Goal: Task Accomplishment & Management: Manage account settings

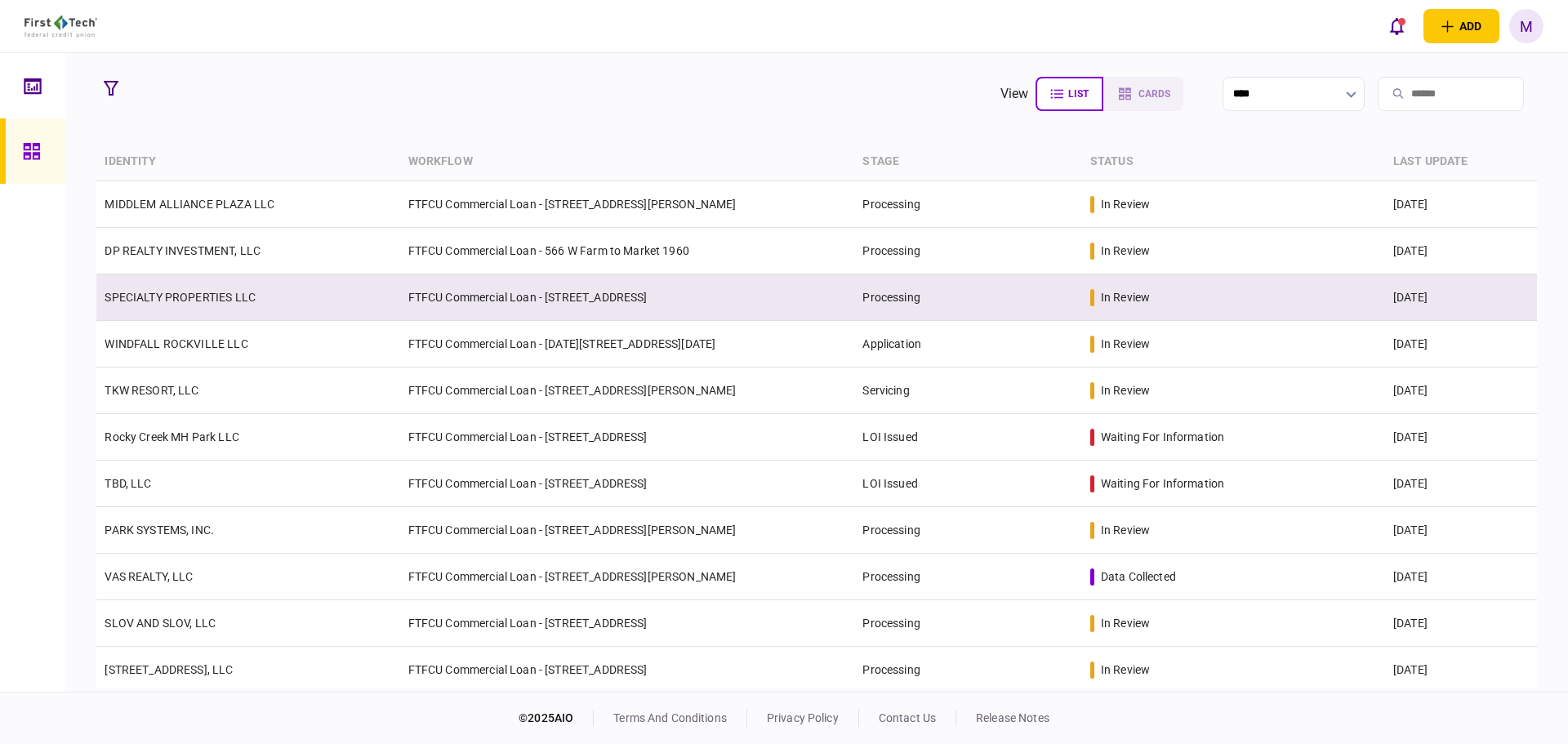
click at [351, 294] on td "SPECIALTY PROPERTIES LLC" at bounding box center [247, 297] width 303 height 46
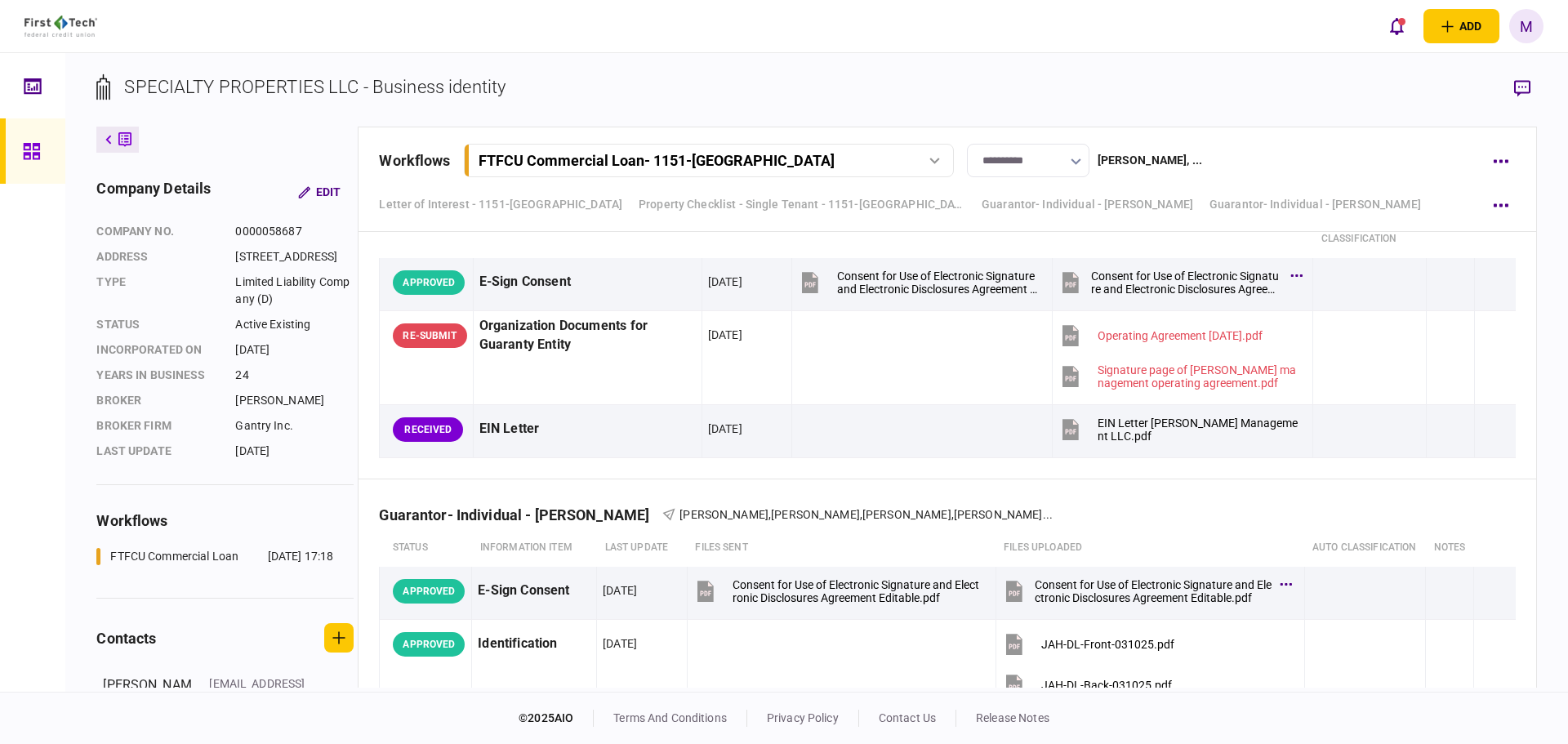
scroll to position [7455, 0]
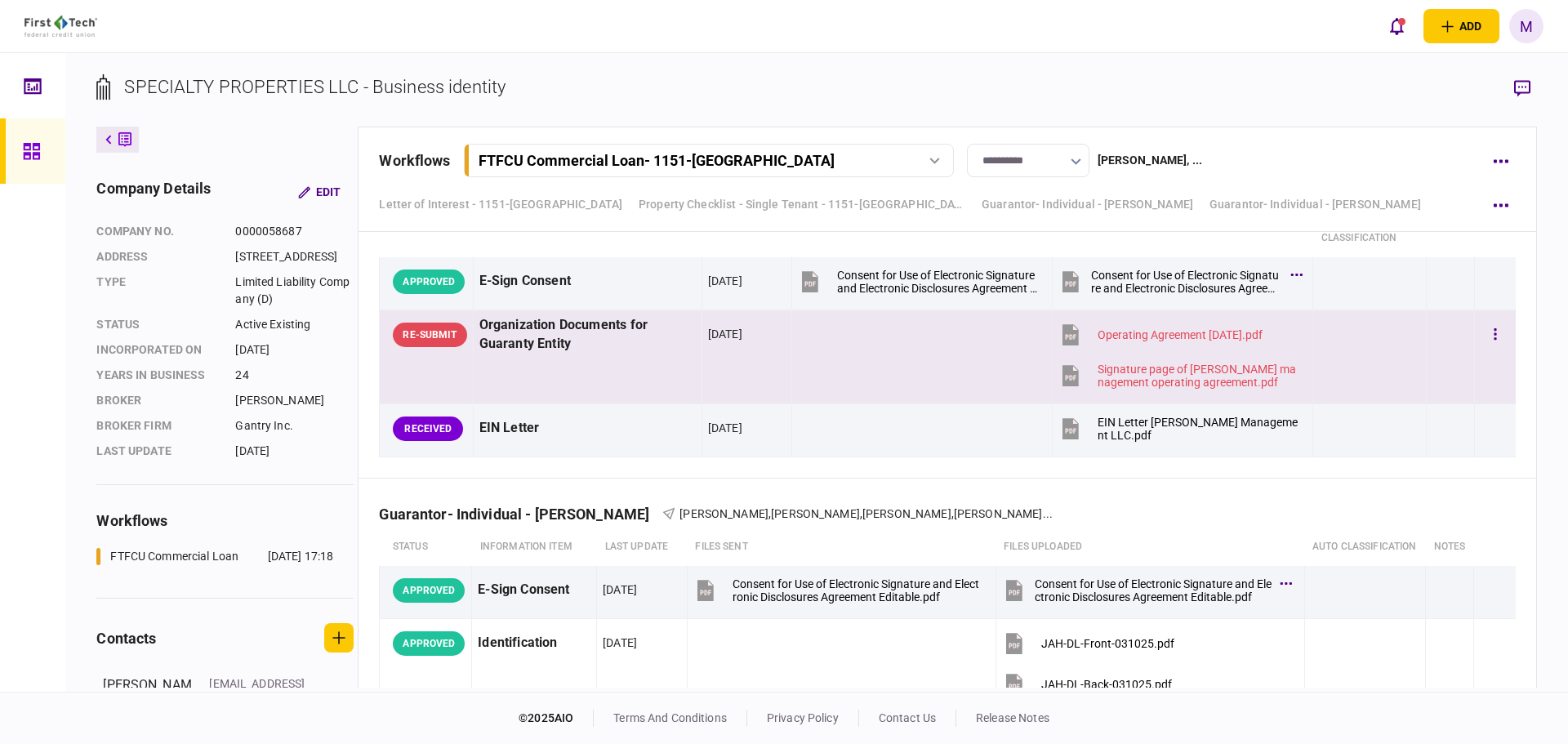
click at [889, 373] on td at bounding box center [921, 357] width 261 height 93
click at [1523, 88] on icon "button" at bounding box center [1522, 88] width 16 height 16
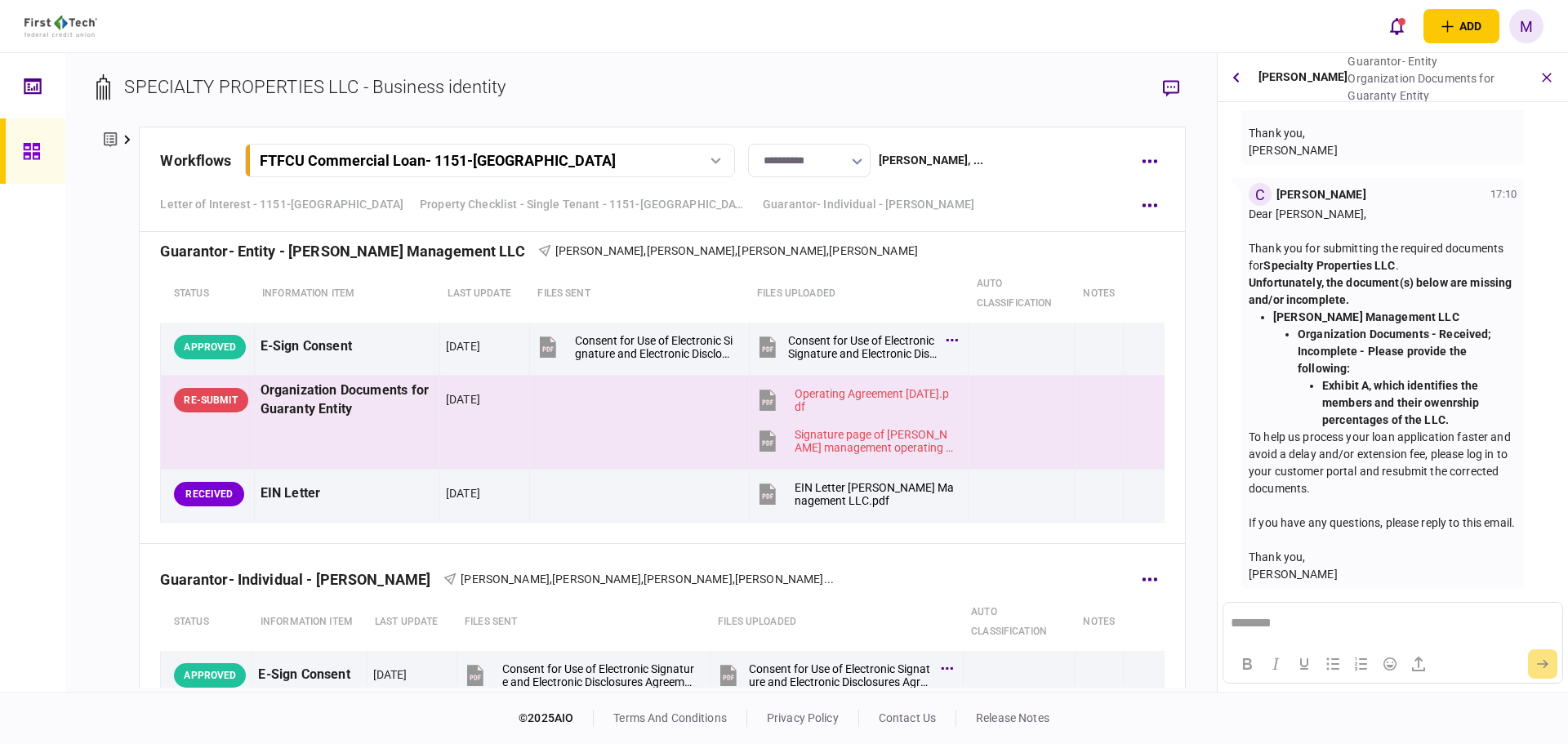
scroll to position [7397, 0]
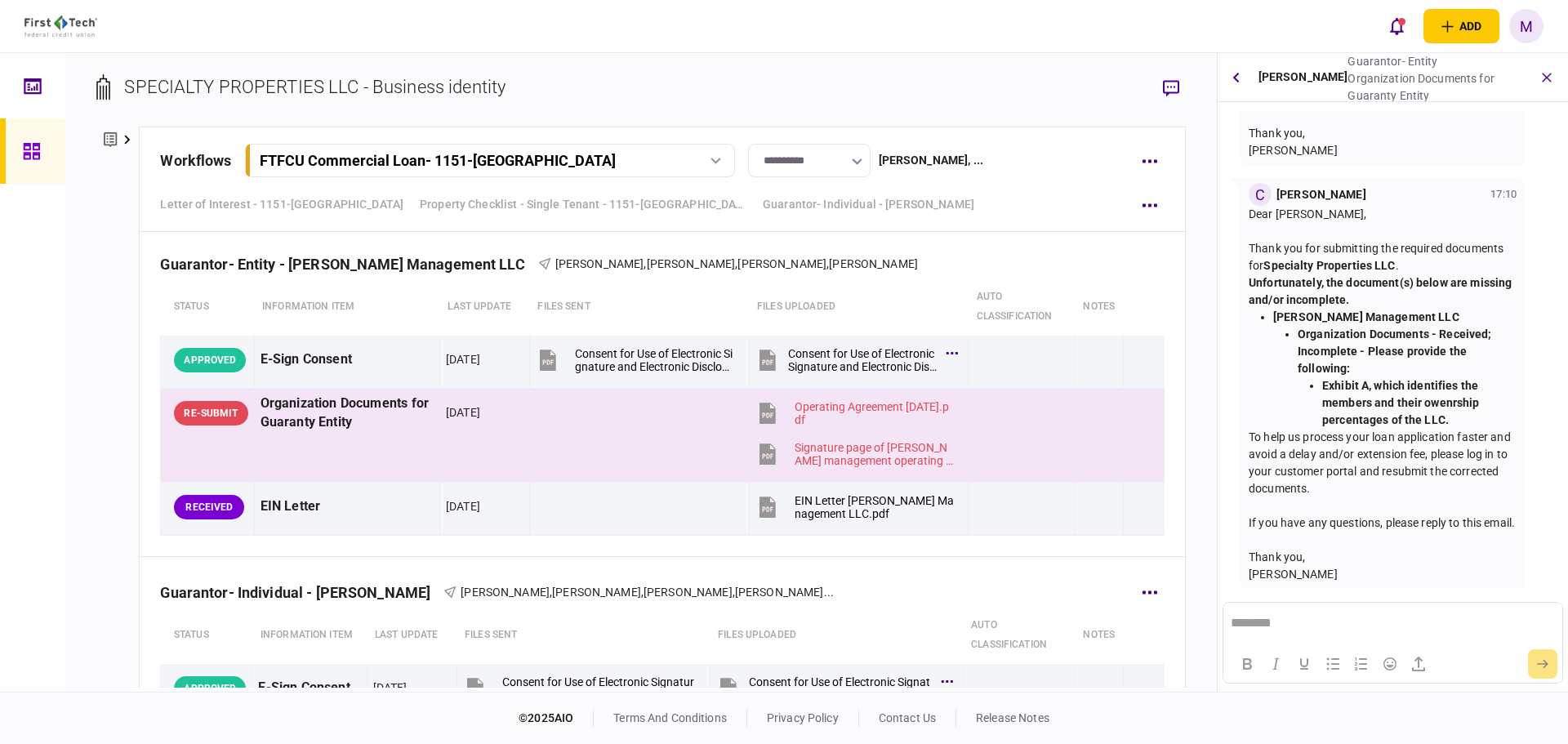
click at [1022, 579] on div "Guarantor- Individual - [PERSON_NAME] [PERSON_NAME] , [PERSON_NAME] , [PERSON_N…" at bounding box center [662, 582] width 1003 height 50
click at [820, 463] on div "Signature page of [PERSON_NAME] management operating agreement.pdf" at bounding box center [875, 454] width 160 height 26
click at [546, 46] on div "add business identity individual identity M M [PERSON_NAME] [EMAIL_ADDRESS][PER…" at bounding box center [784, 25] width 1568 height 52
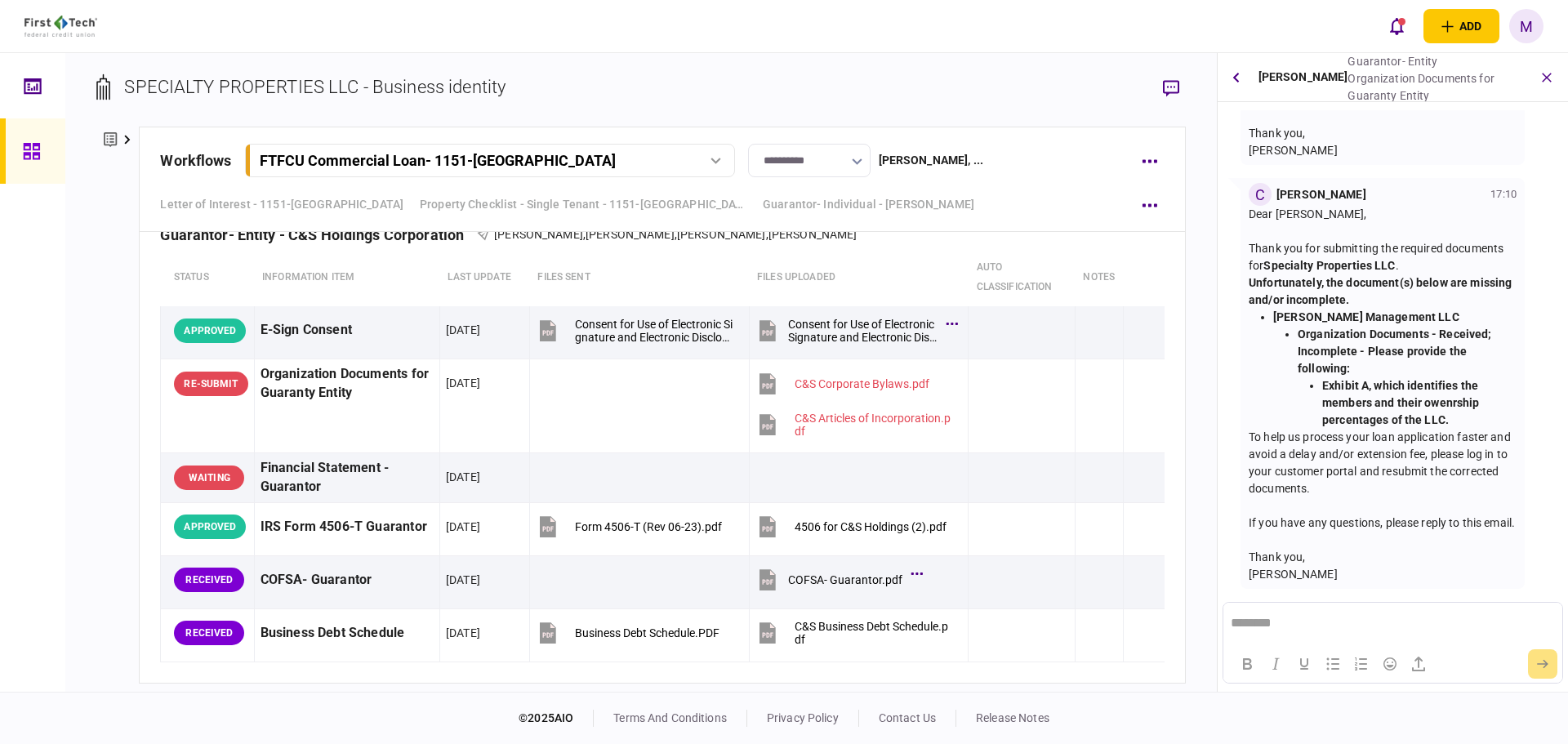
scroll to position [9139, 0]
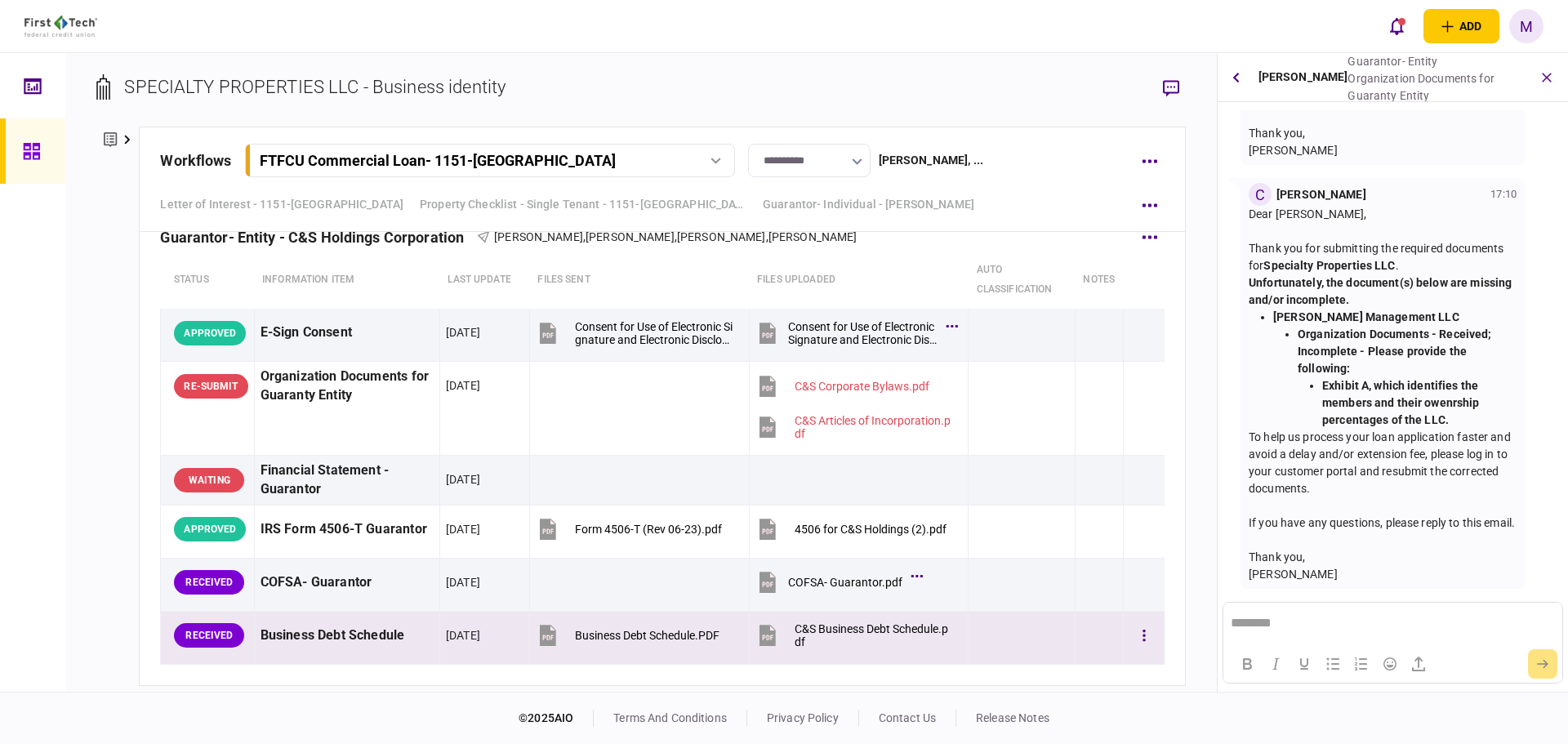
click at [767, 634] on icon at bounding box center [767, 636] width 16 height 21
click at [646, 56] on div "SPECIALTY PROPERTIES LLC - Business identity company details Edit company no. 0…" at bounding box center [641, 372] width 1152 height 639
click at [1139, 638] on button "button" at bounding box center [1144, 635] width 29 height 29
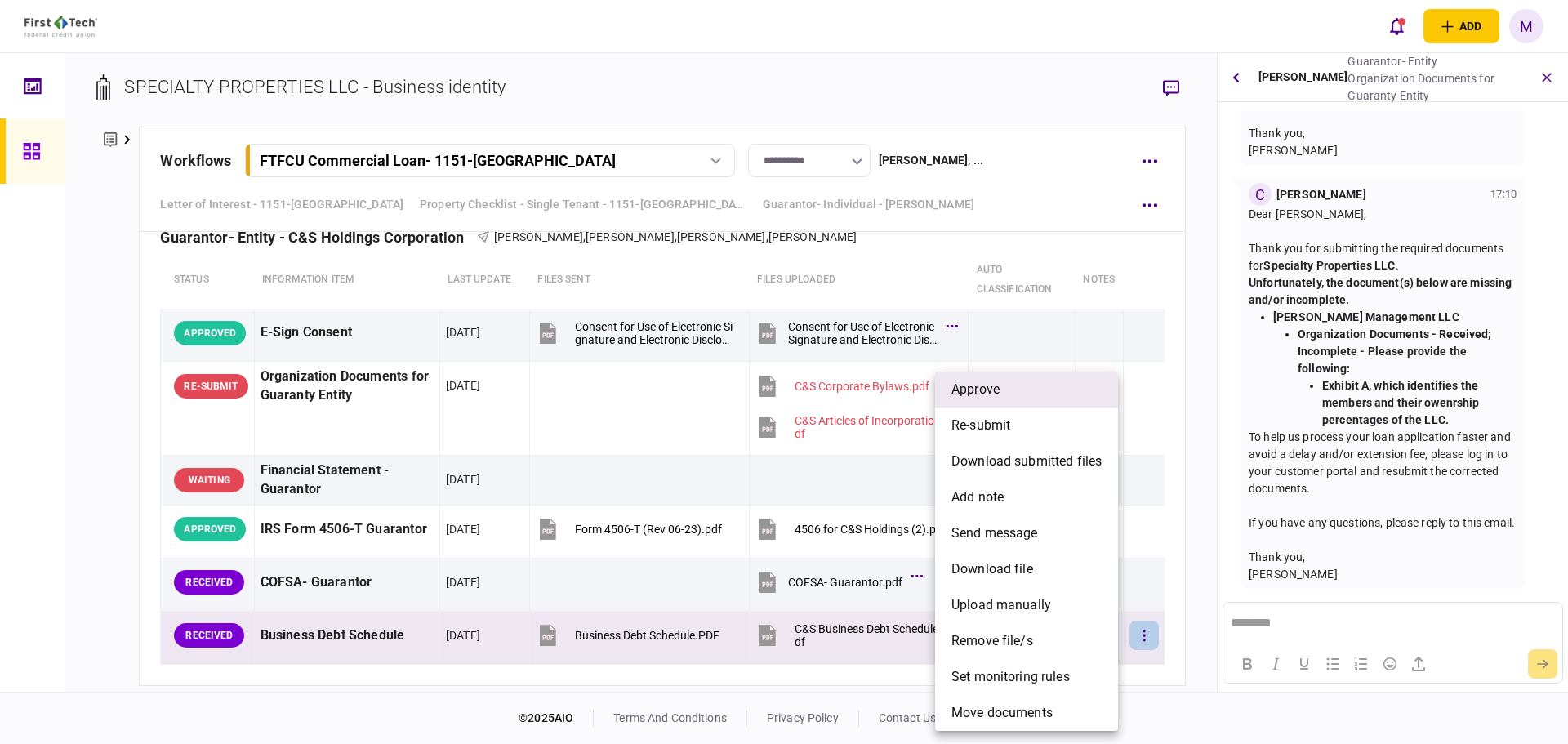
click at [1027, 391] on li "approve" at bounding box center [1027, 390] width 183 height 36
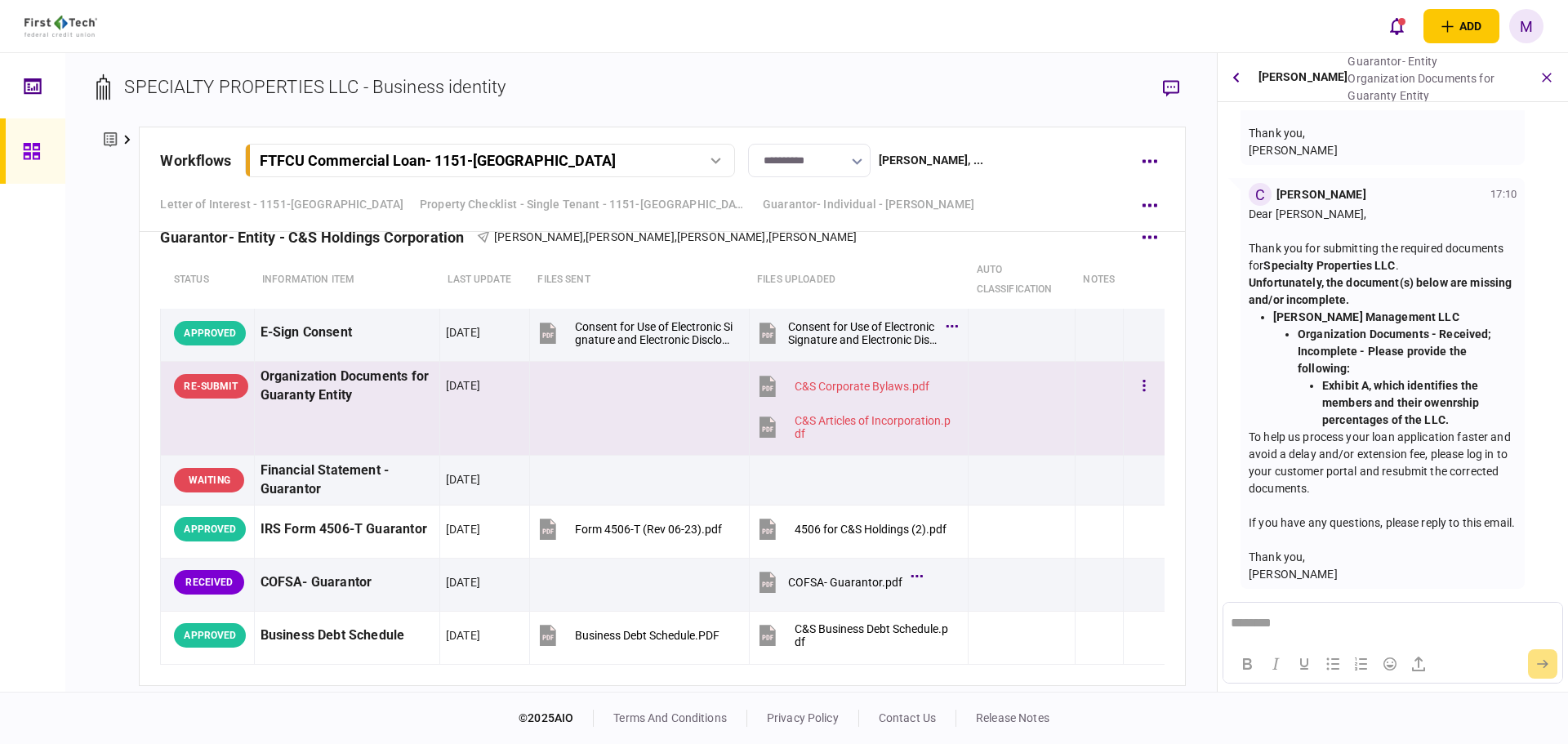
click at [663, 413] on td at bounding box center [639, 408] width 220 height 93
click at [1239, 92] on button "button" at bounding box center [1237, 77] width 25 height 29
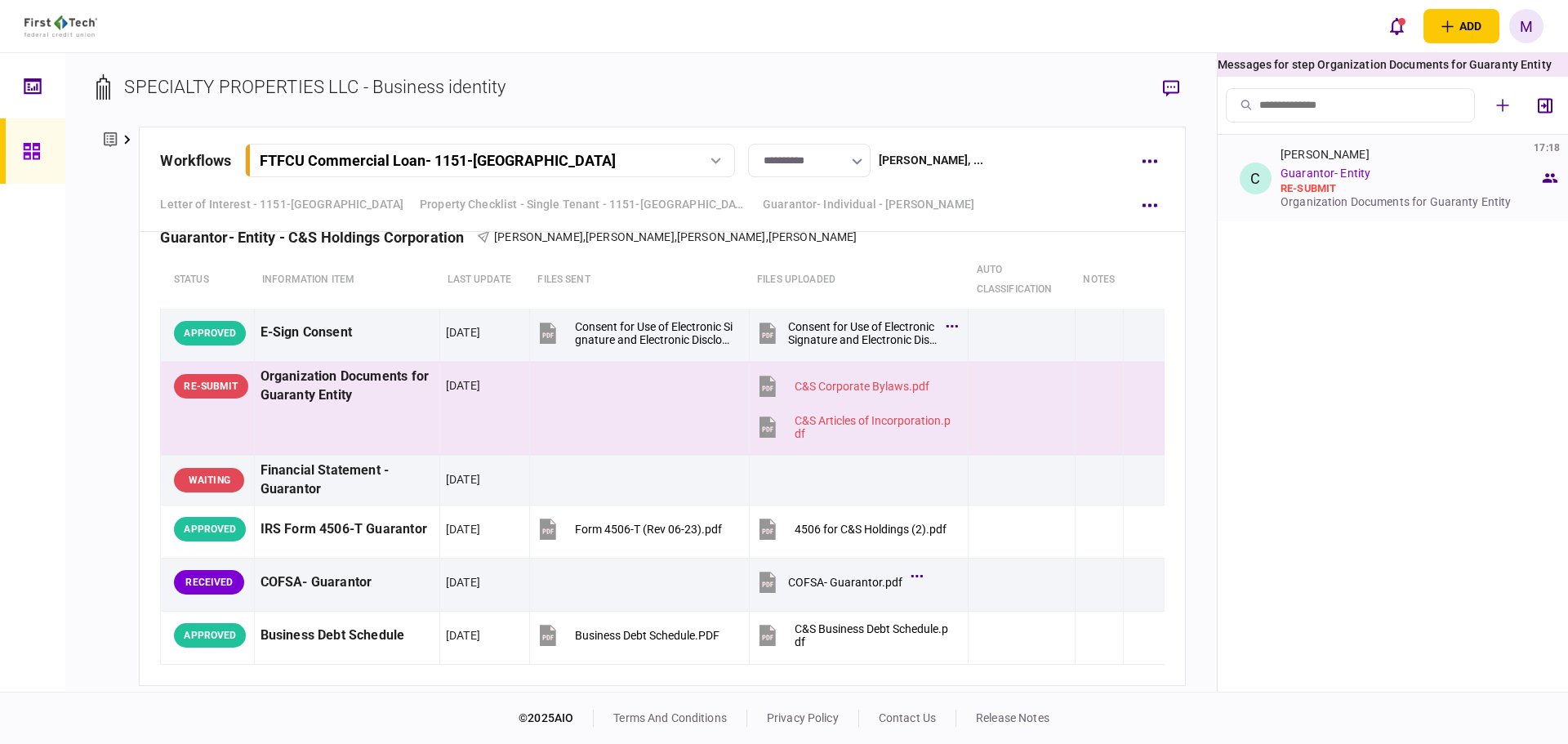
click at [1314, 187] on div "re-submit" at bounding box center [1410, 189] width 259 height 13
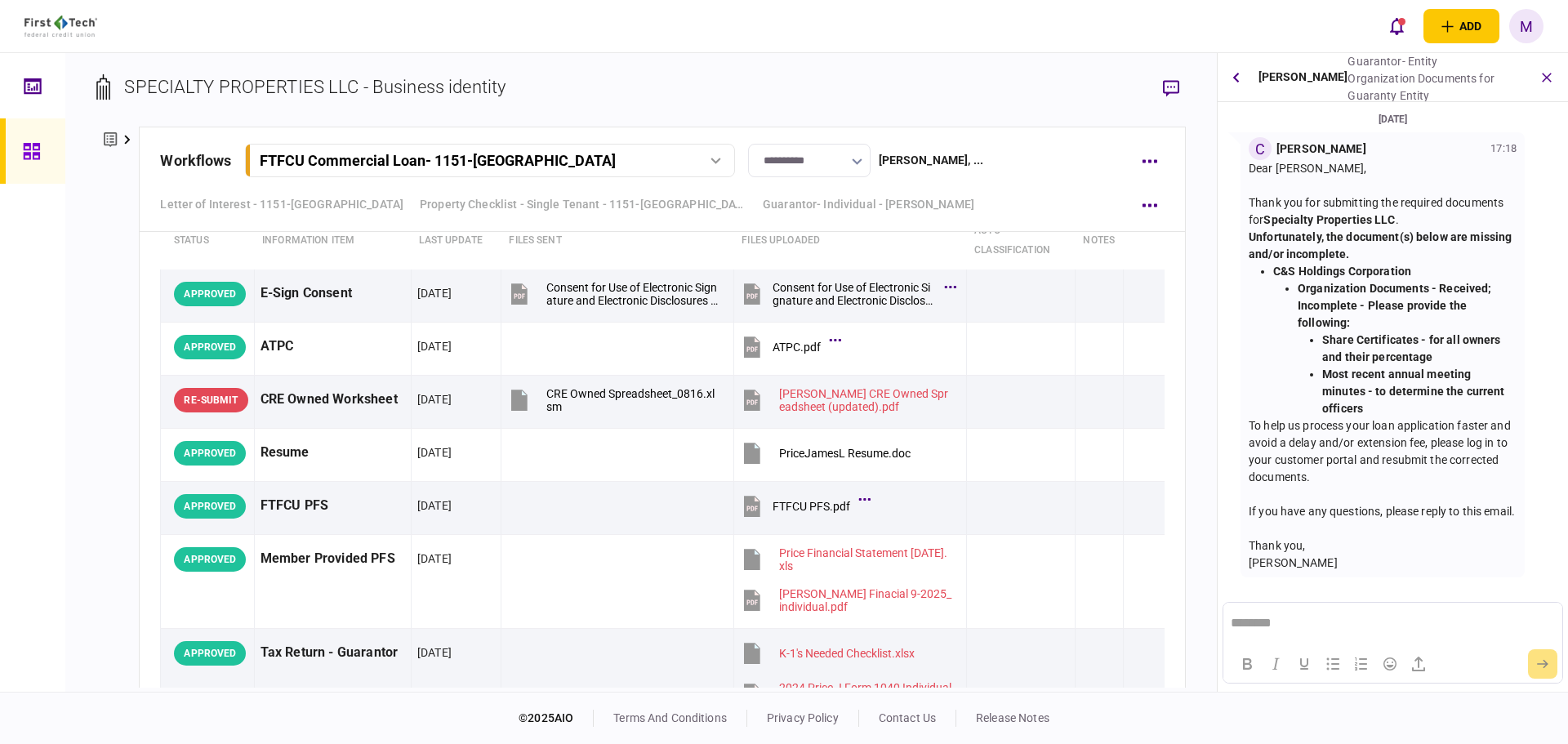
scroll to position [6346, 0]
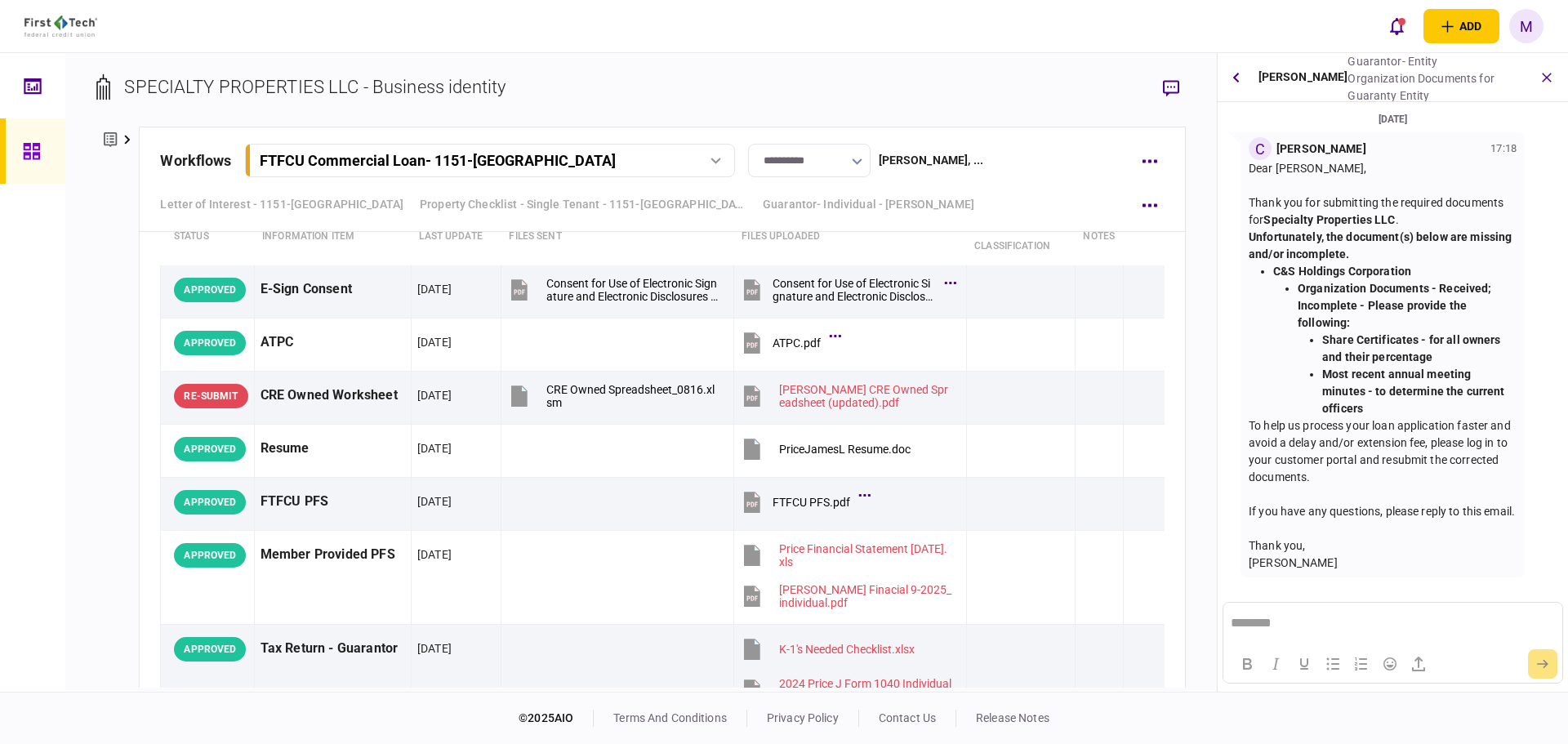
click at [1017, 42] on div "add business identity individual identity M M [PERSON_NAME] [EMAIL_ADDRESS][PER…" at bounding box center [784, 25] width 1568 height 52
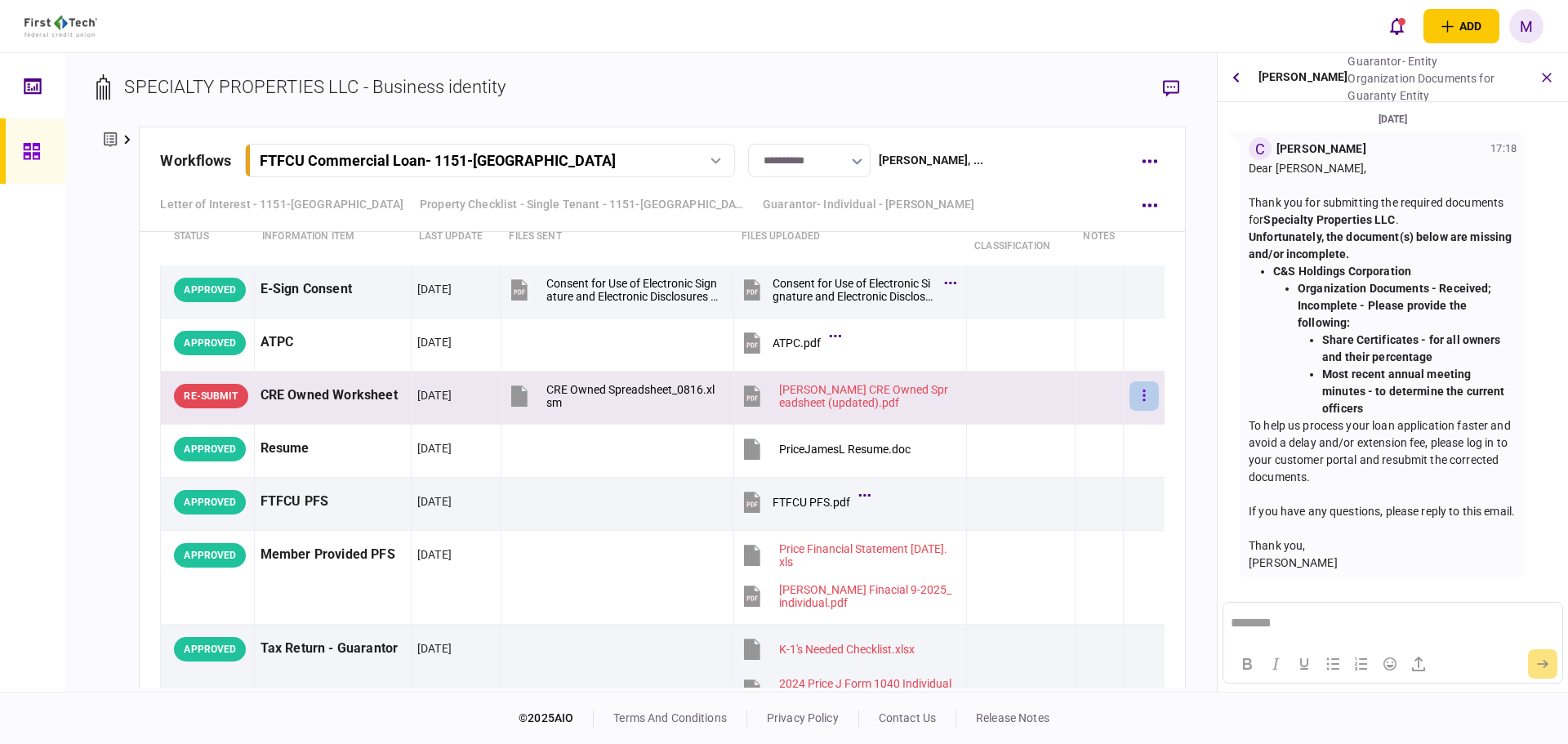
click at [1138, 399] on button "button" at bounding box center [1144, 396] width 29 height 29
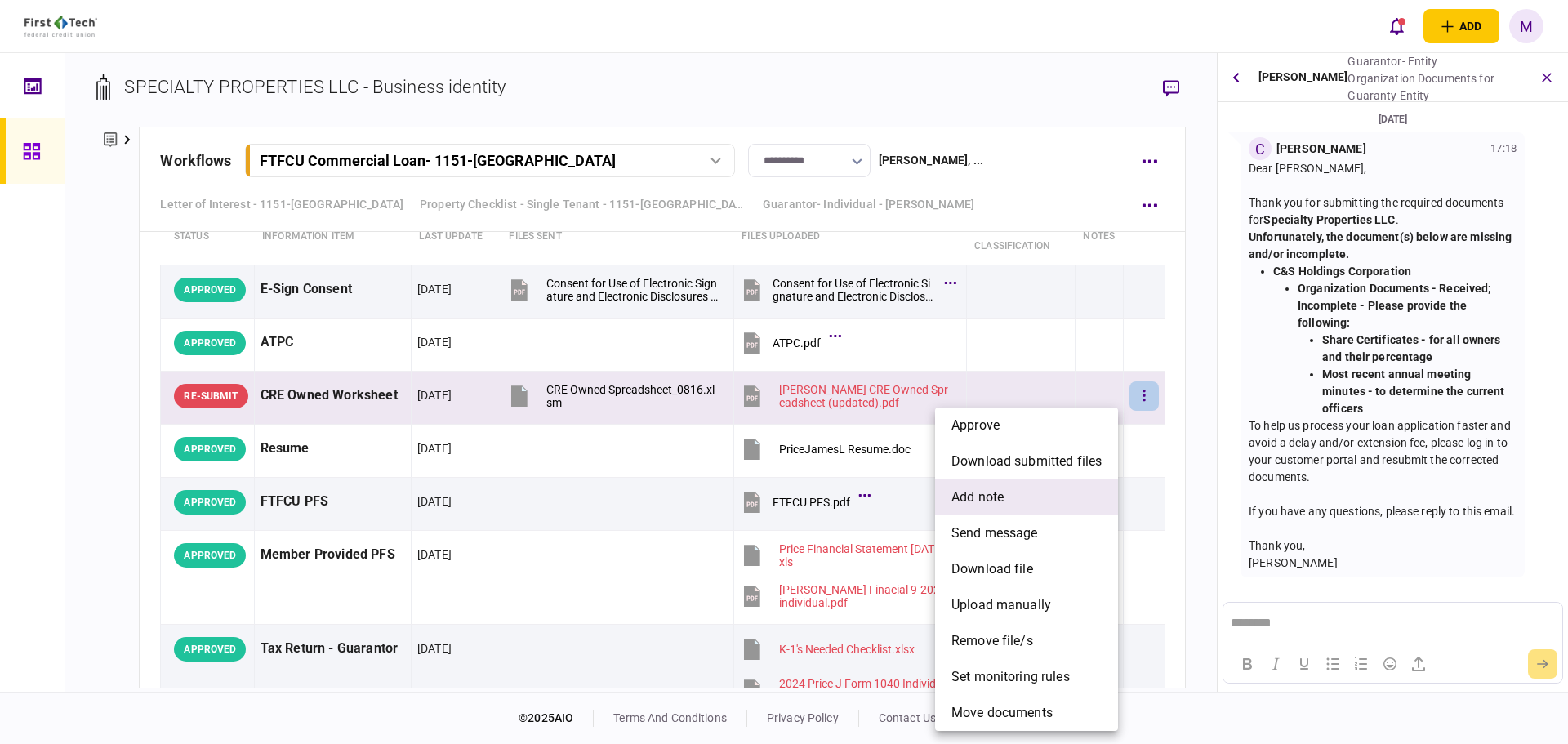
click at [1001, 499] on span "add note" at bounding box center [977, 498] width 52 height 20
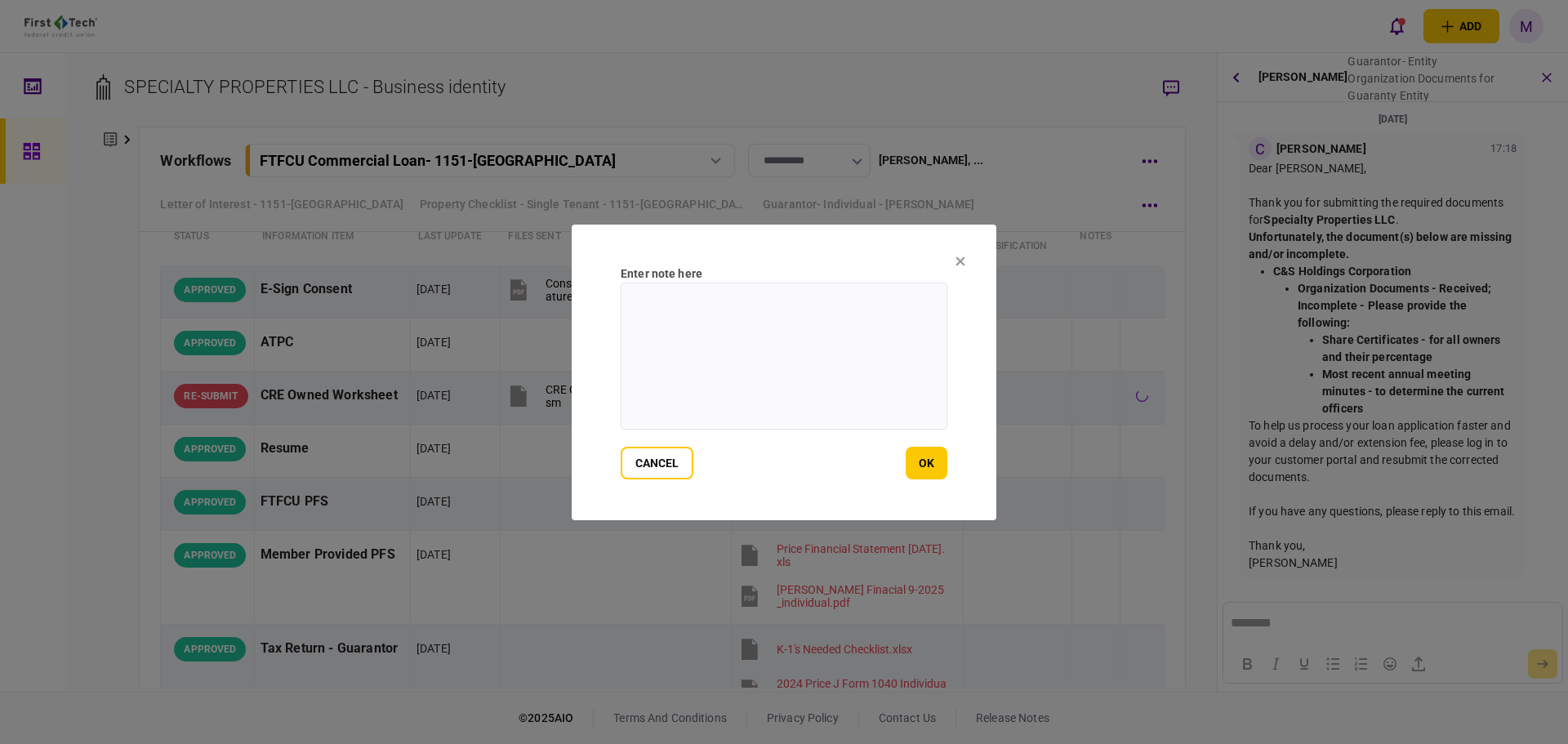
click at [845, 359] on textarea at bounding box center [784, 356] width 327 height 147
type textarea "*"
type textarea "**********"
click at [928, 454] on button "ok" at bounding box center [926, 463] width 42 height 33
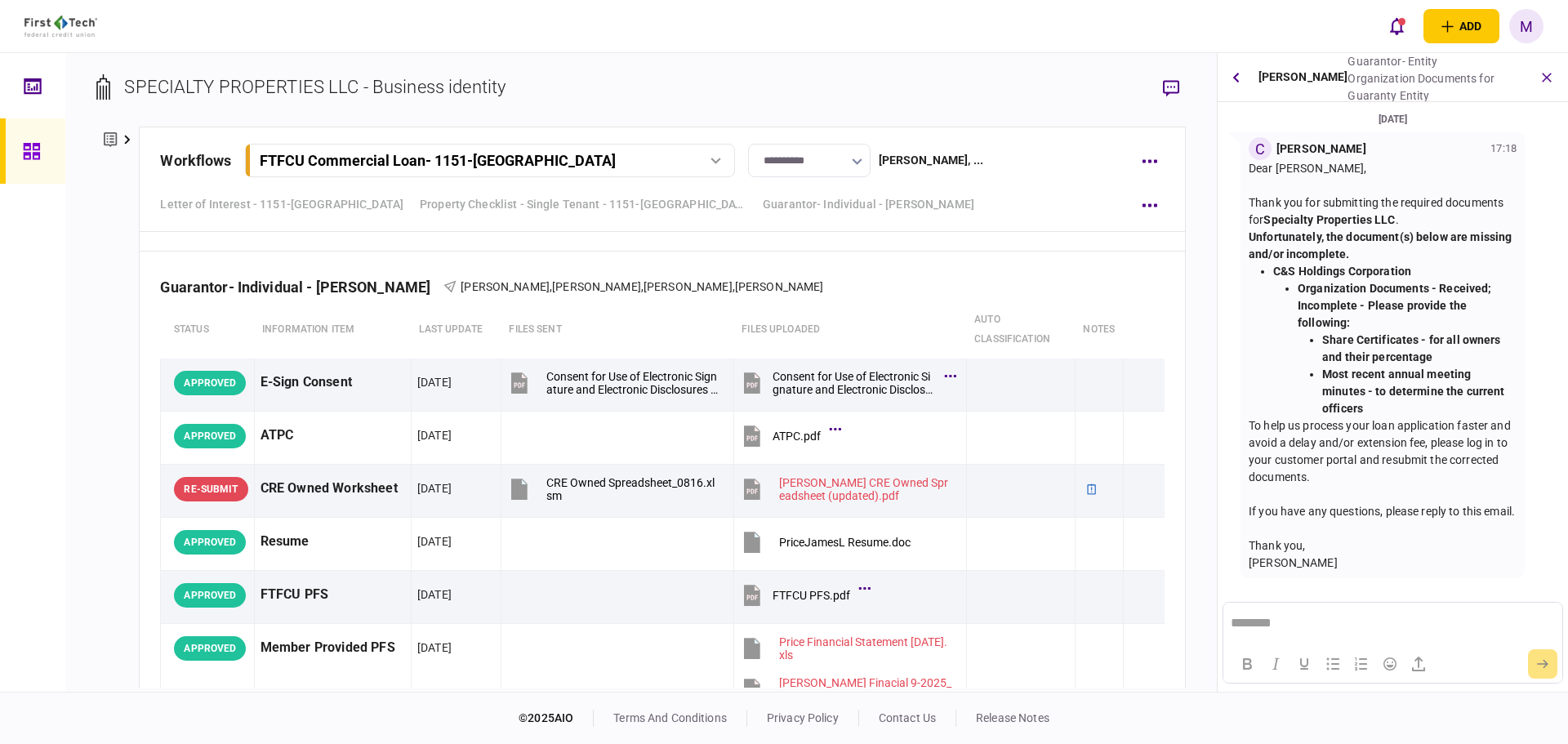
scroll to position [6273, 0]
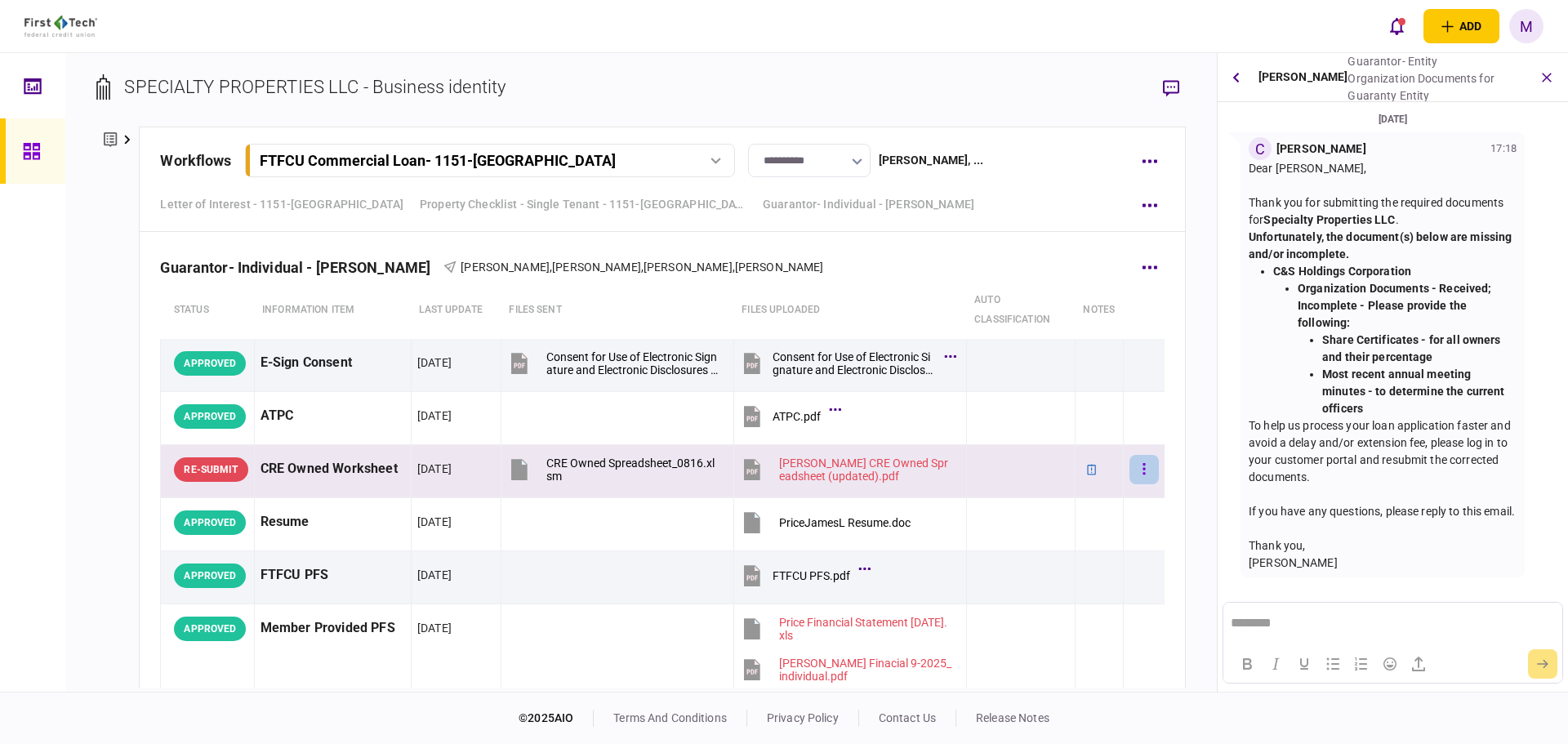
click at [1138, 476] on button "button" at bounding box center [1144, 469] width 29 height 29
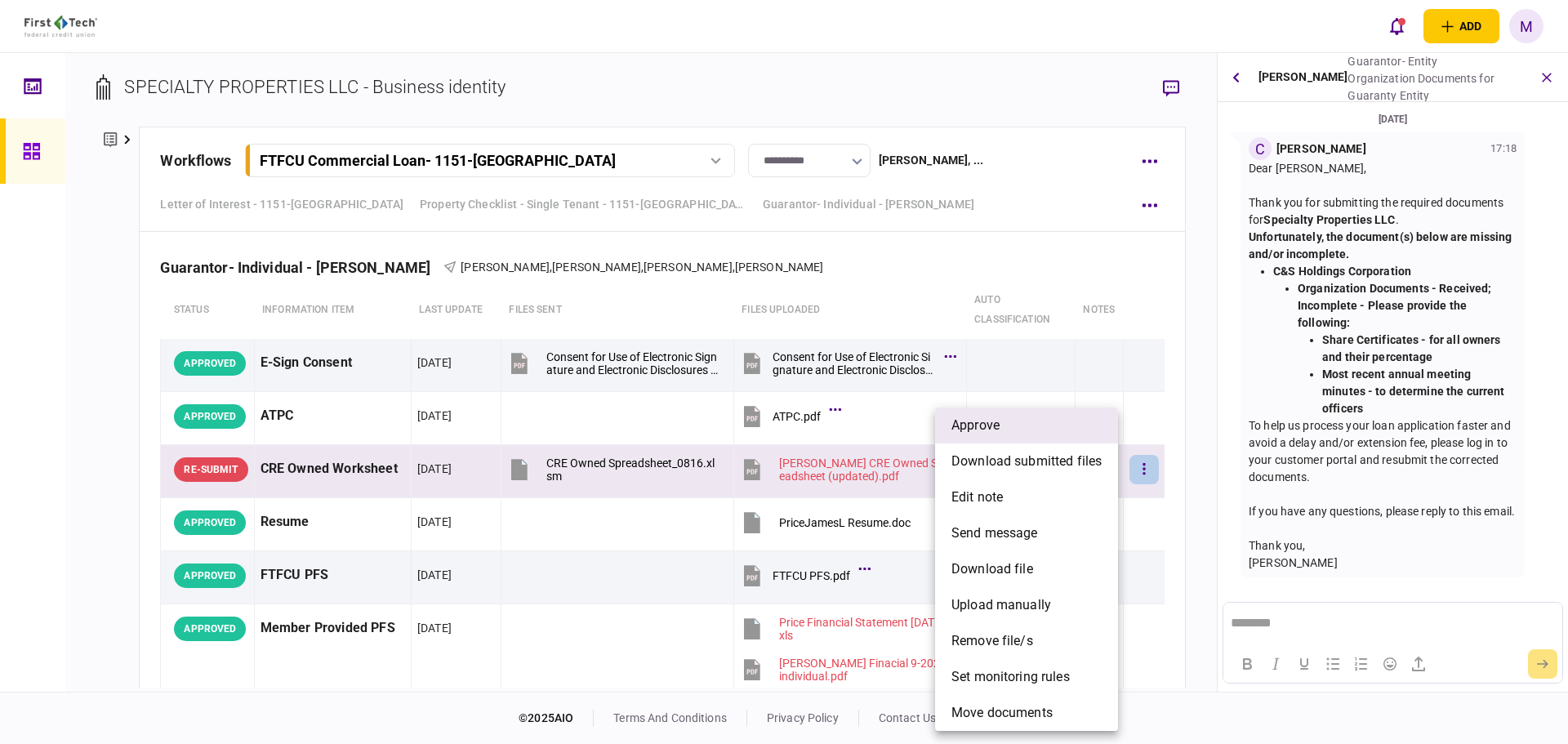
click at [997, 429] on span "approve" at bounding box center [975, 425] width 48 height 20
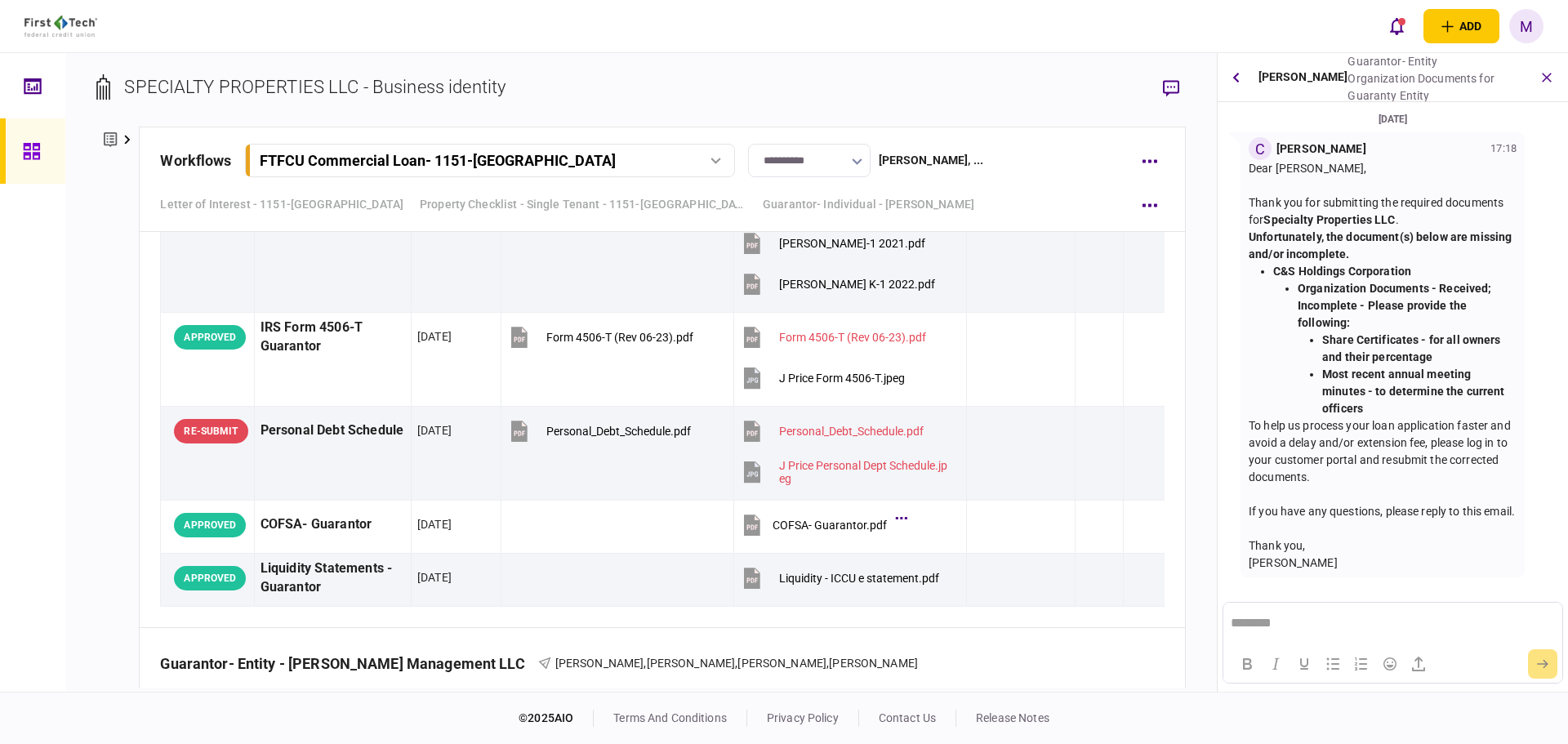
scroll to position [6999, 0]
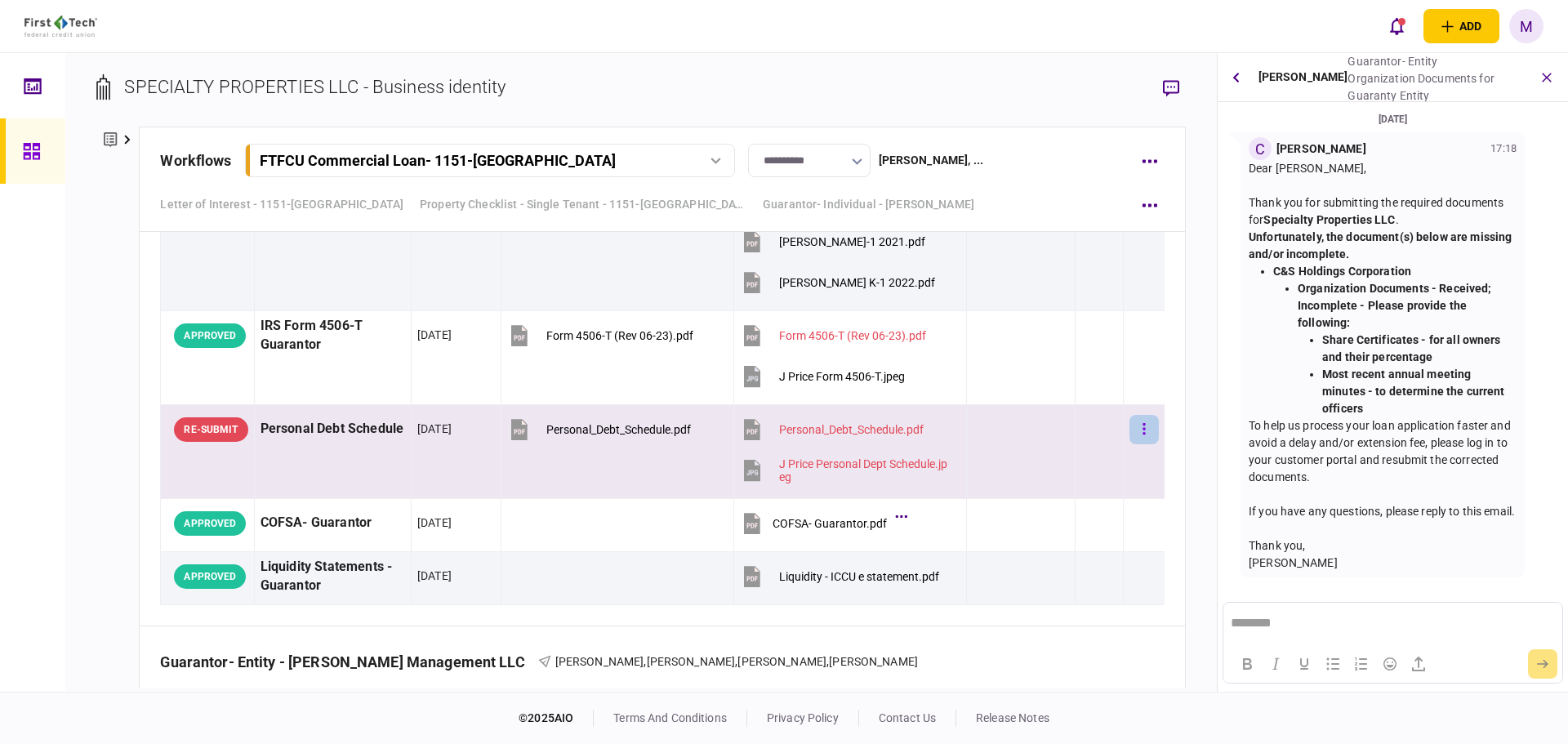
click at [1142, 427] on icon "button" at bounding box center [1143, 429] width 3 height 15
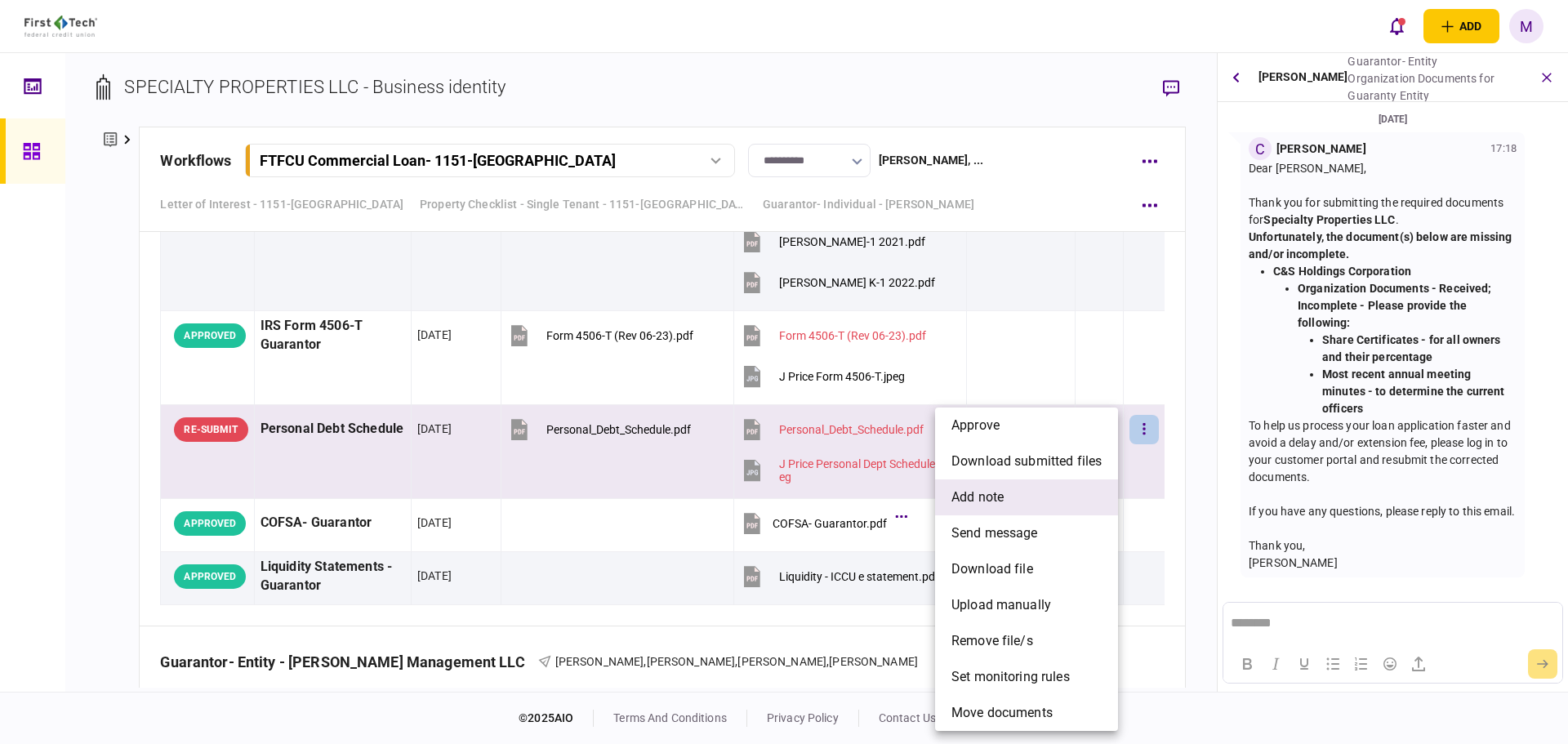
click at [1020, 505] on li "add note" at bounding box center [1027, 498] width 183 height 36
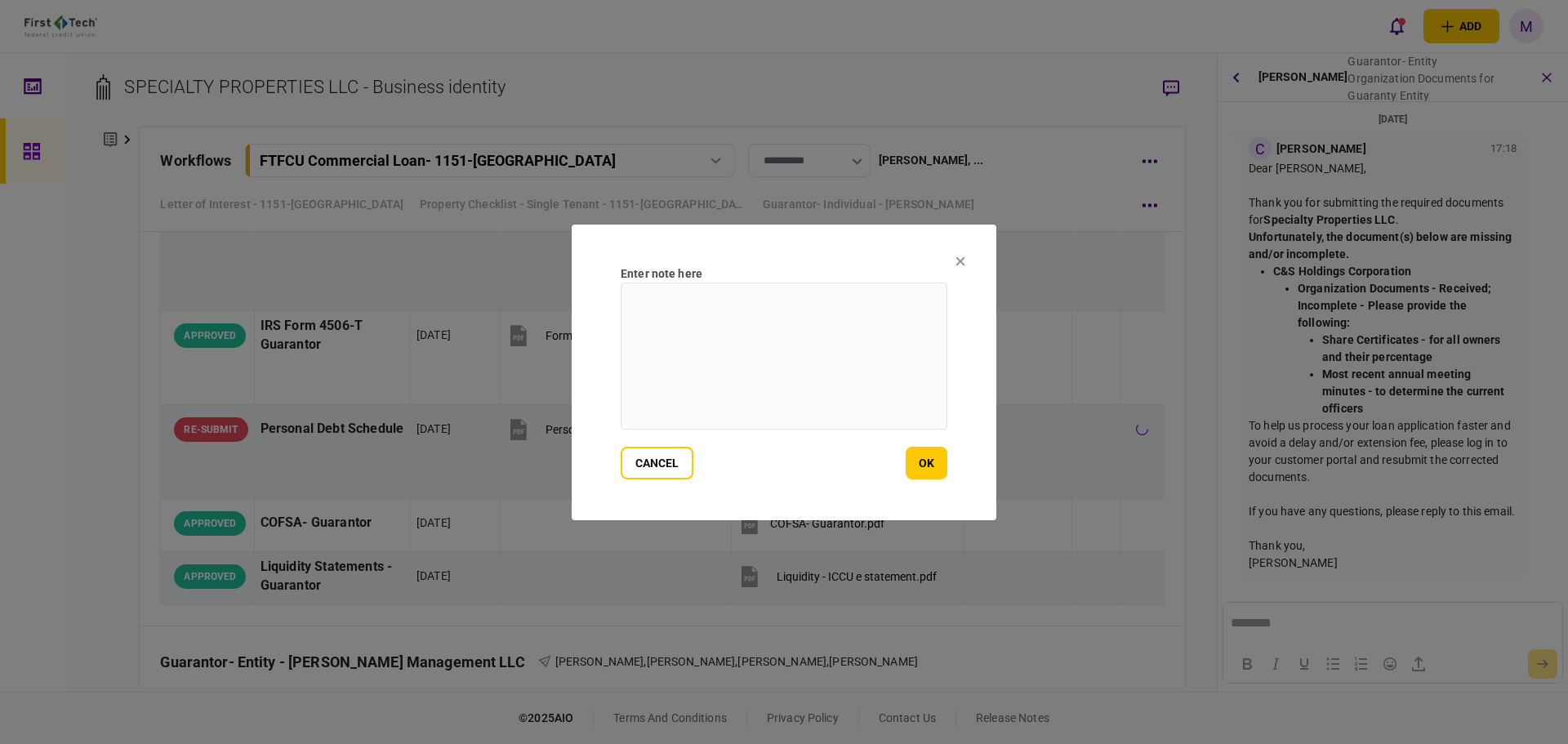
click at [839, 386] on textarea at bounding box center [784, 356] width 327 height 147
type textarea "**********"
click at [931, 465] on button "ok" at bounding box center [926, 463] width 42 height 33
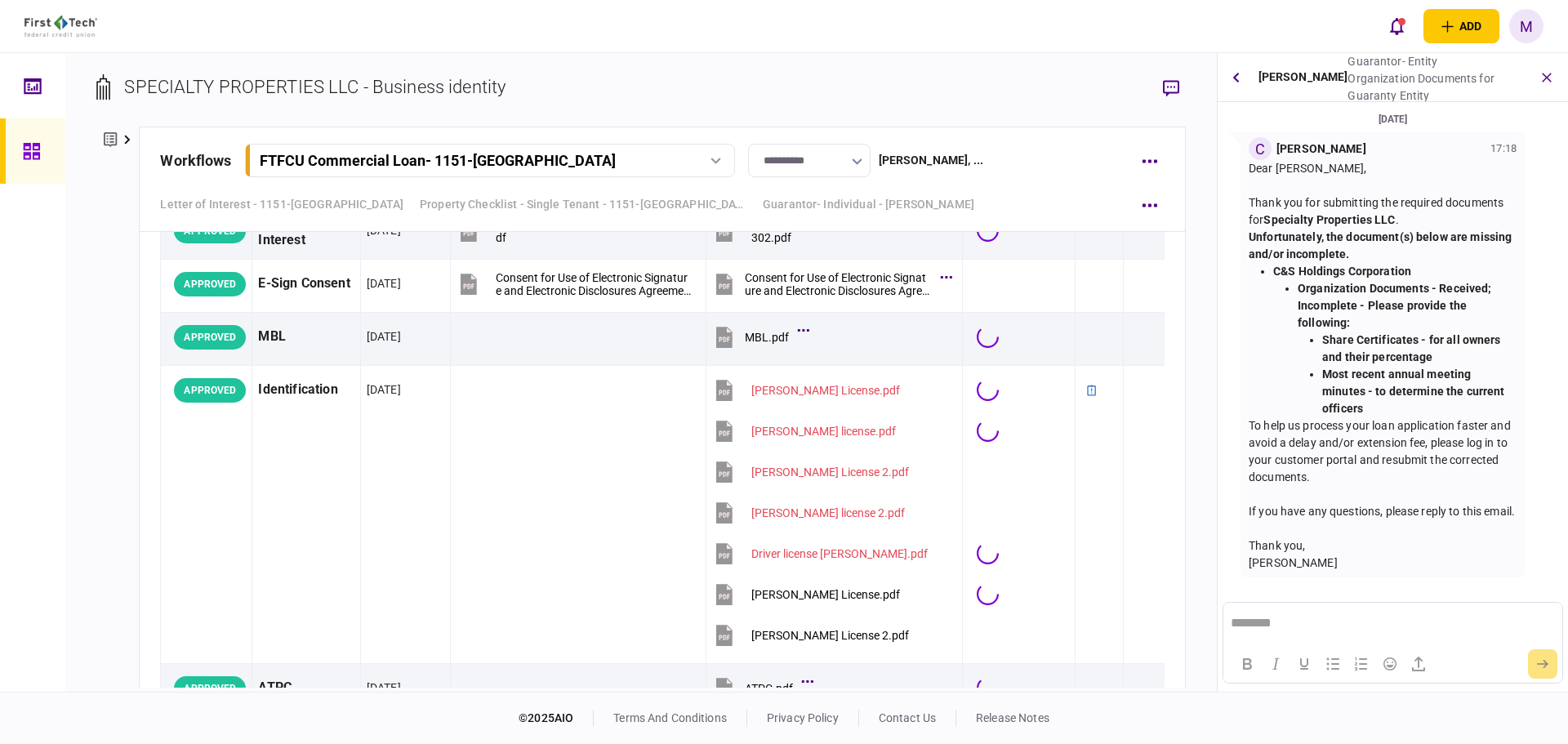
scroll to position [6866, 0]
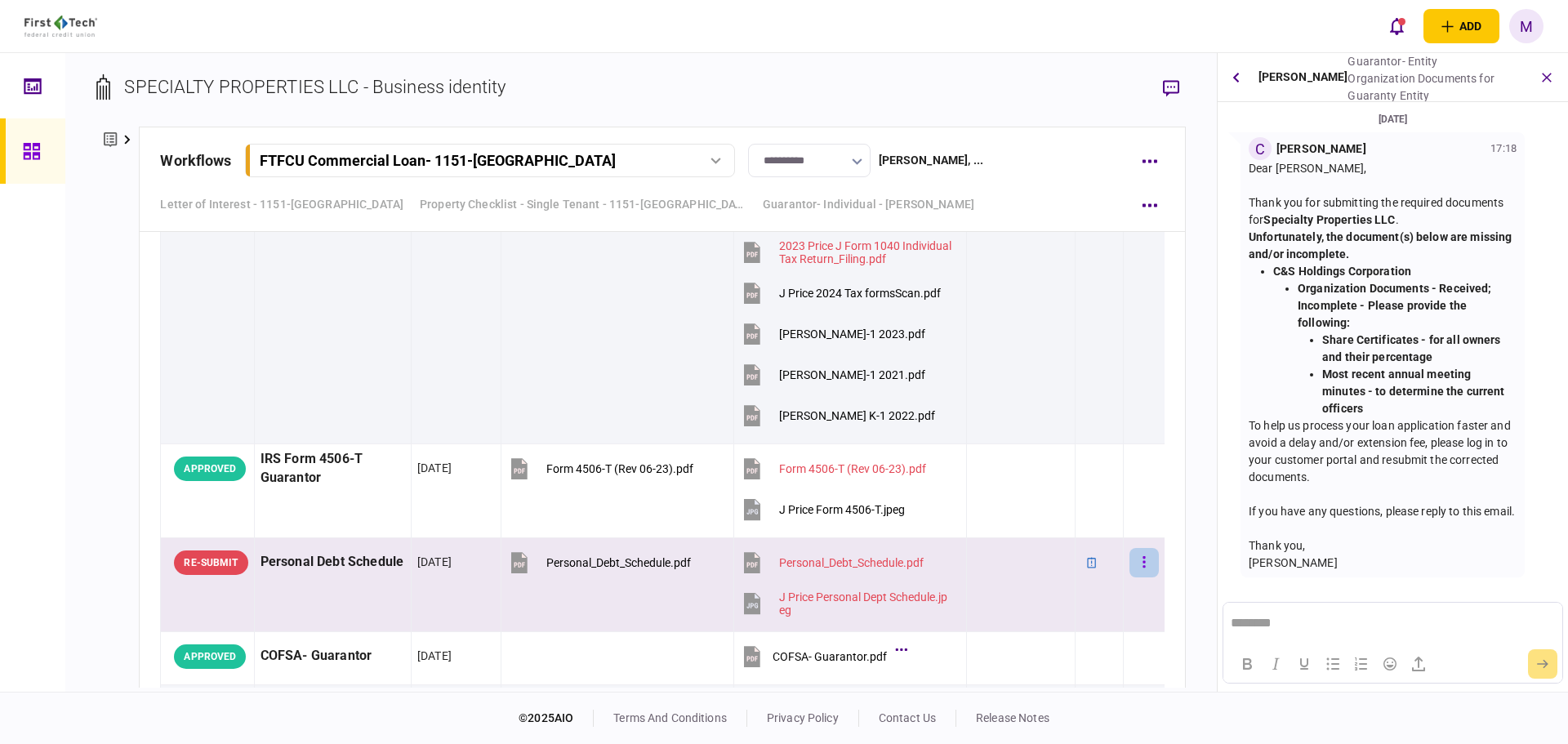
click at [1130, 566] on button "button" at bounding box center [1144, 563] width 29 height 29
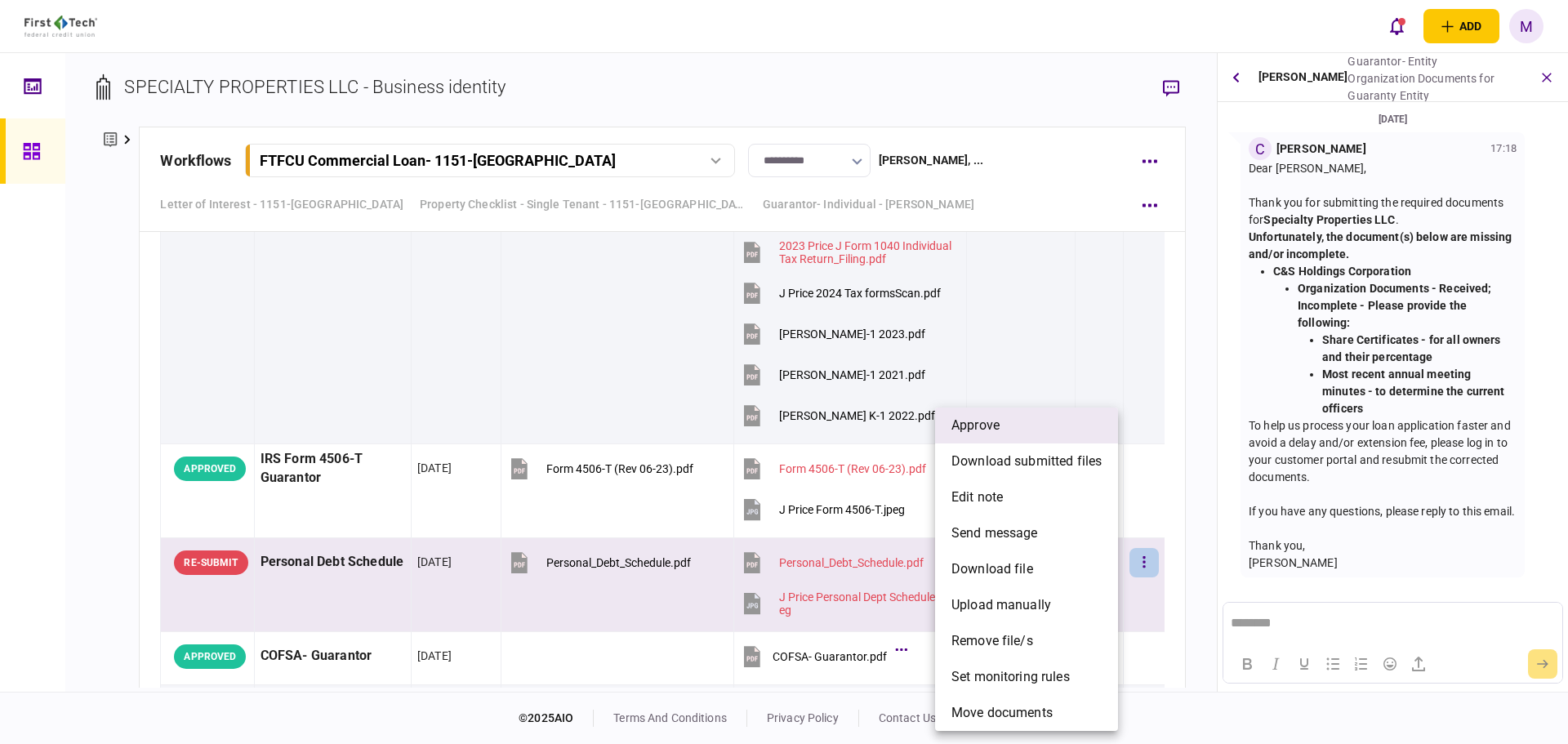
click at [1037, 425] on li "approve" at bounding box center [1027, 426] width 183 height 36
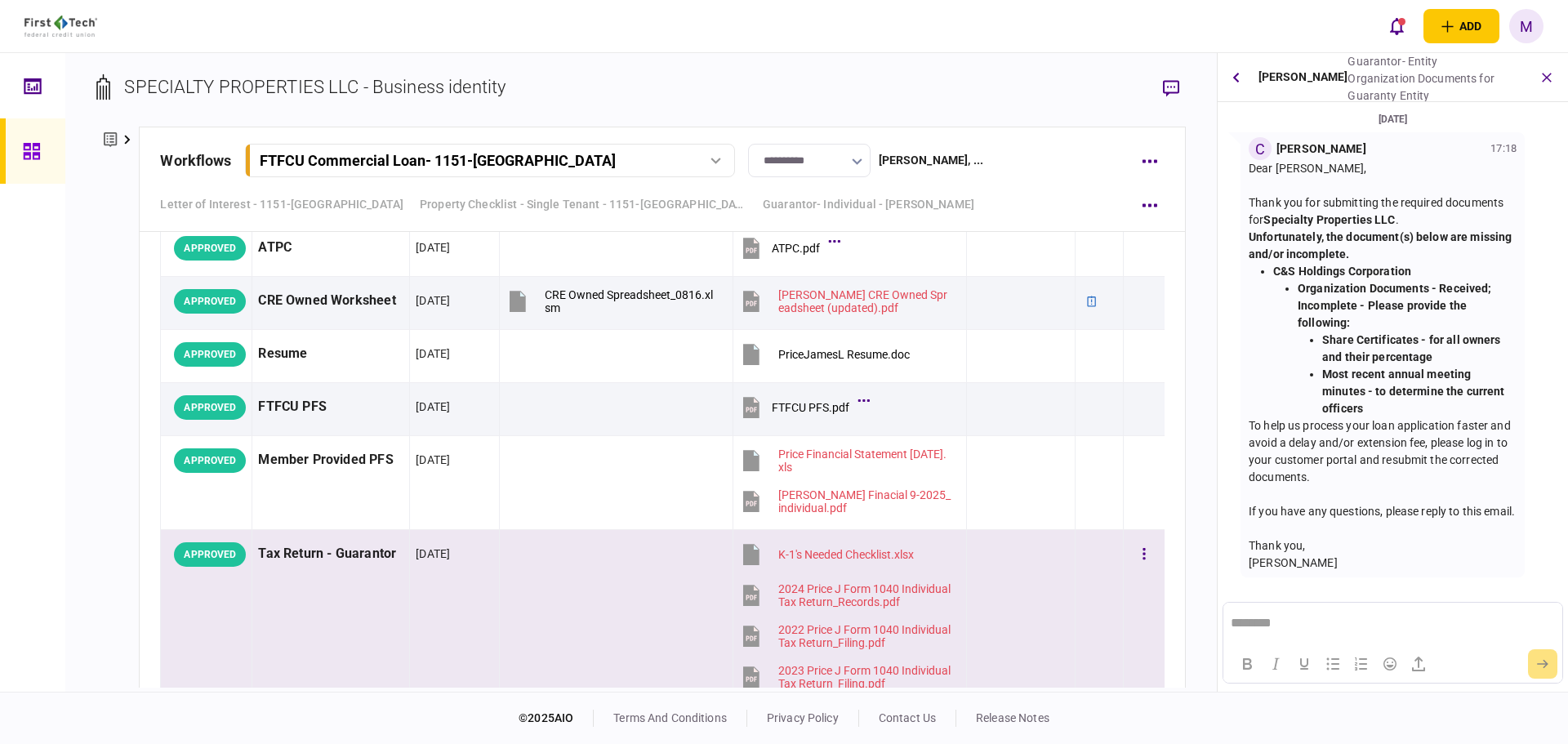
scroll to position [6440, 0]
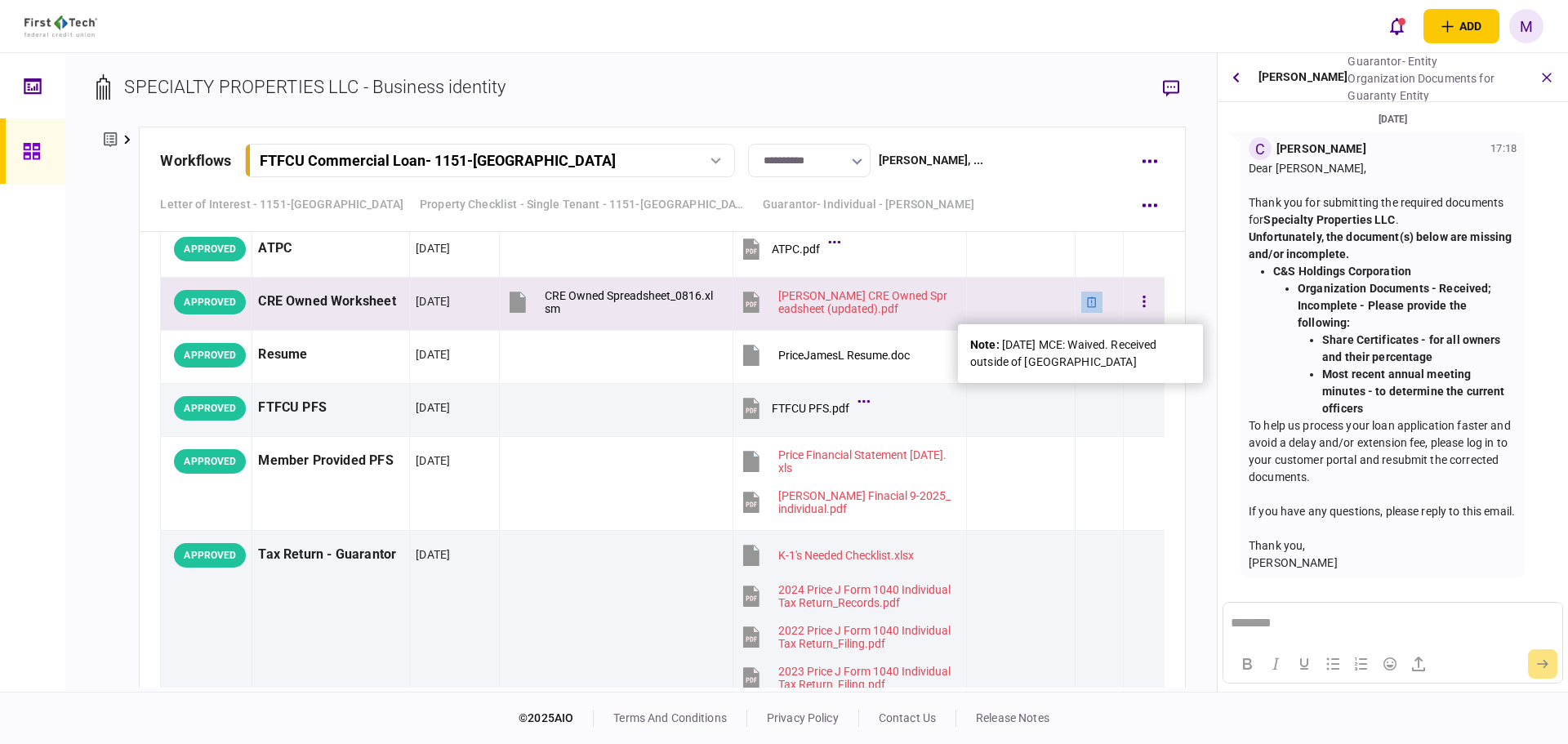
click at [1087, 306] on icon at bounding box center [1092, 301] width 9 height 10
click at [1140, 306] on button "button" at bounding box center [1144, 302] width 29 height 29
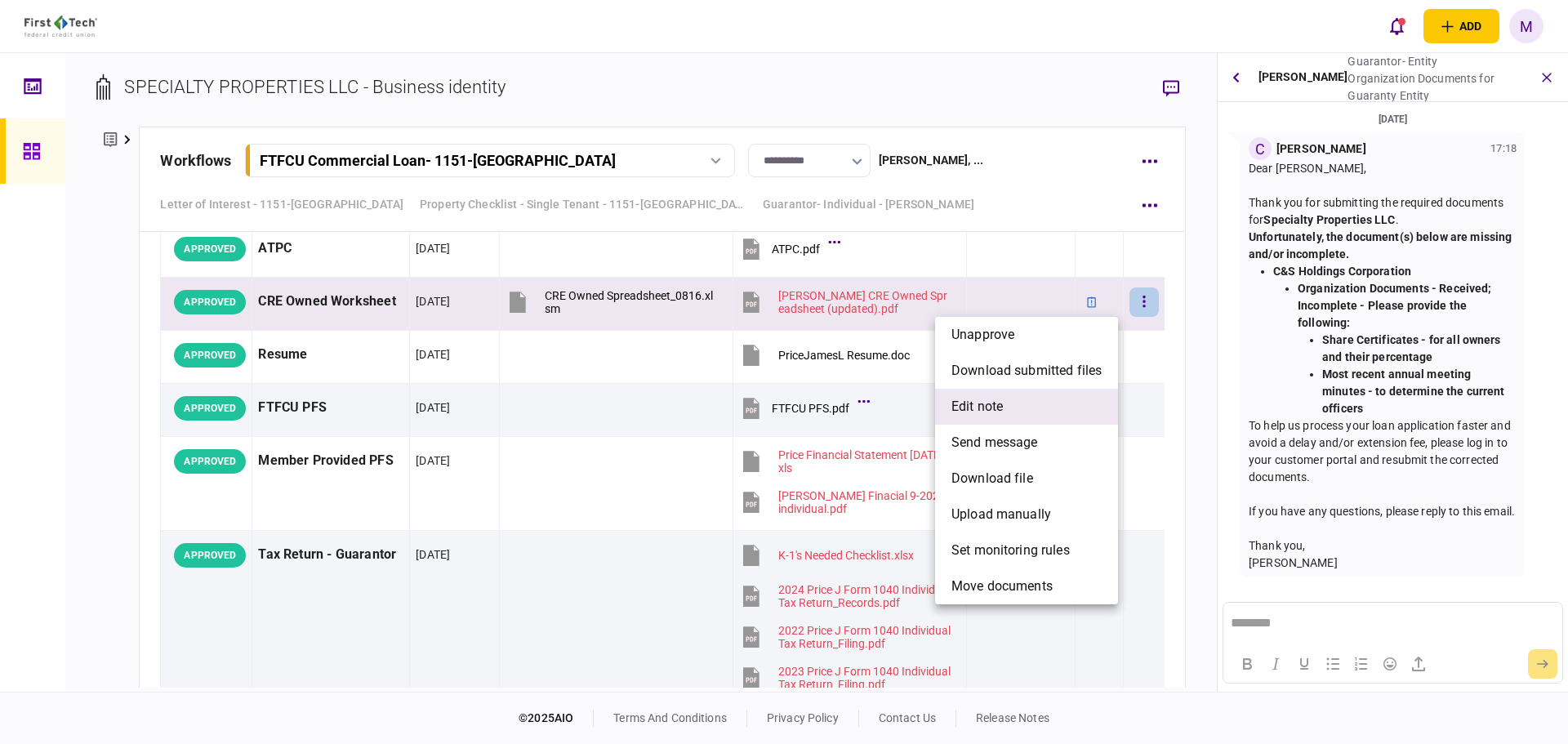
click at [1024, 402] on li "edit note" at bounding box center [1027, 407] width 183 height 36
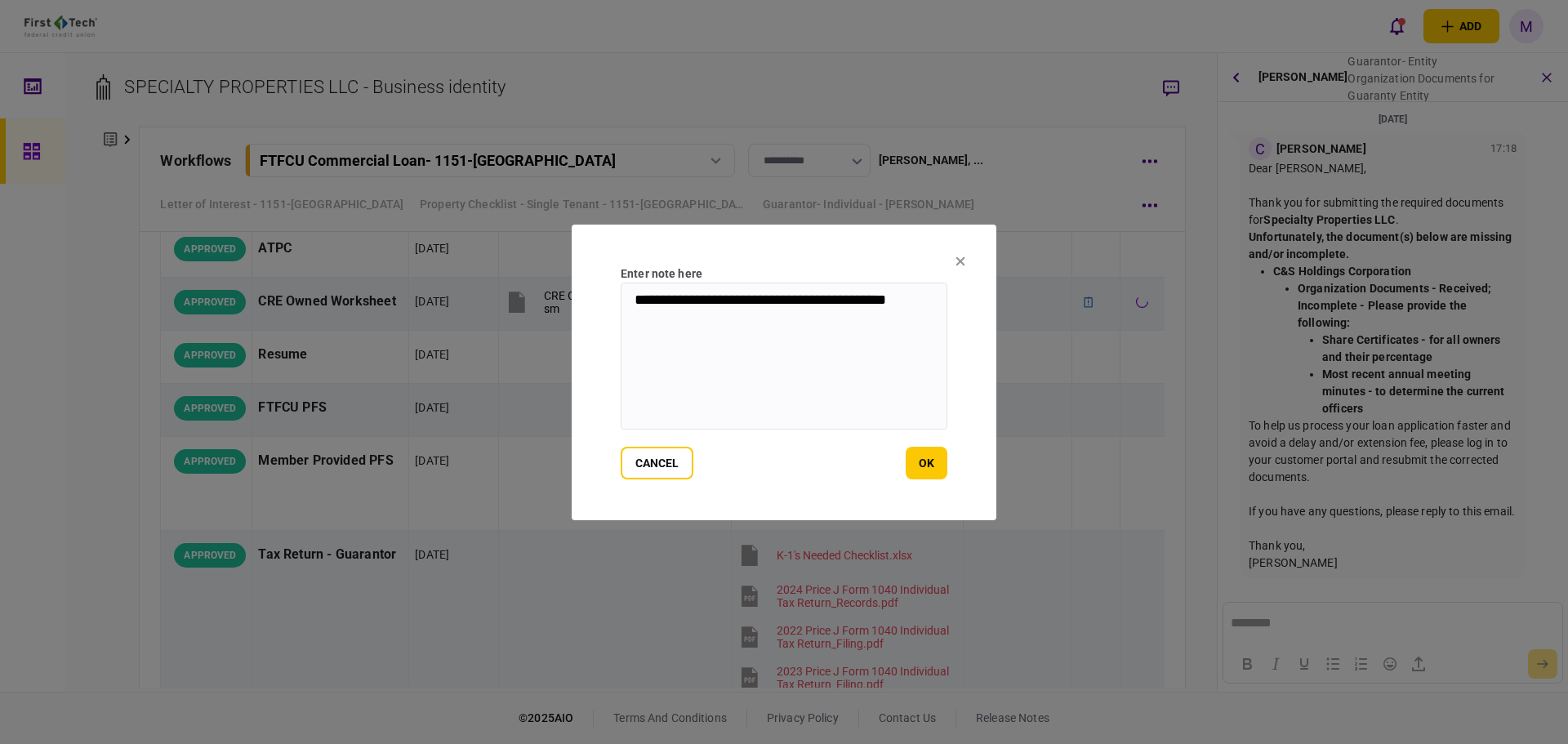
drag, startPoint x: 800, startPoint y: 323, endPoint x: 577, endPoint y: 278, distance: 227.5
click at [577, 278] on section "**********" at bounding box center [784, 372] width 425 height 296
paste textarea "*******"
type textarea "**********"
click at [926, 469] on button "ok" at bounding box center [926, 463] width 42 height 33
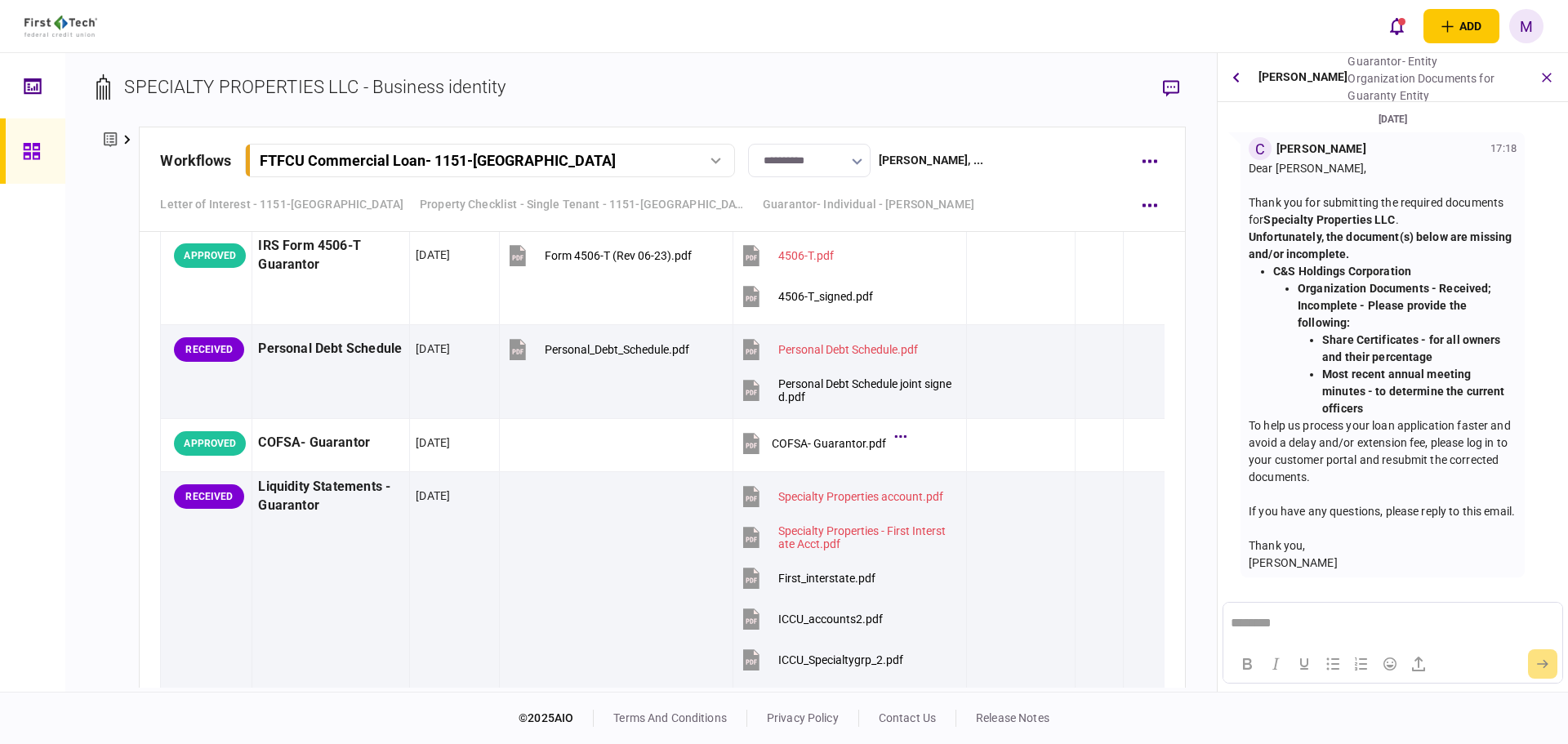
scroll to position [4100, 0]
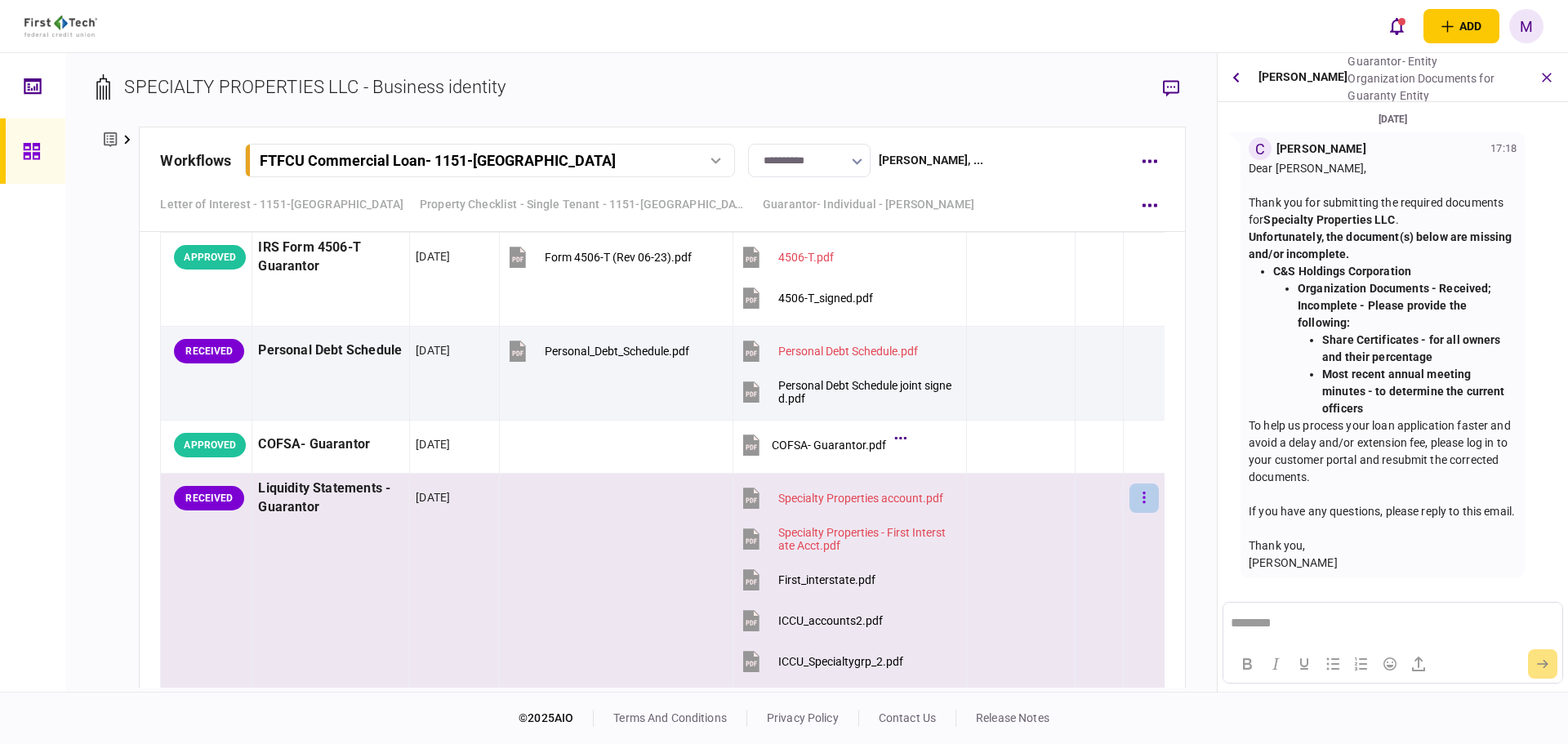
click at [1130, 505] on button "button" at bounding box center [1144, 498] width 29 height 29
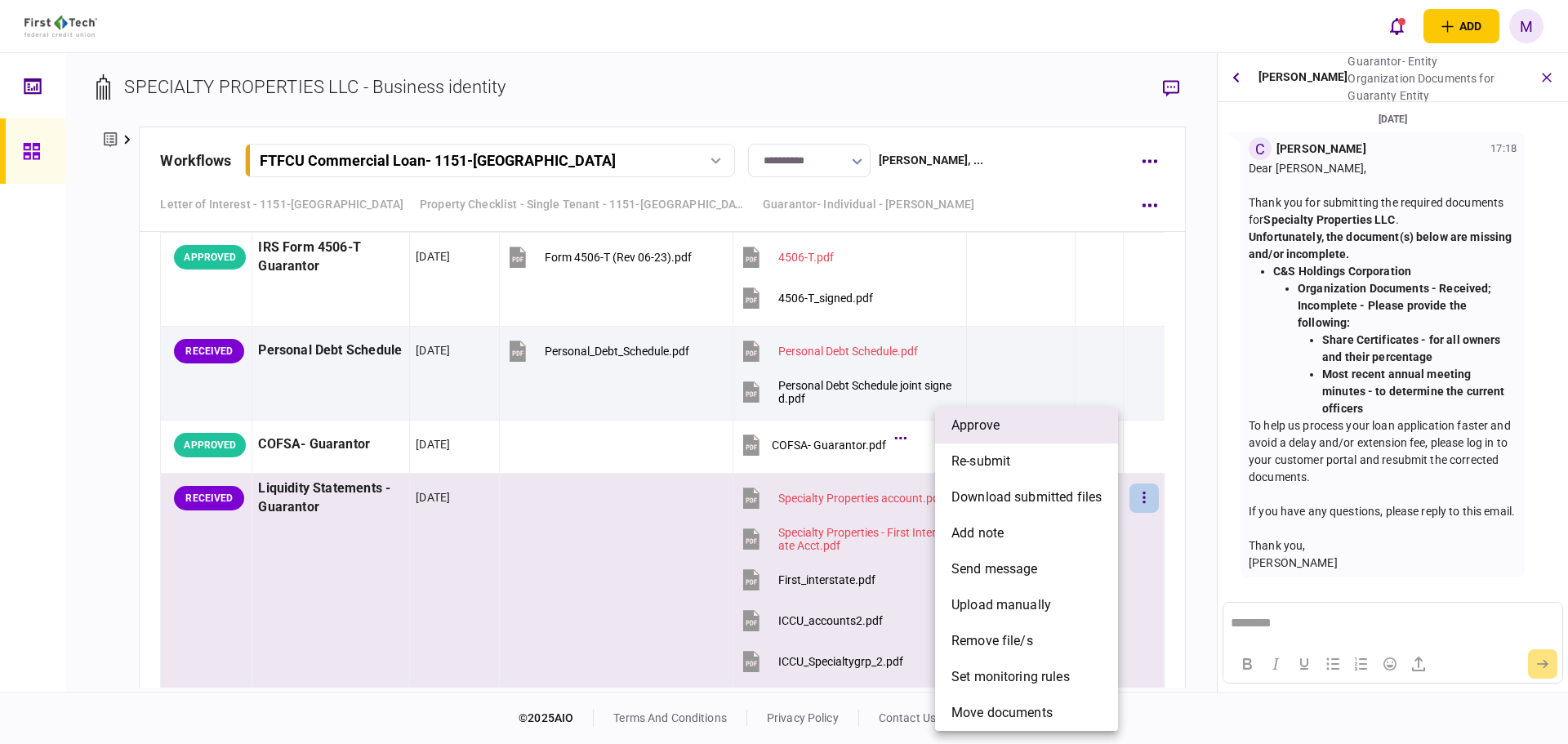
click at [1072, 438] on li "approve" at bounding box center [1027, 426] width 183 height 36
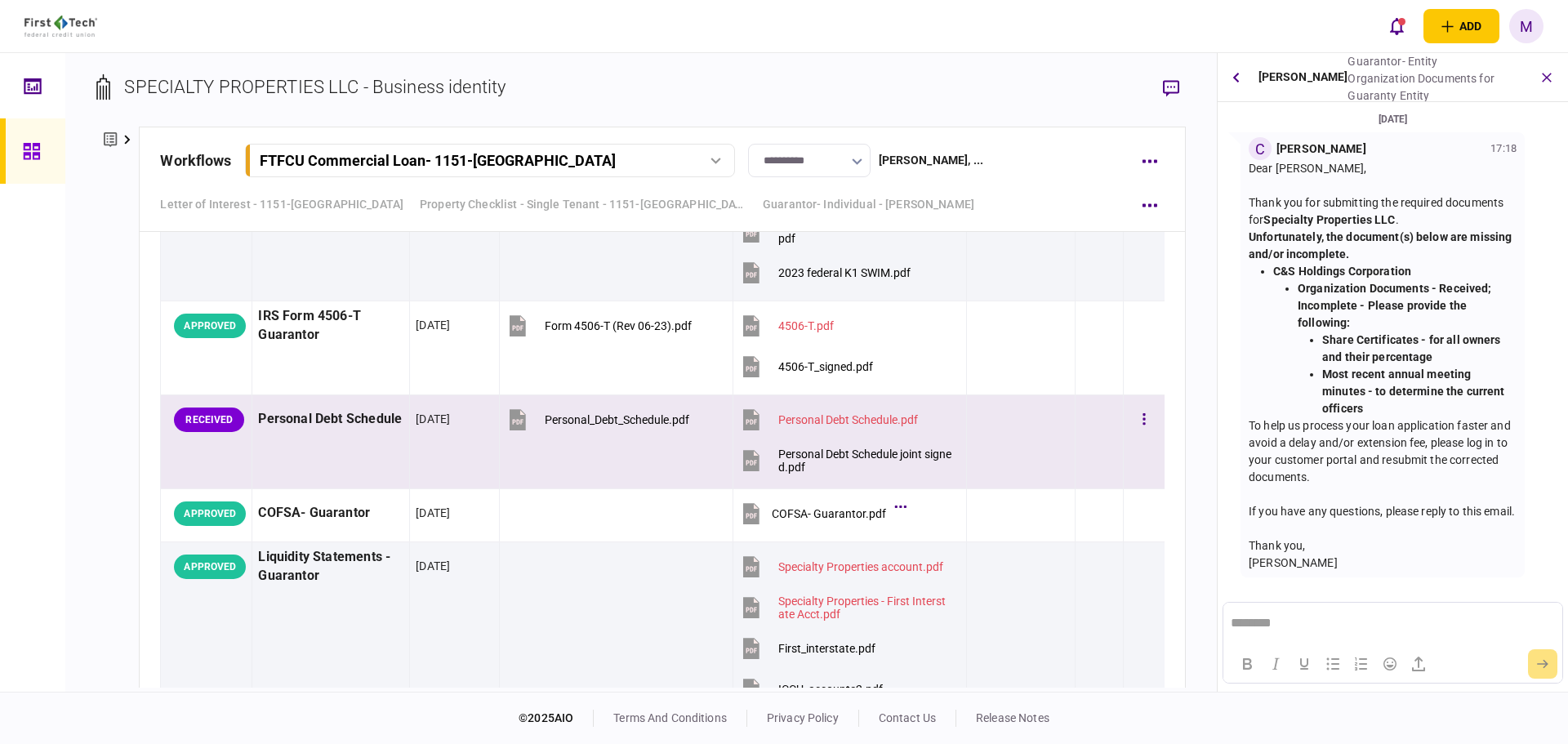
scroll to position [4032, 0]
click at [754, 470] on icon at bounding box center [751, 462] width 25 height 25
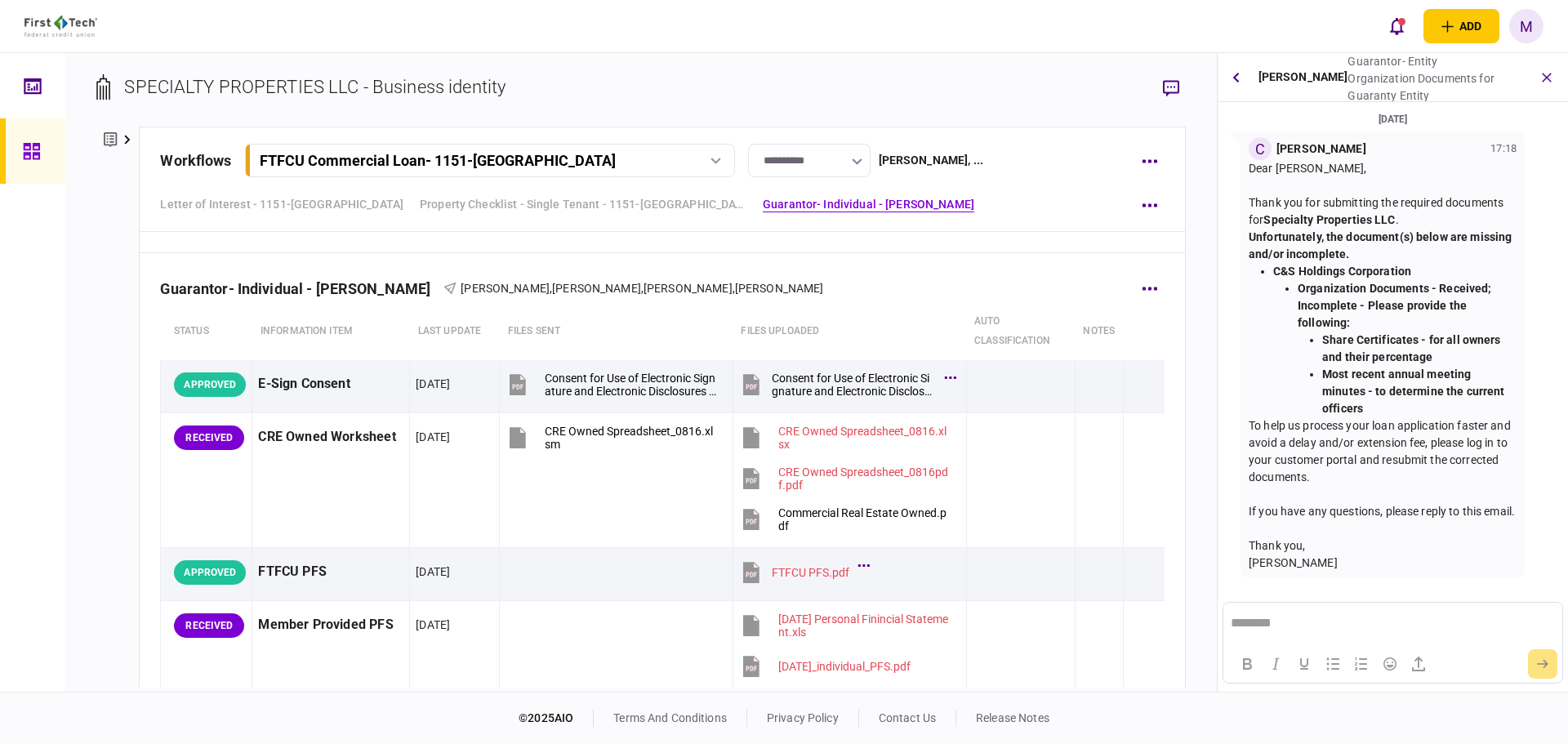
scroll to position [2318, 0]
click at [129, 433] on div "company details Edit company no. 0000058687 address [STREET_ADDRESS] Type Limit…" at bounding box center [117, 407] width 42 height 561
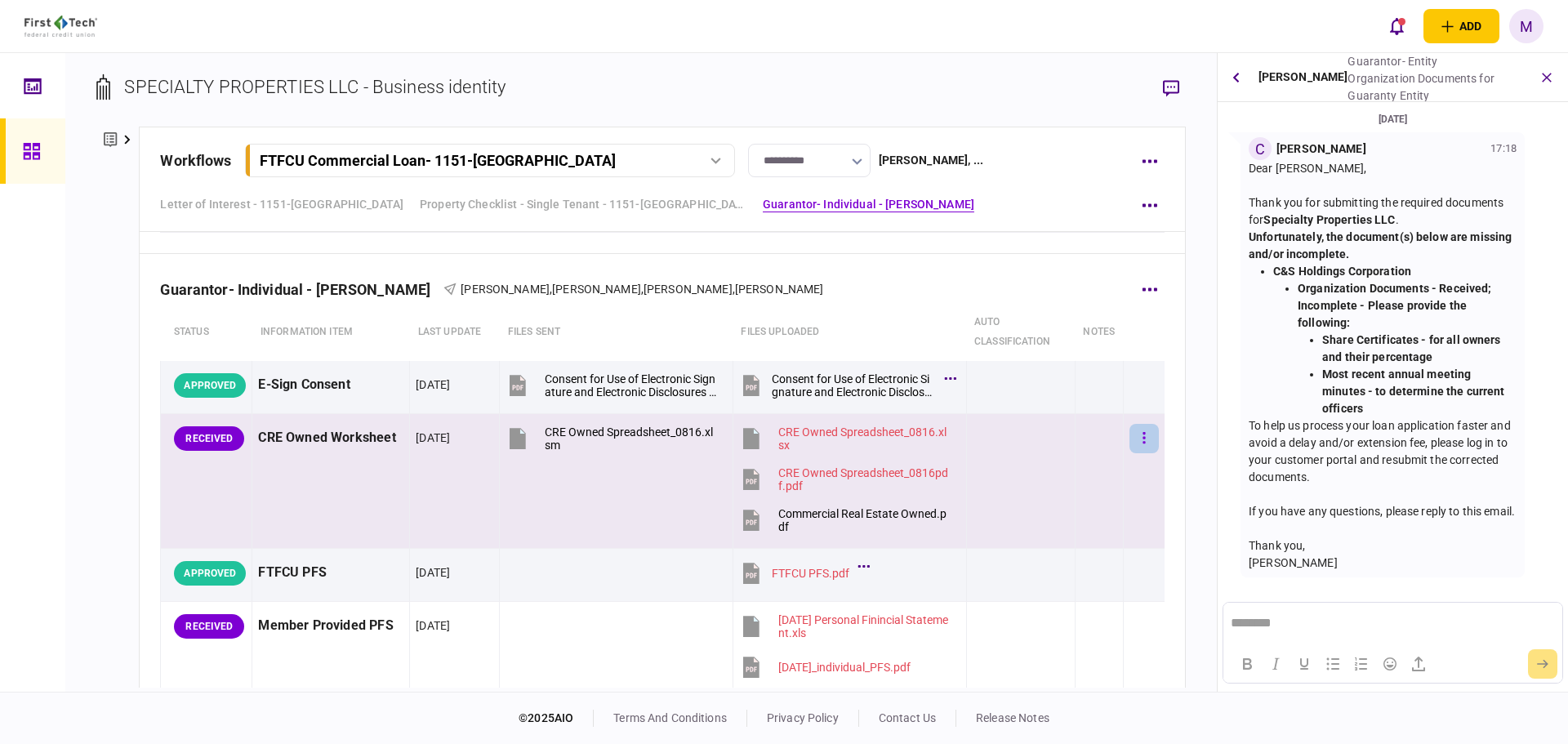
click at [1139, 438] on button "button" at bounding box center [1144, 438] width 29 height 29
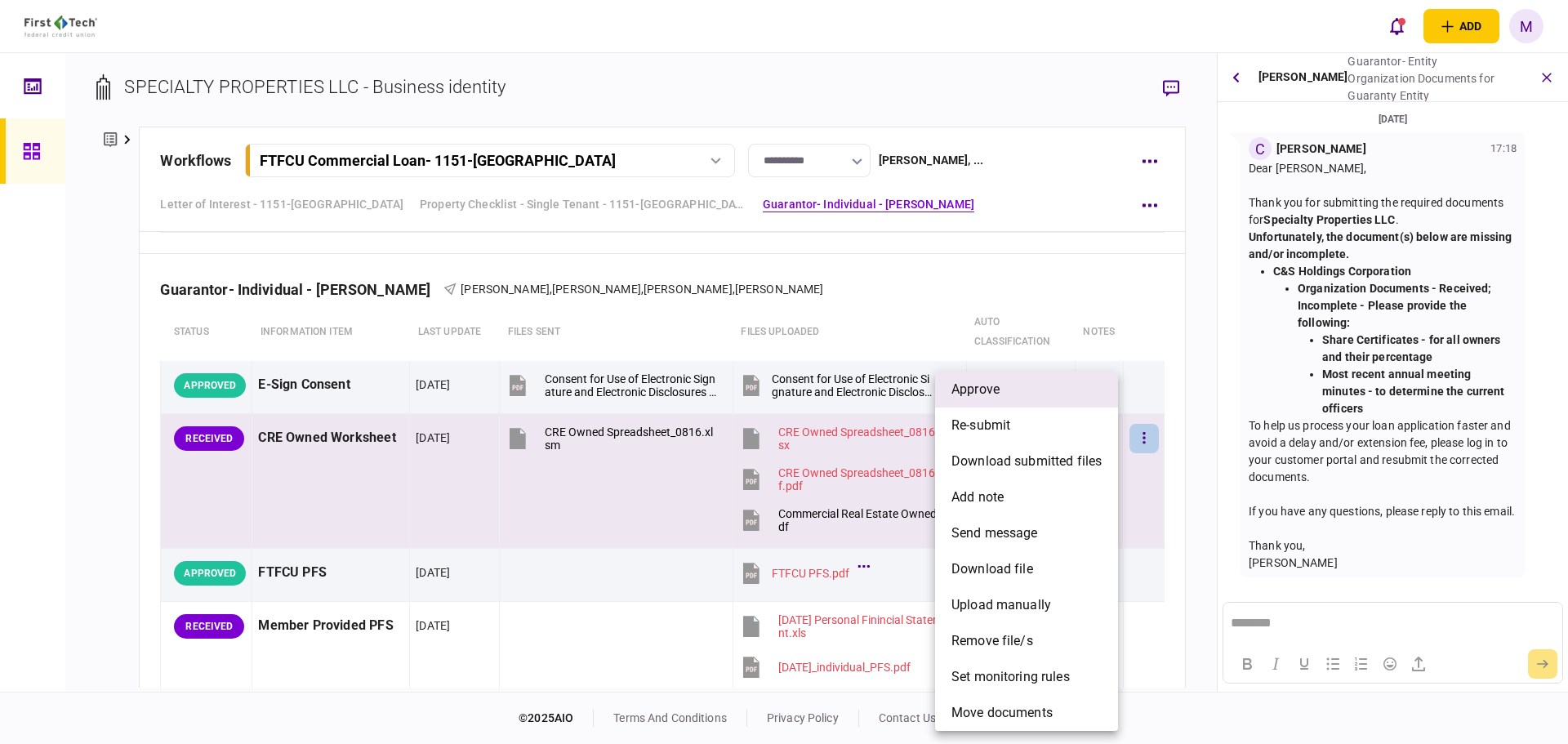
click at [1010, 397] on li "approve" at bounding box center [1027, 390] width 183 height 36
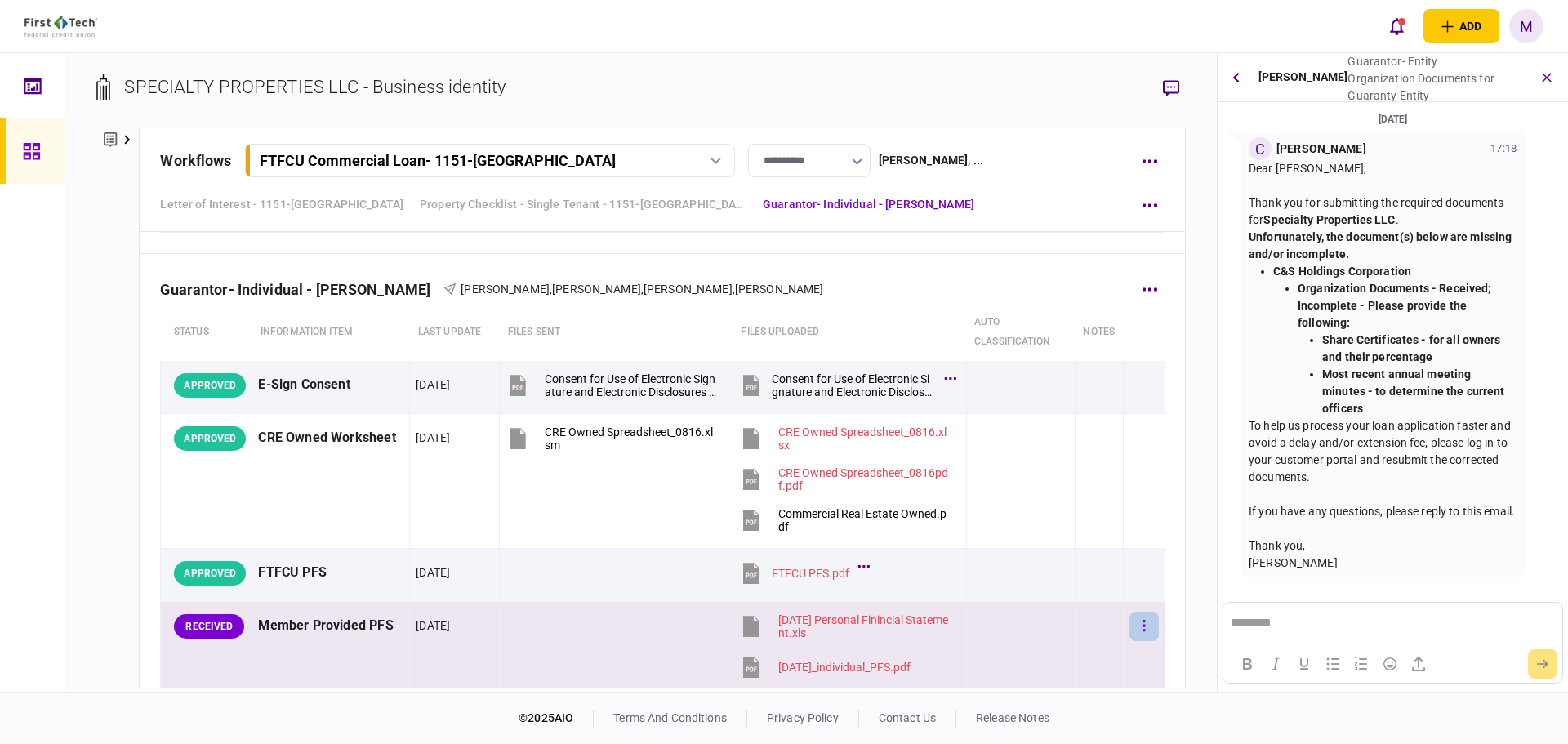
click at [1142, 630] on icon "button" at bounding box center [1143, 626] width 3 height 11
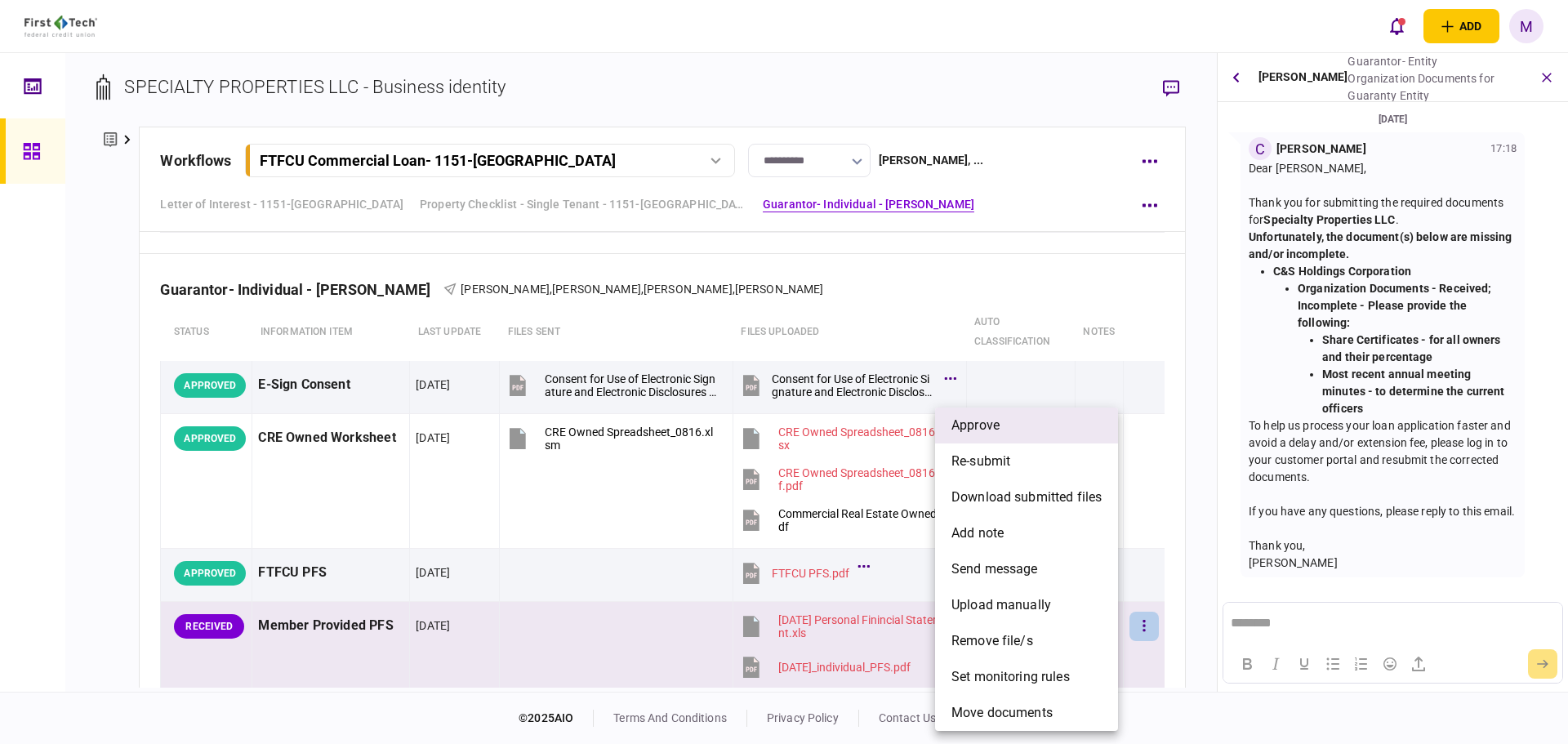
click at [1082, 414] on li "approve" at bounding box center [1027, 426] width 183 height 36
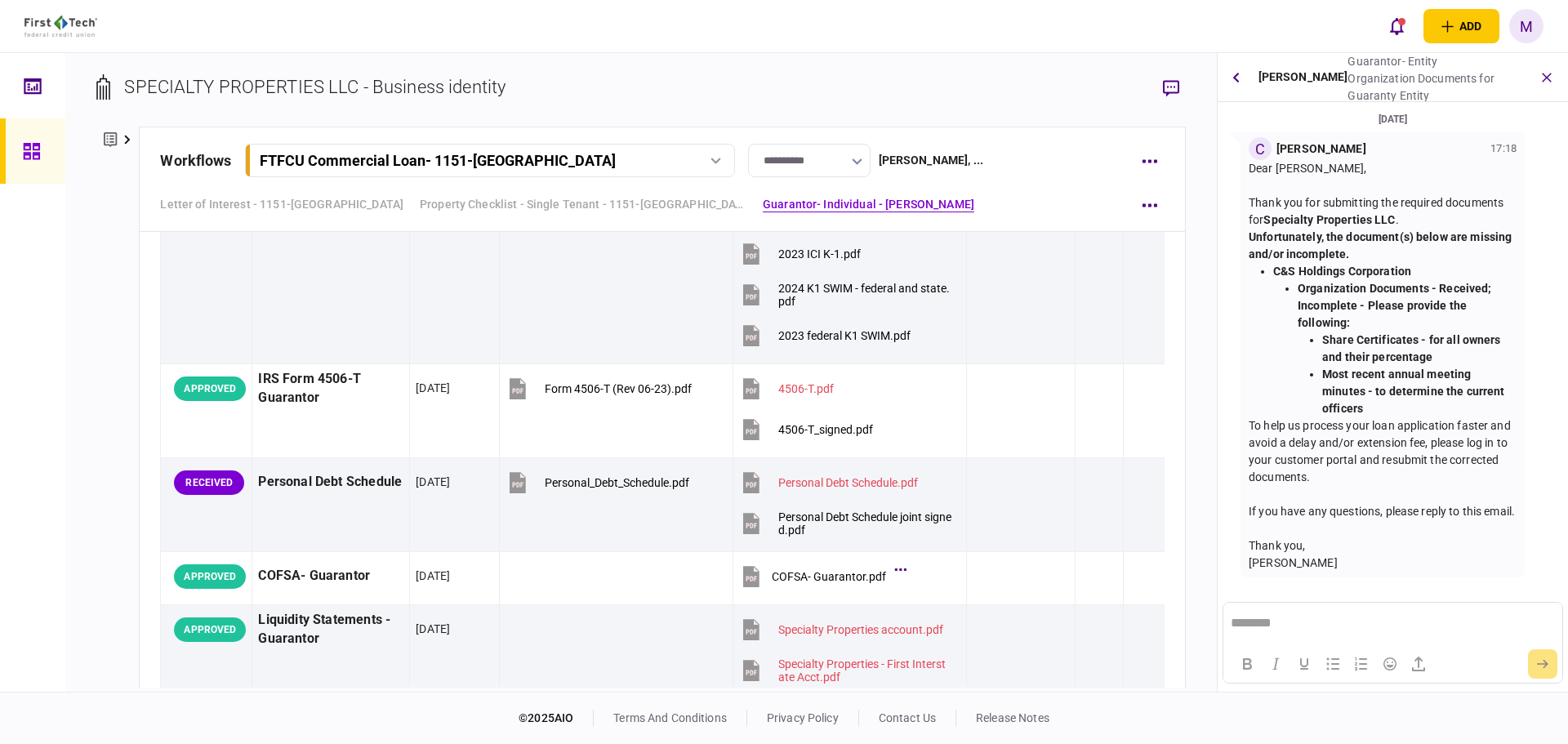
scroll to position [3982, 0]
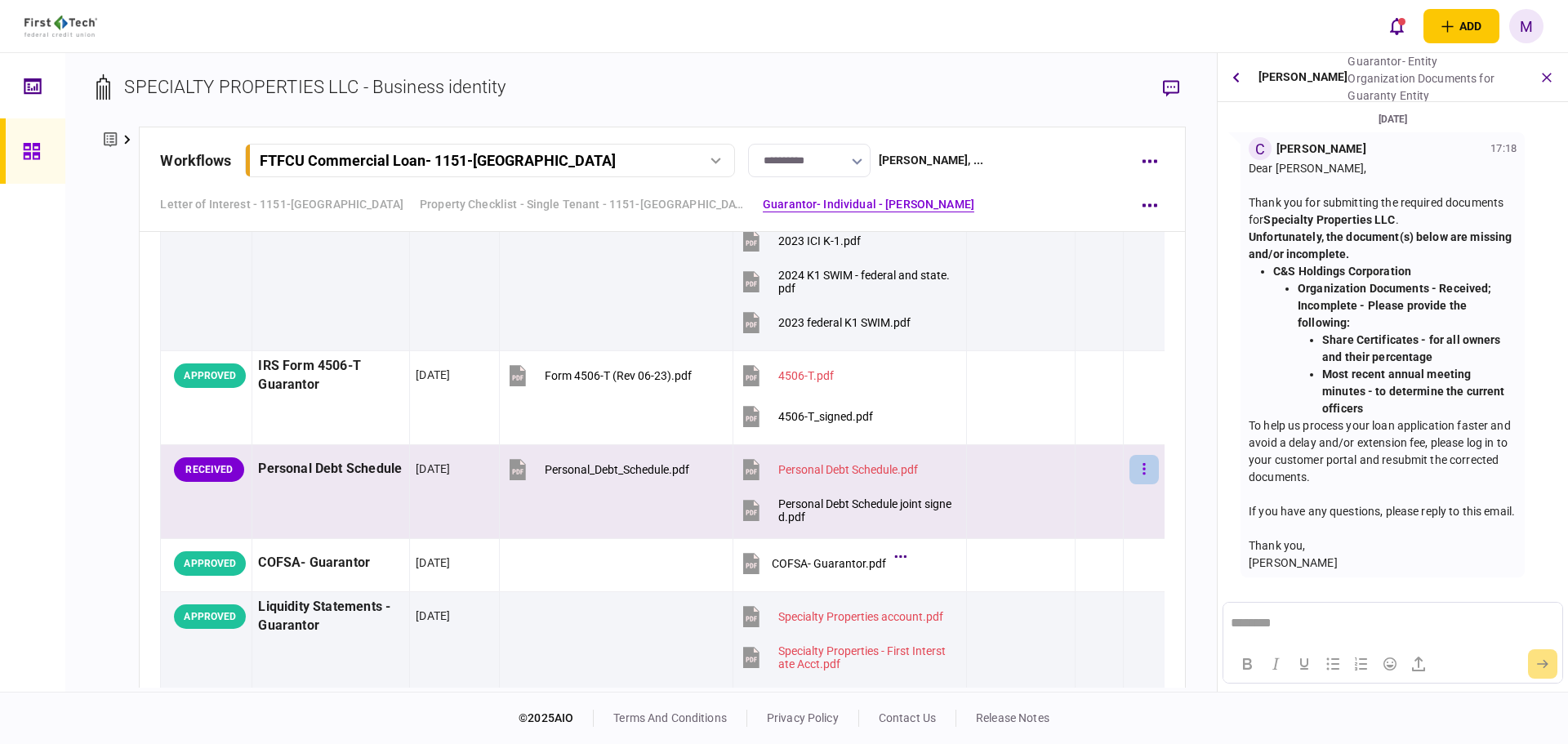
click at [1139, 473] on button "button" at bounding box center [1144, 469] width 29 height 29
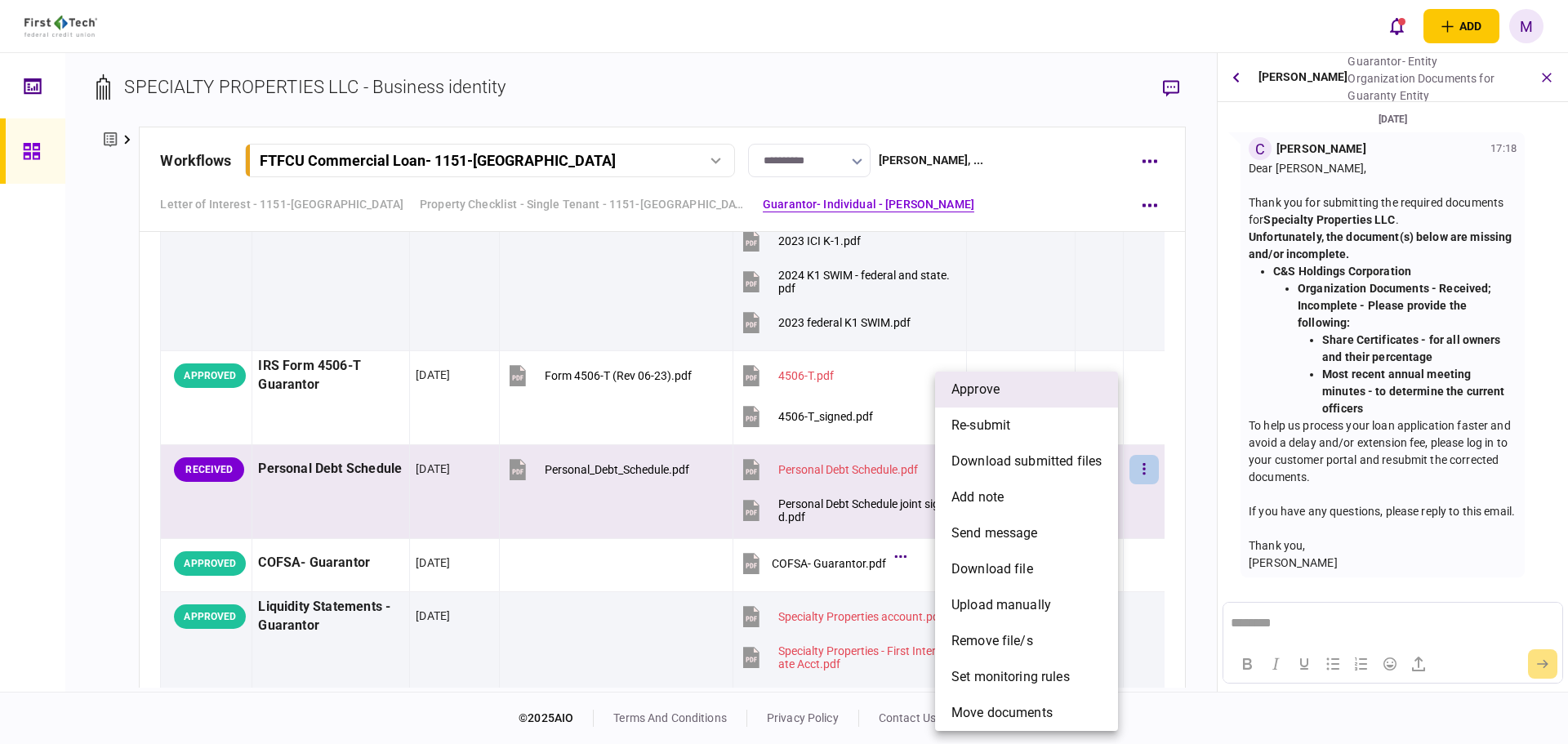
click at [1051, 384] on li "approve" at bounding box center [1027, 390] width 183 height 36
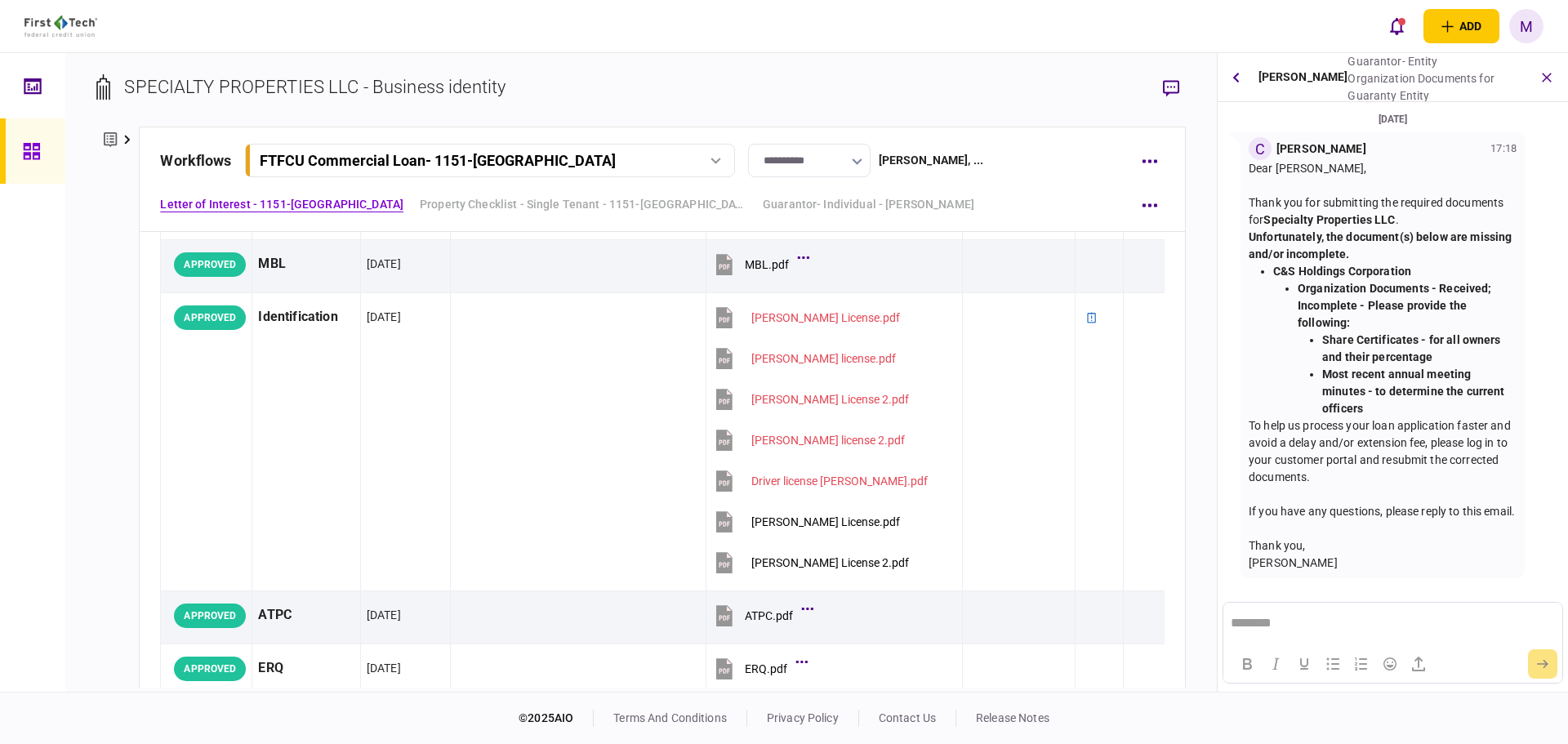
scroll to position [0, 0]
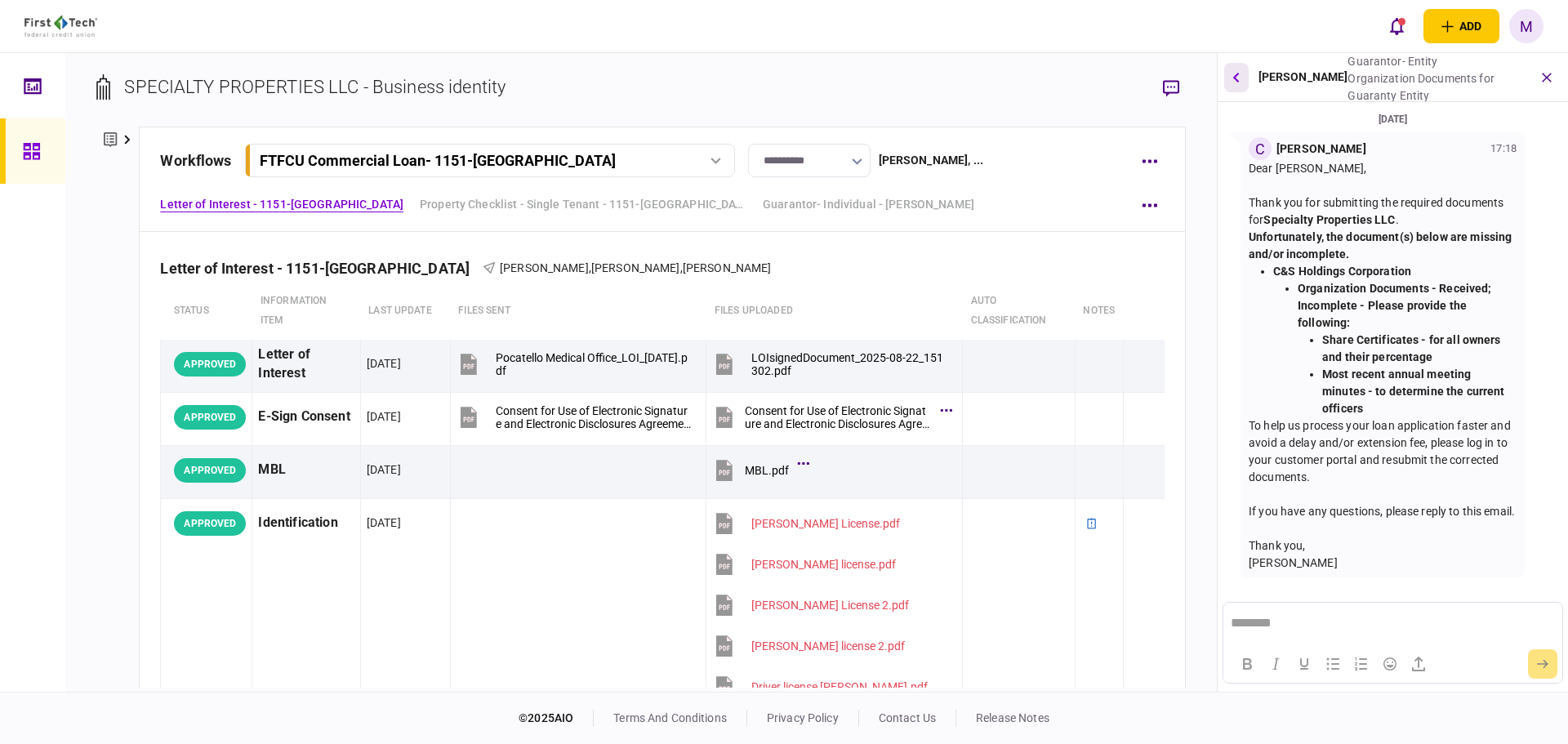
click at [1236, 81] on icon "button" at bounding box center [1236, 76] width 7 height 10
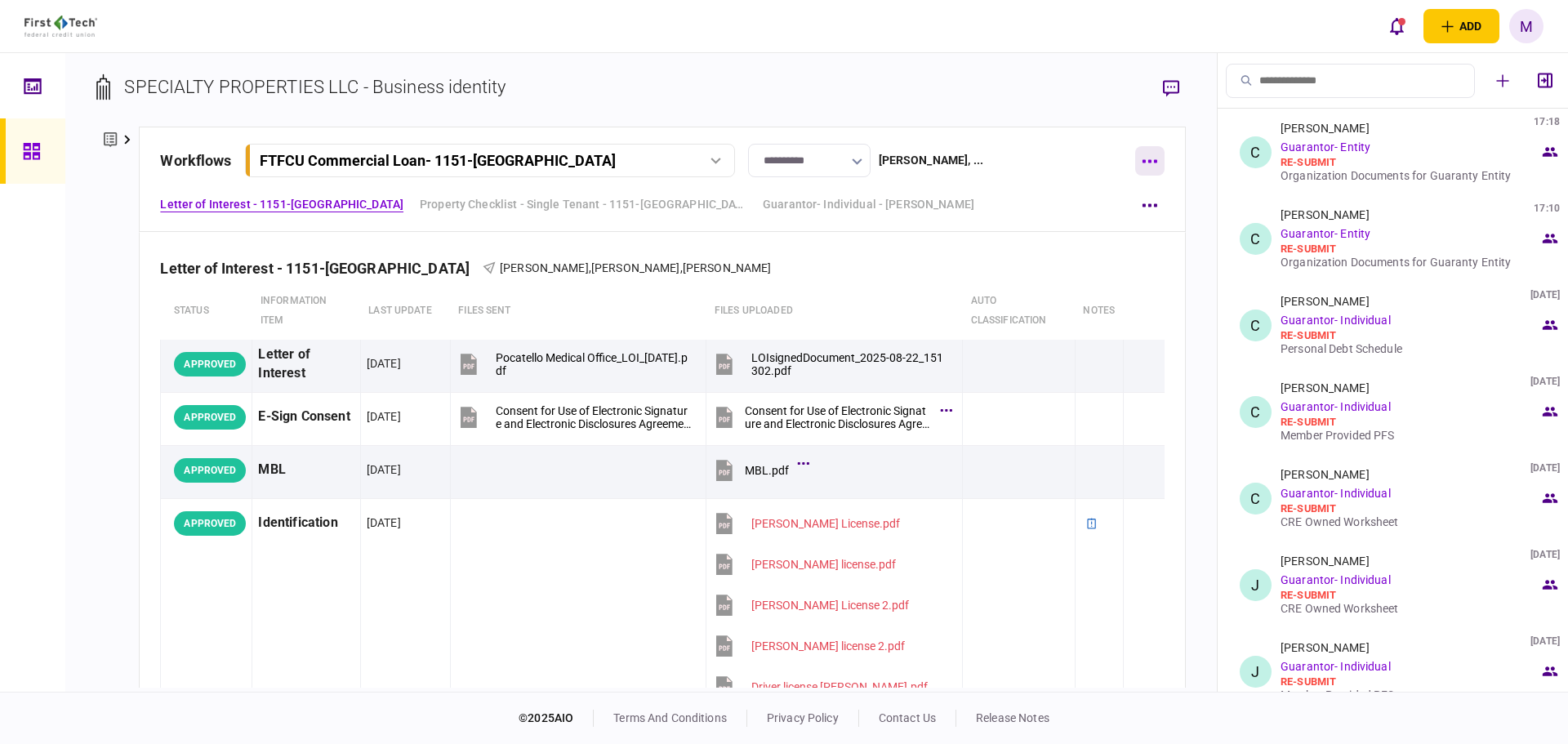
click at [1154, 158] on button "button" at bounding box center [1150, 161] width 29 height 29
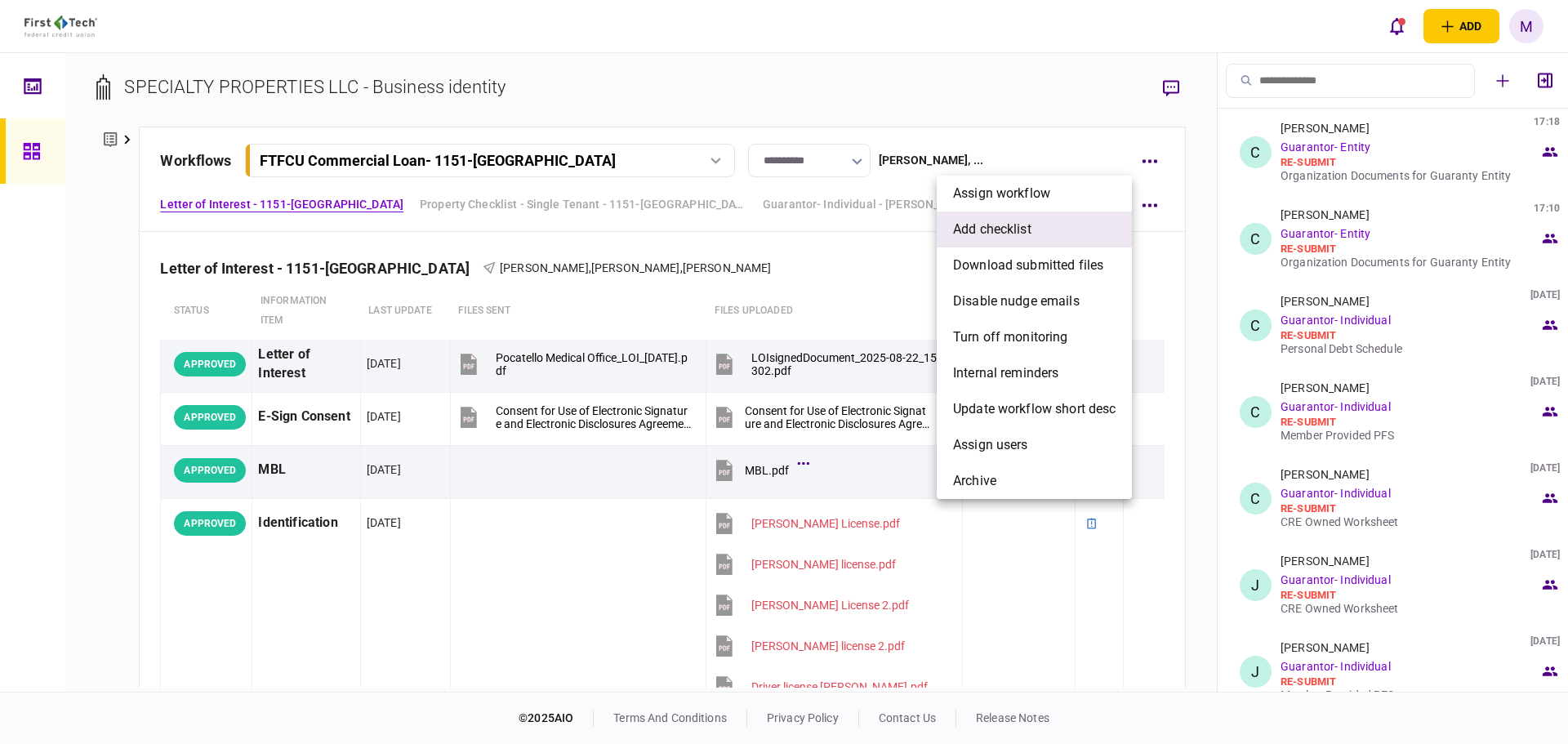
click at [1085, 230] on li "add checklist" at bounding box center [1034, 229] width 195 height 36
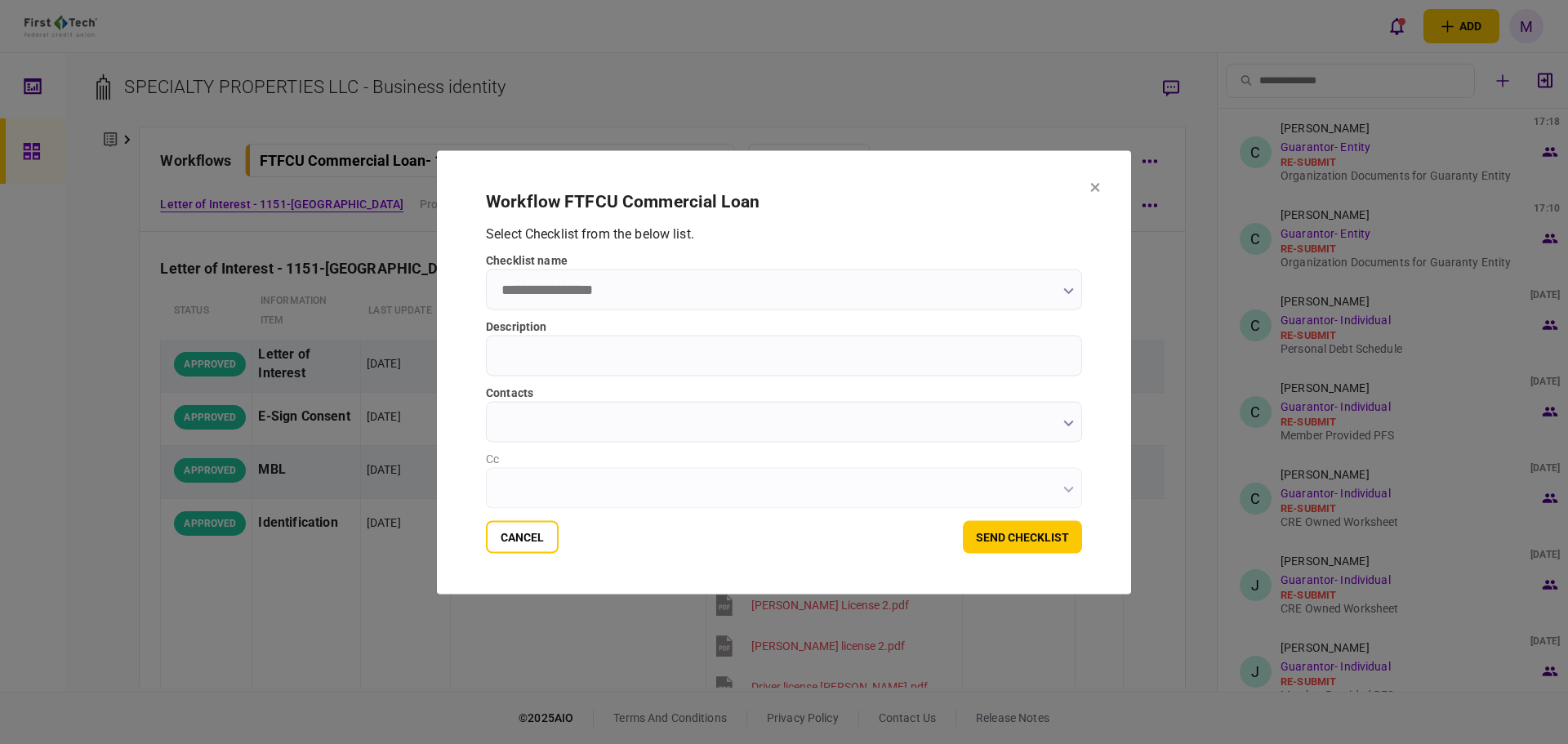
click at [1047, 364] on input "Description" at bounding box center [784, 355] width 597 height 41
click at [1065, 429] on button "button" at bounding box center [1068, 422] width 10 height 13
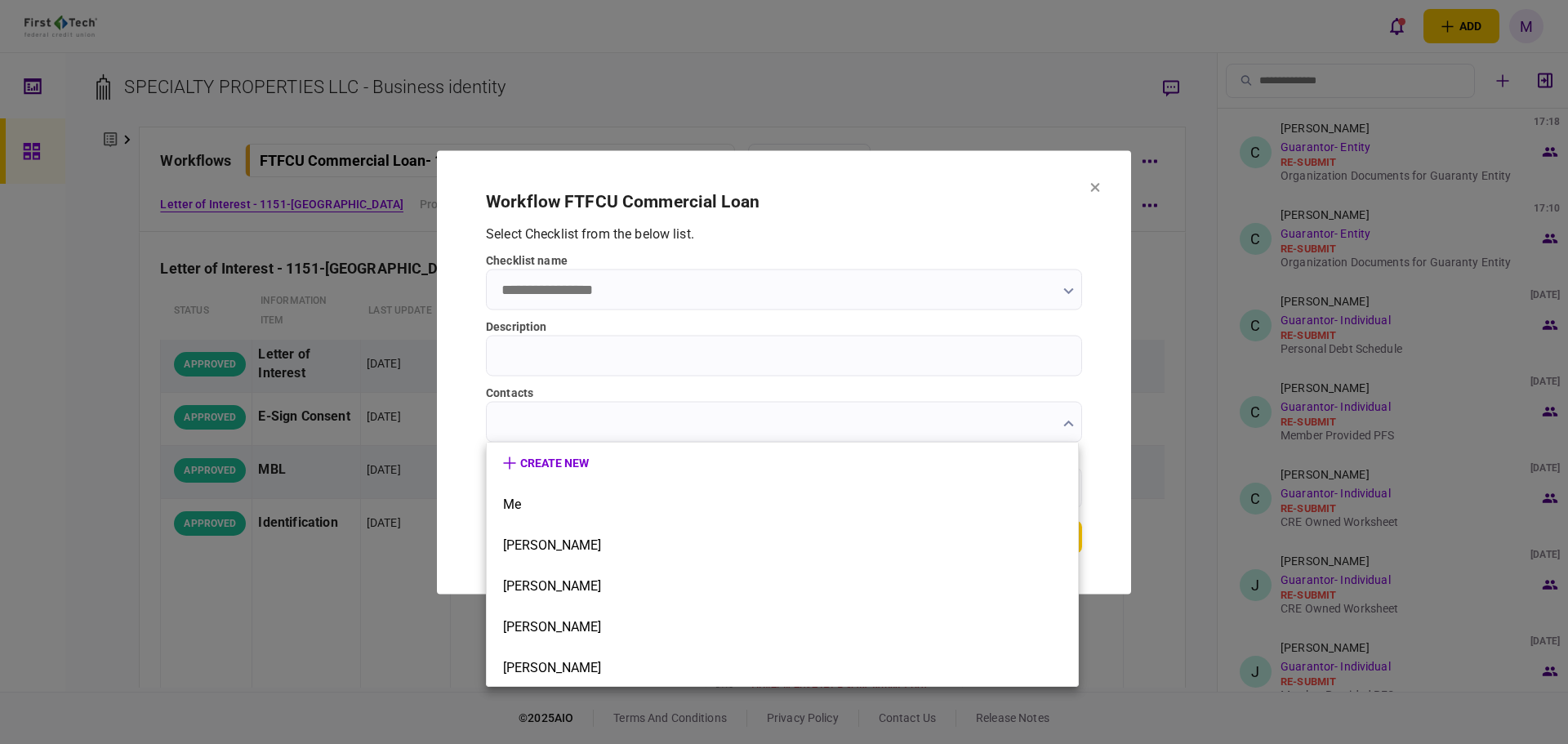
click at [1070, 288] on div at bounding box center [784, 372] width 1568 height 744
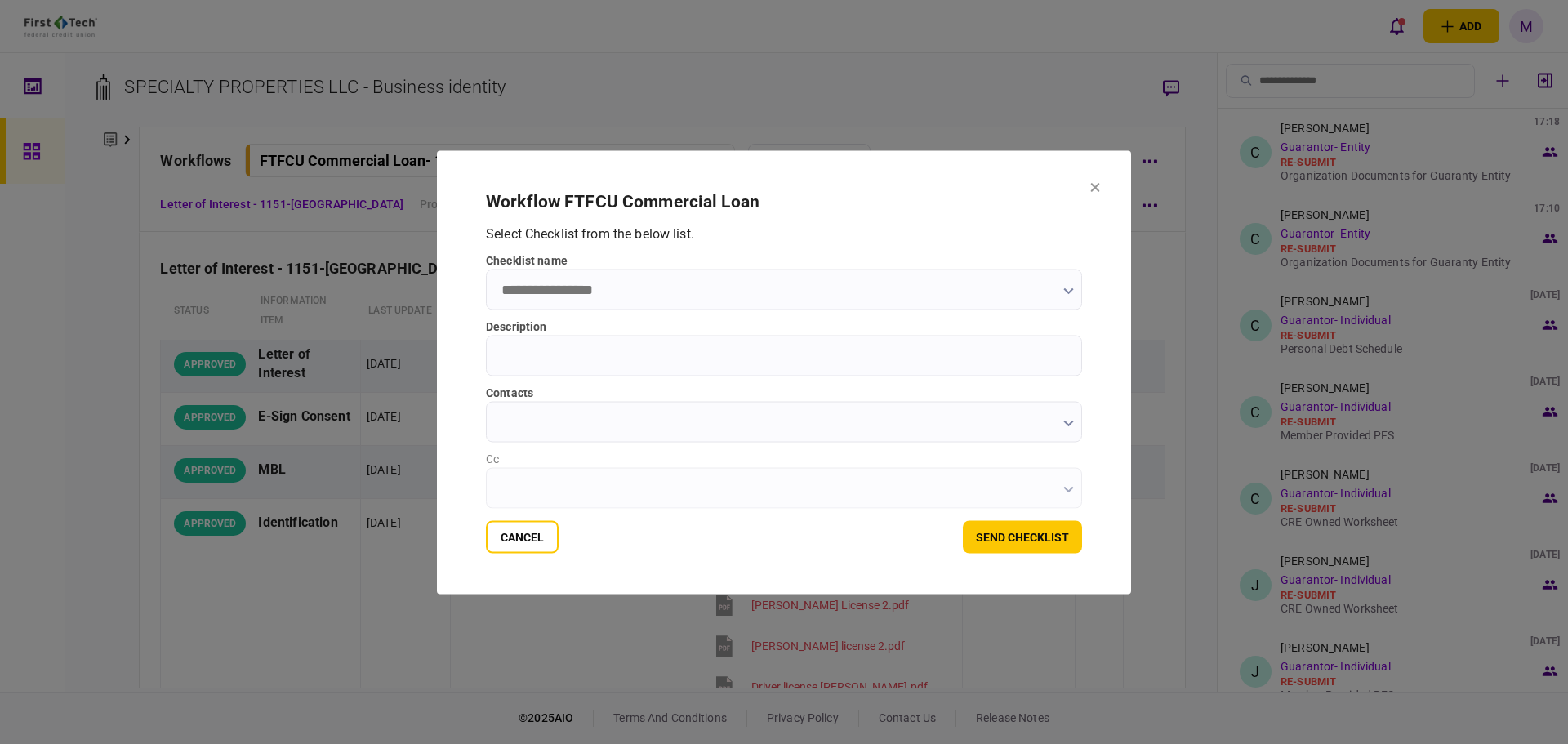
click at [1067, 299] on input "checklist name" at bounding box center [784, 289] width 597 height 41
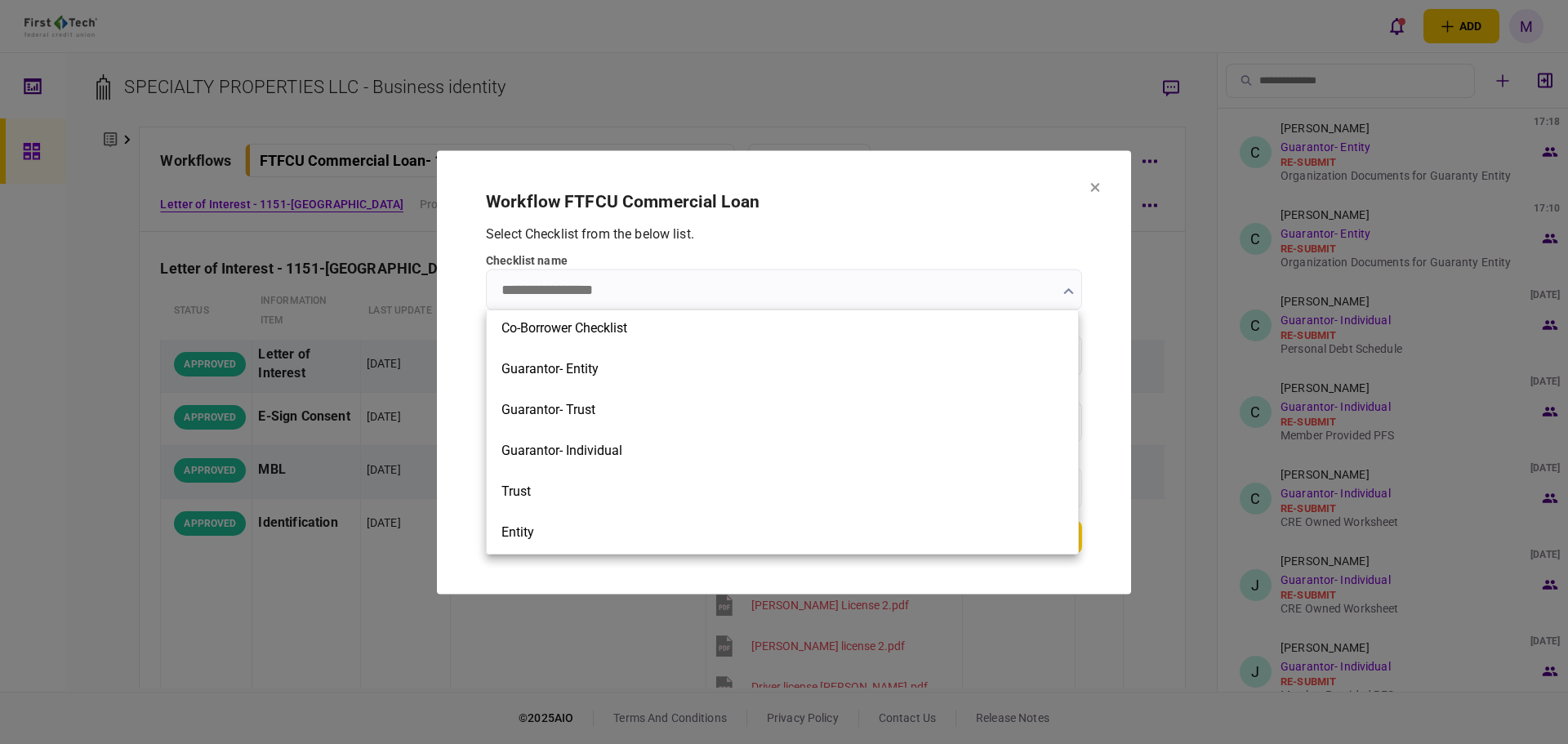
scroll to position [494, 0]
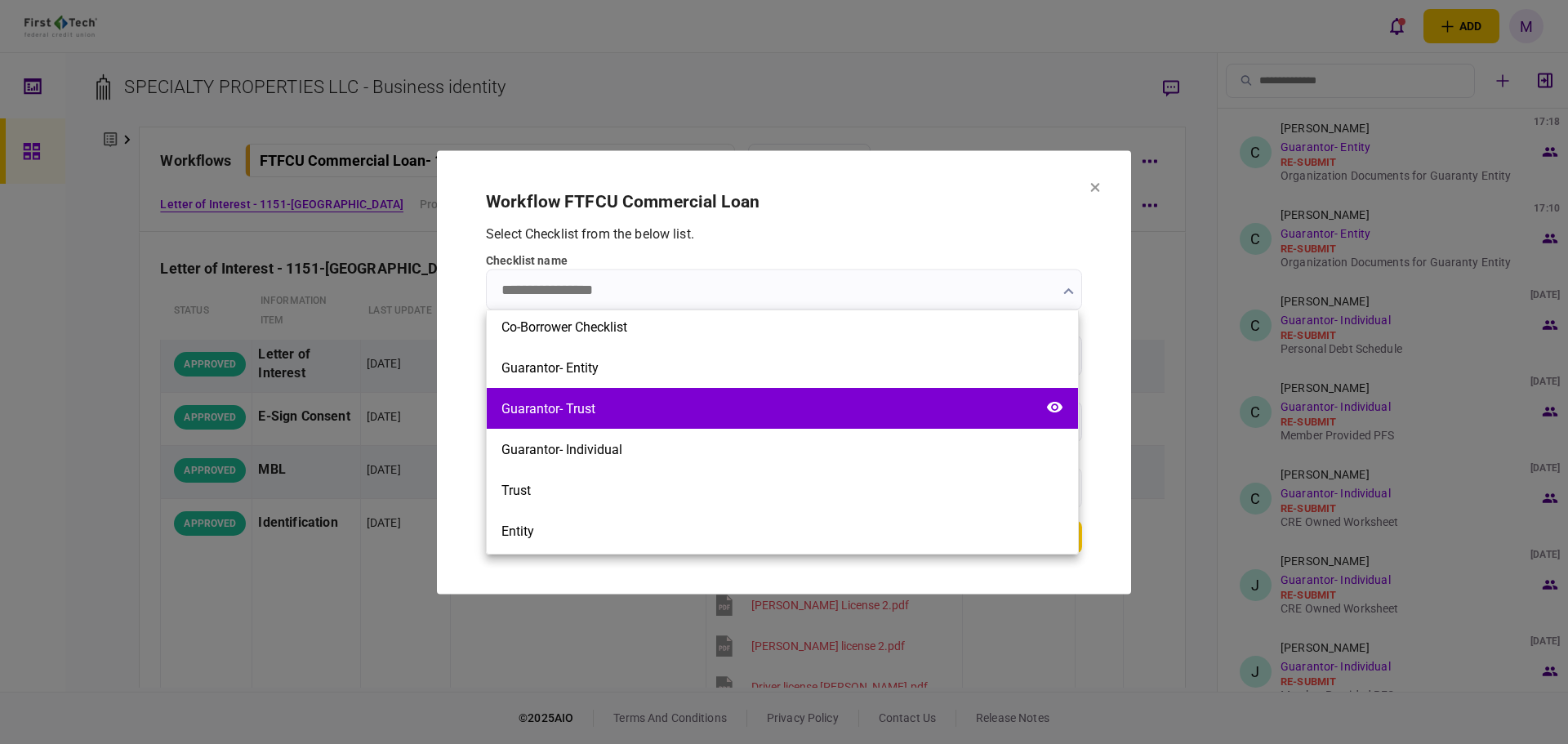
click at [951, 420] on div "Guarantor- Trust" at bounding box center [783, 408] width 591 height 41
type input "**********"
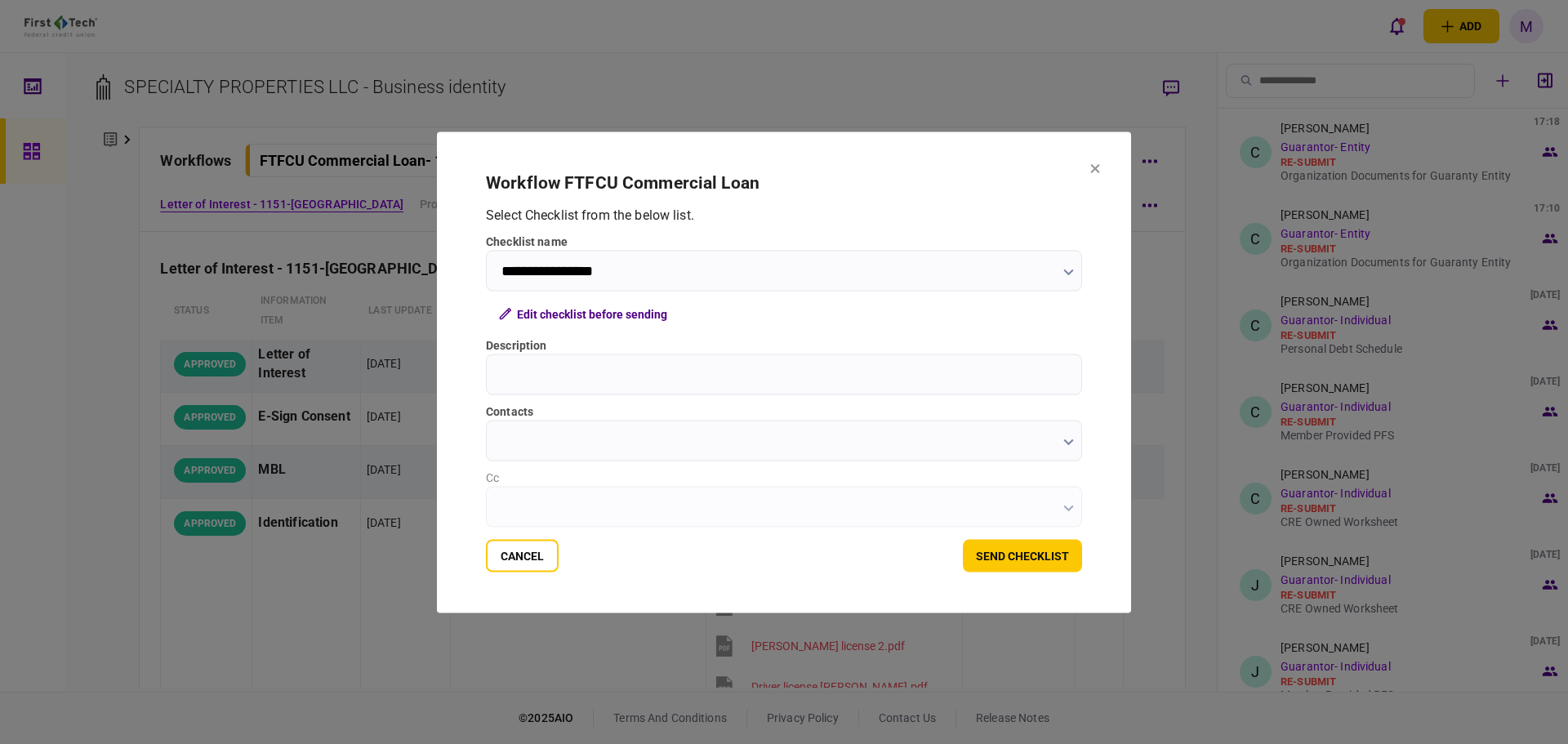
click at [1047, 379] on input "Description" at bounding box center [784, 374] width 597 height 41
type input "*"
click at [713, 388] on input "**********" at bounding box center [784, 374] width 597 height 41
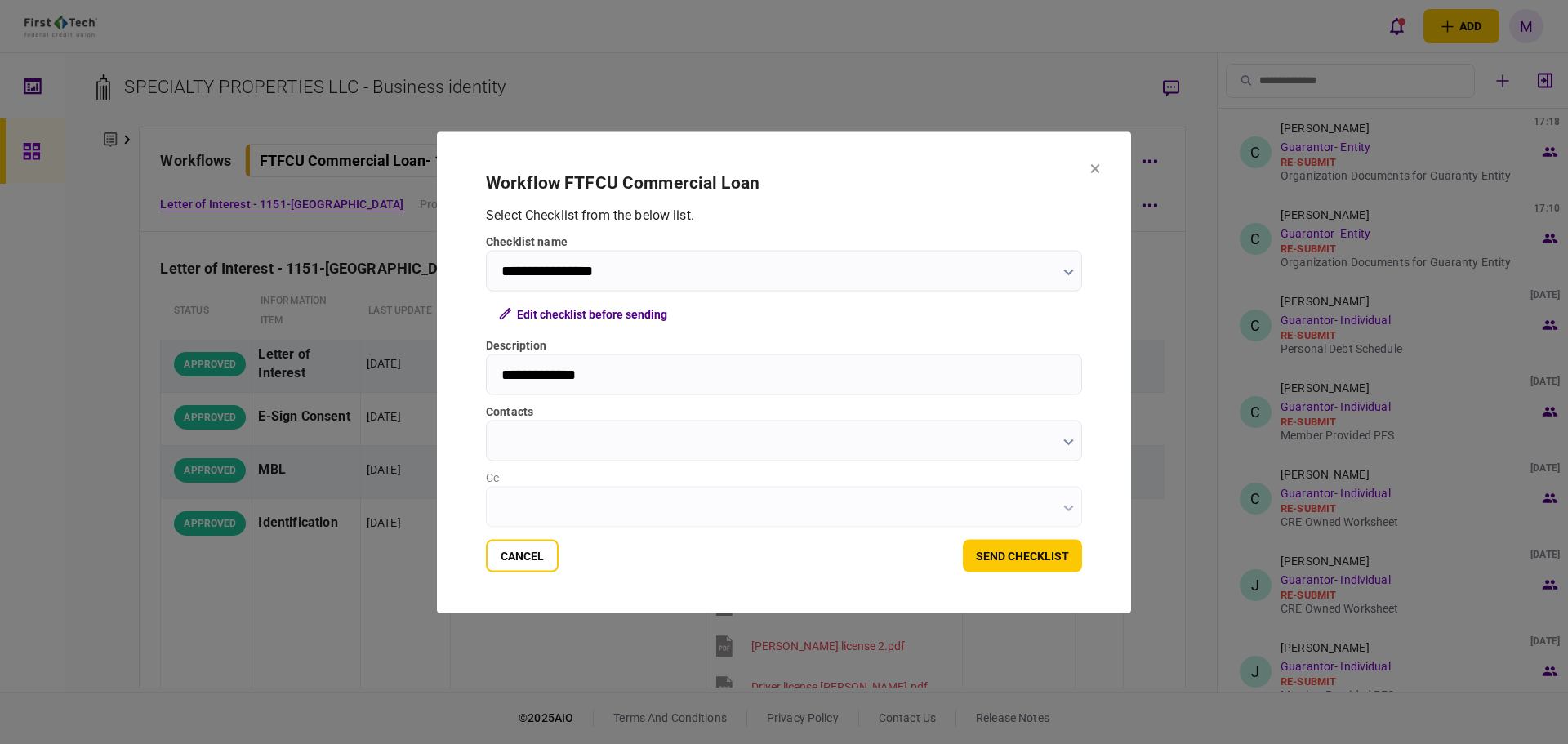
paste input "**********"
type input "**********"
click at [869, 426] on input "contacts" at bounding box center [784, 440] width 597 height 41
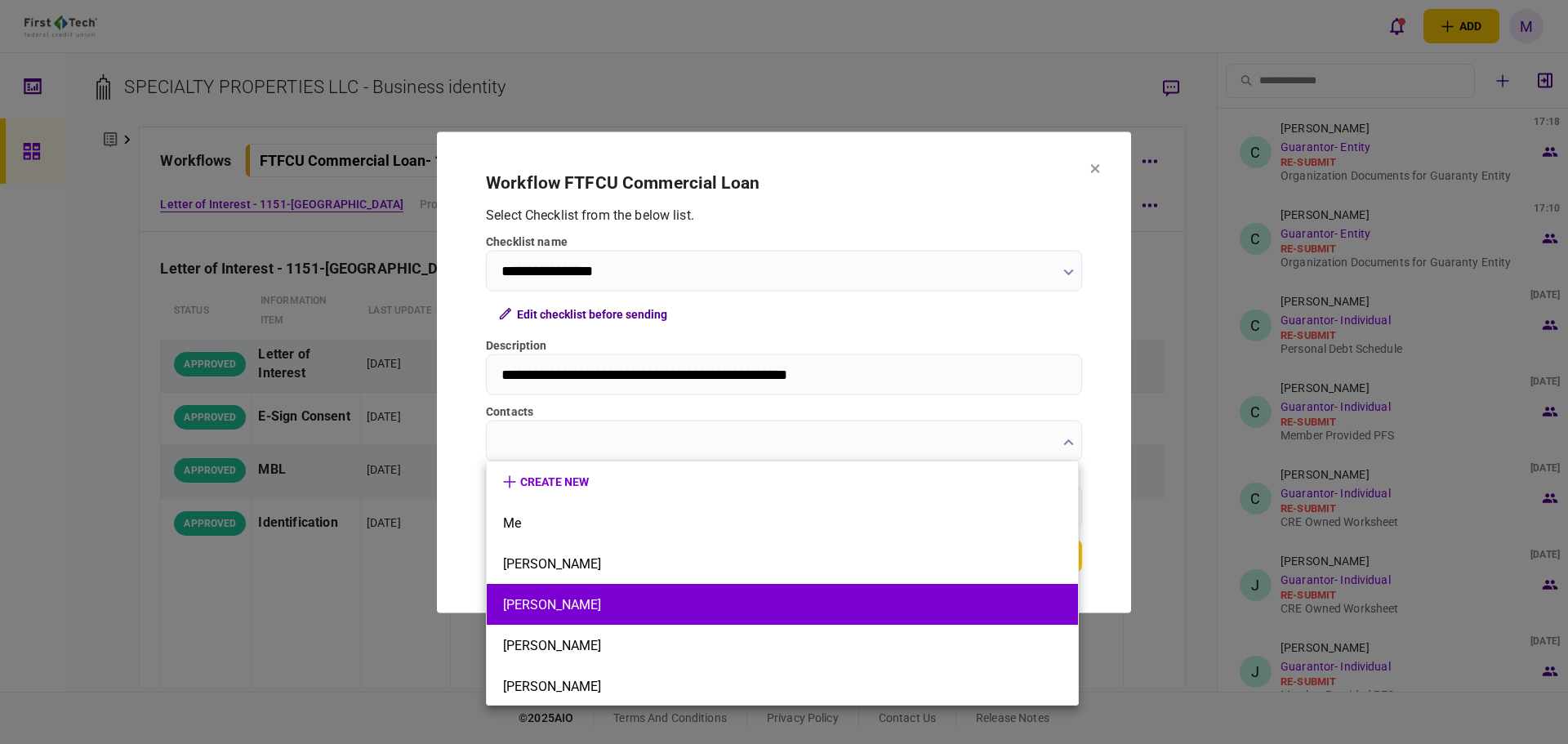
click at [760, 602] on button "[PERSON_NAME]" at bounding box center [783, 604] width 559 height 15
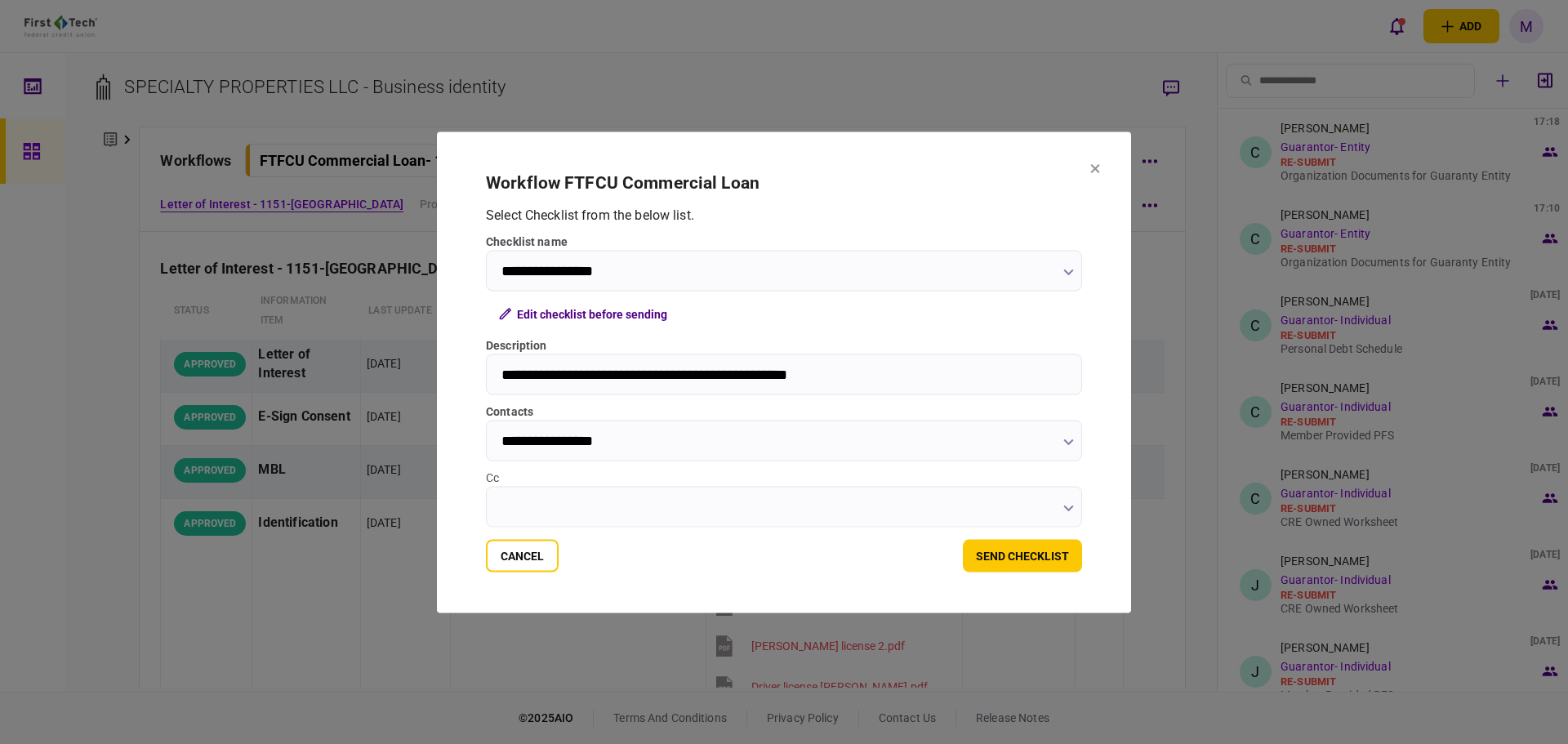
type input "**********"
click at [902, 451] on input "**********" at bounding box center [784, 440] width 597 height 41
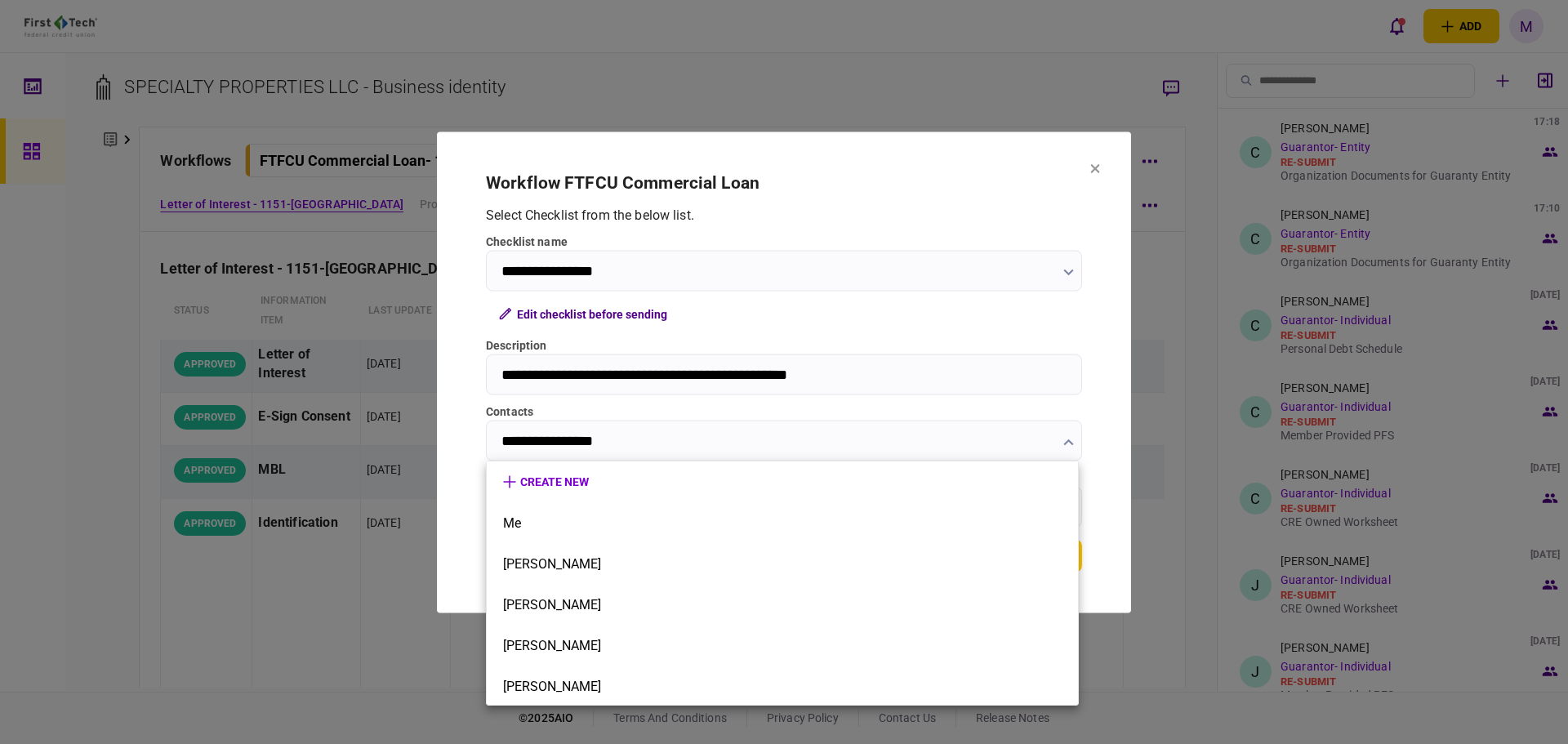
click at [805, 414] on div at bounding box center [784, 372] width 1568 height 744
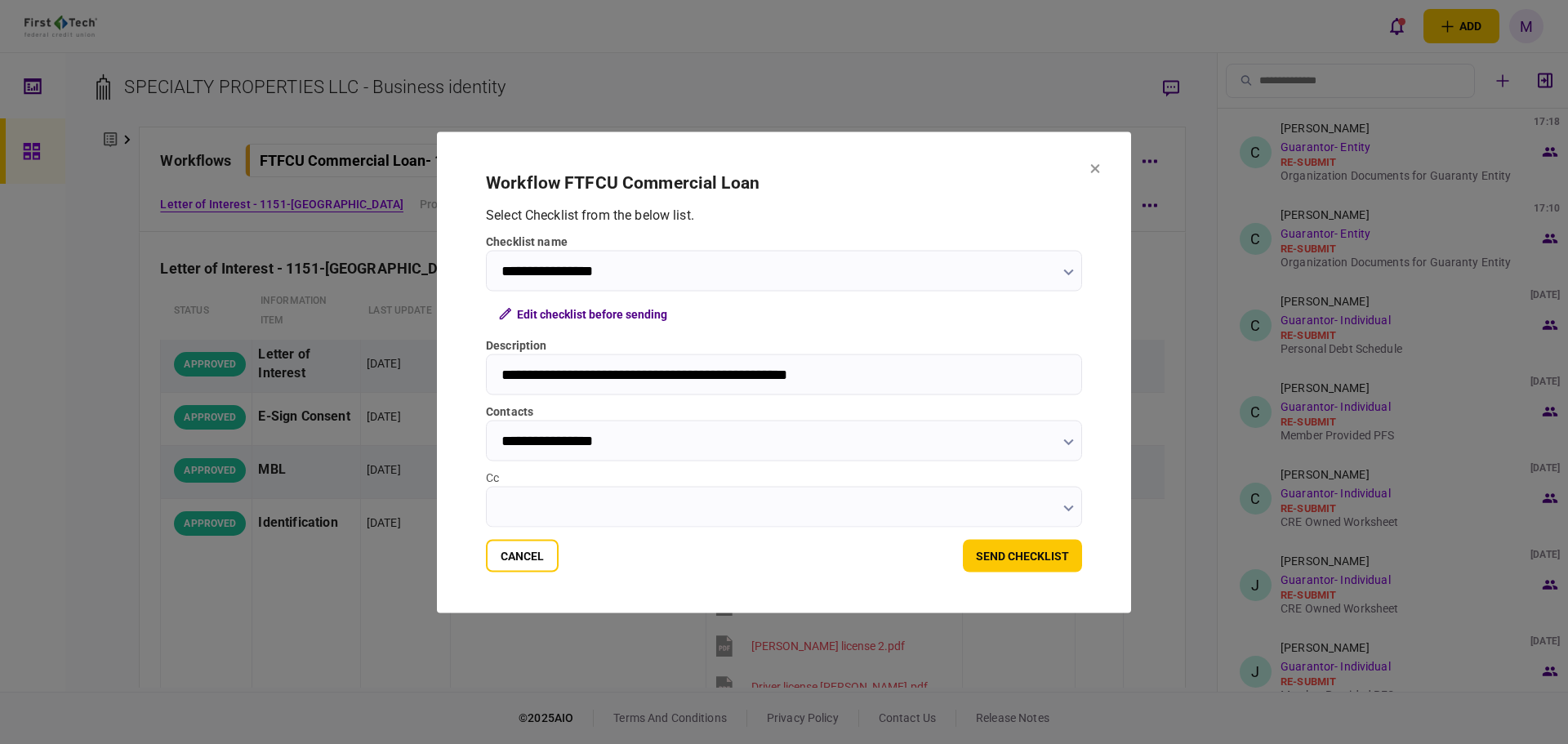
click at [987, 520] on input "Cc" at bounding box center [784, 506] width 597 height 41
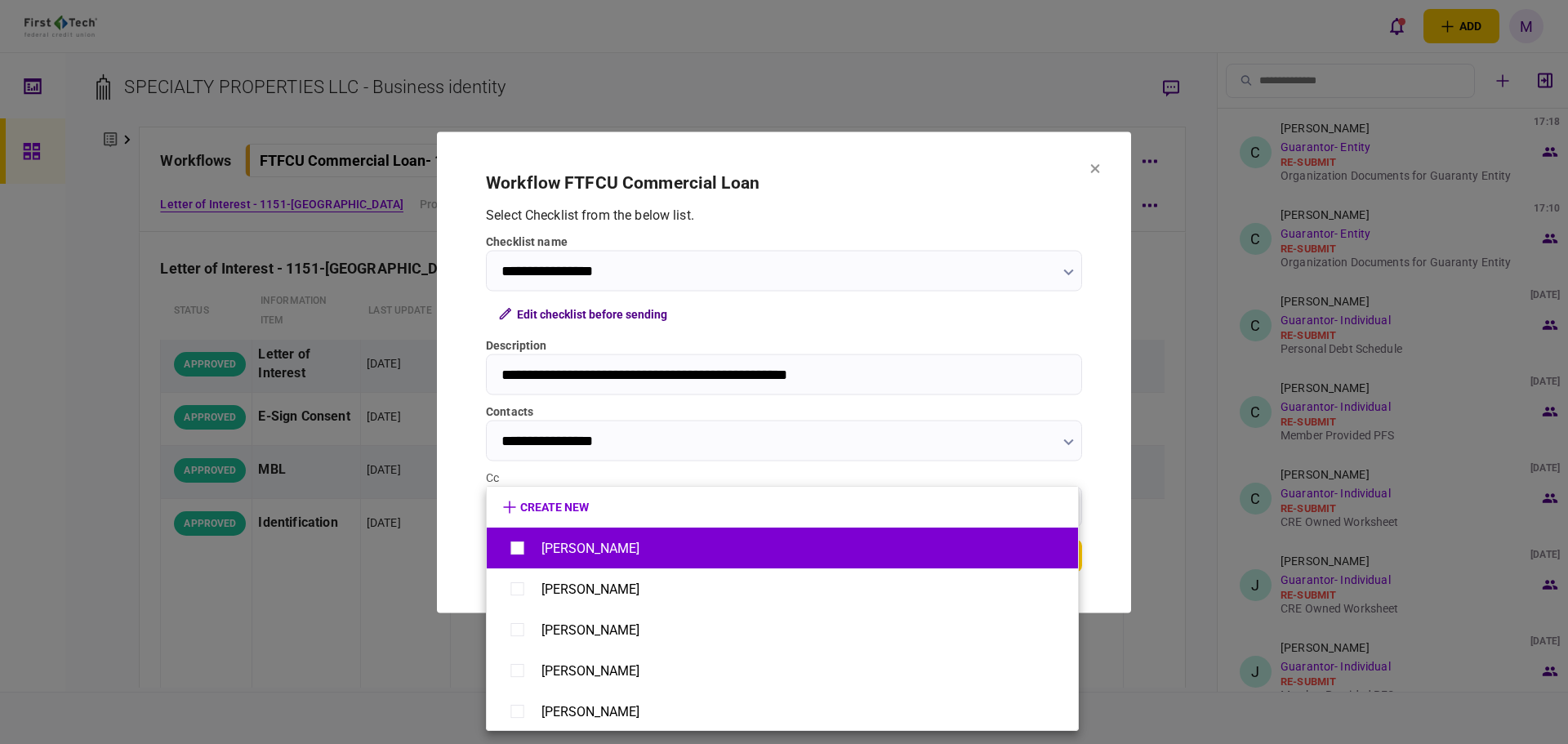
click at [718, 548] on div "[PERSON_NAME]" at bounding box center [783, 549] width 559 height 28
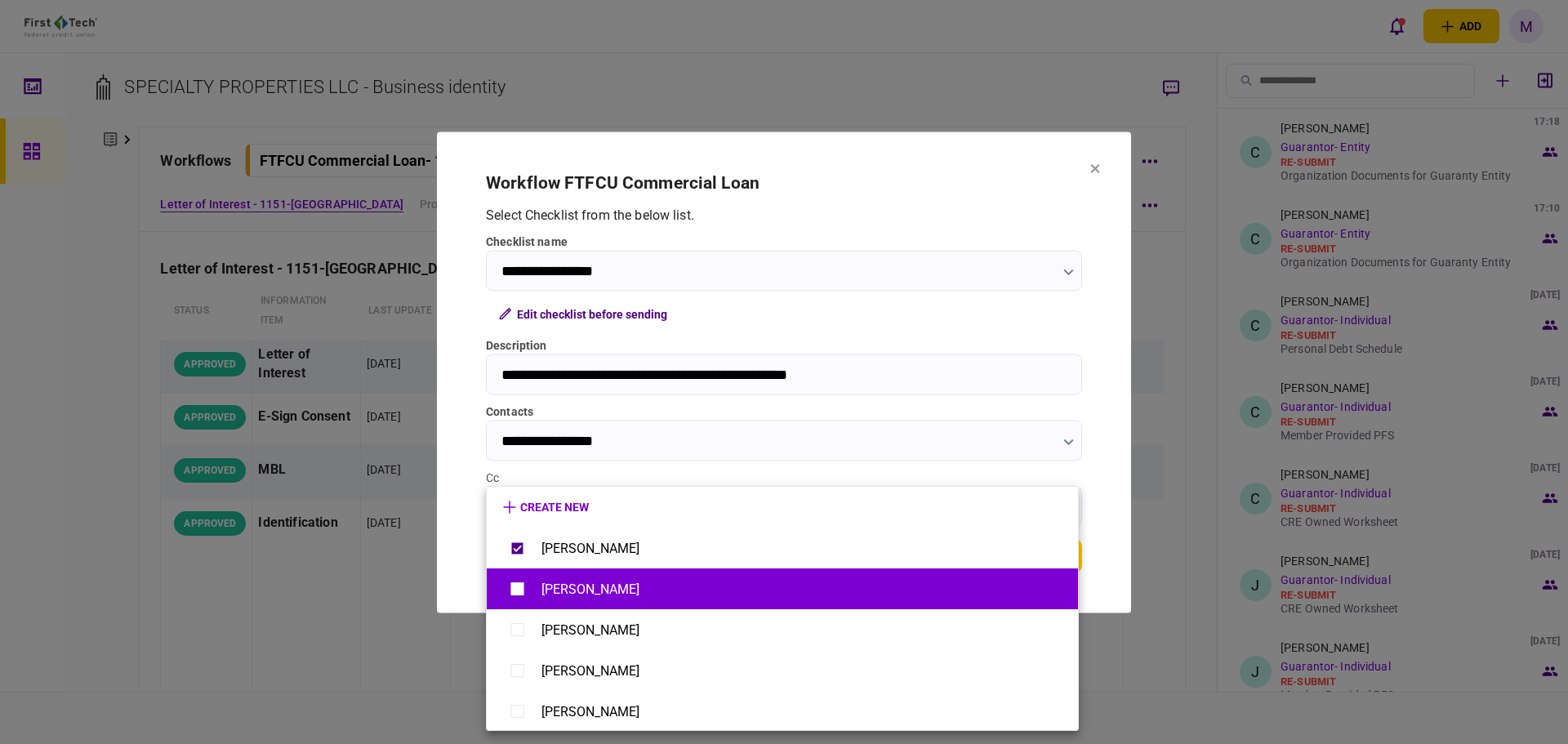
click at [619, 591] on div "[PERSON_NAME]" at bounding box center [591, 589] width 98 height 15
type input "**********"
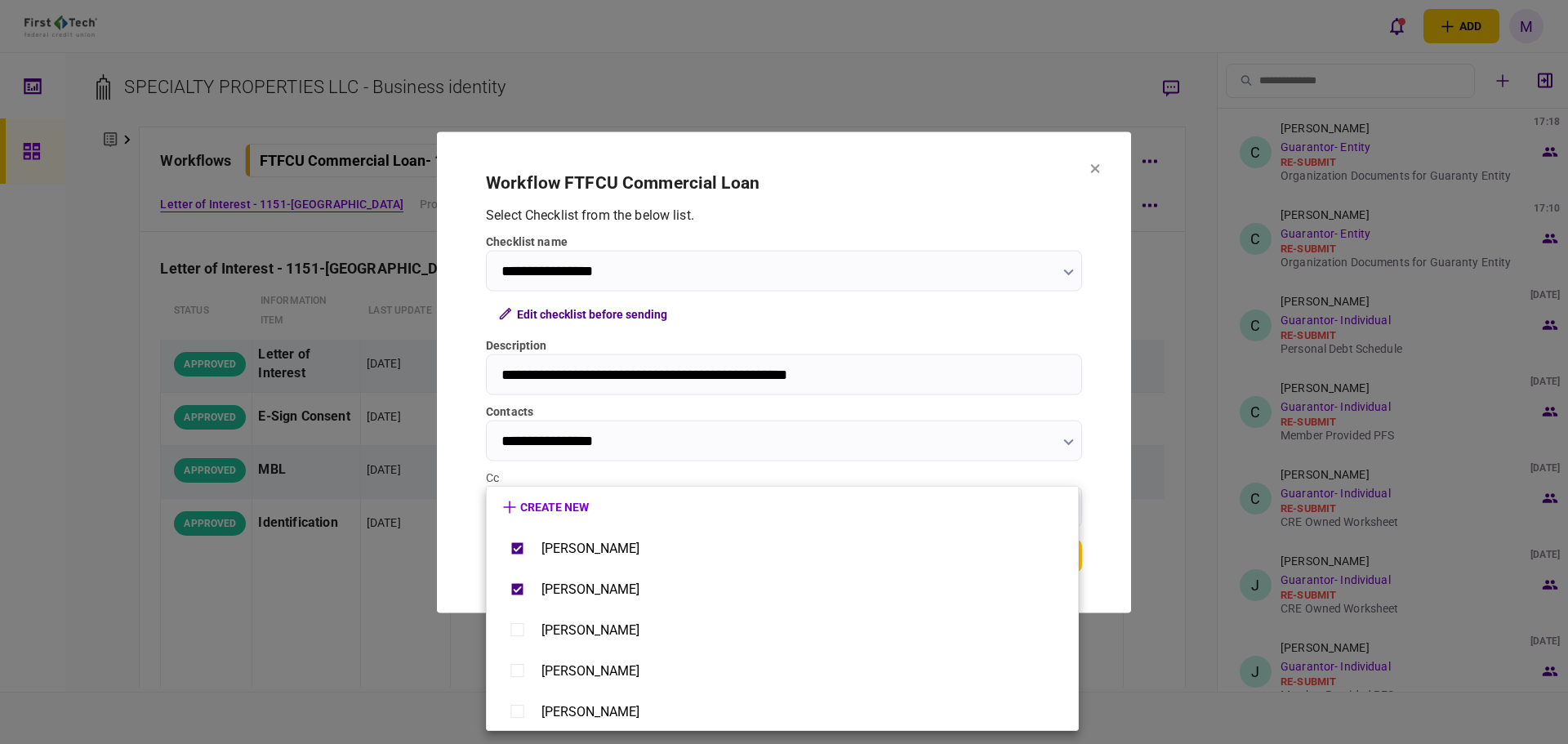
click at [839, 414] on div at bounding box center [784, 372] width 1568 height 744
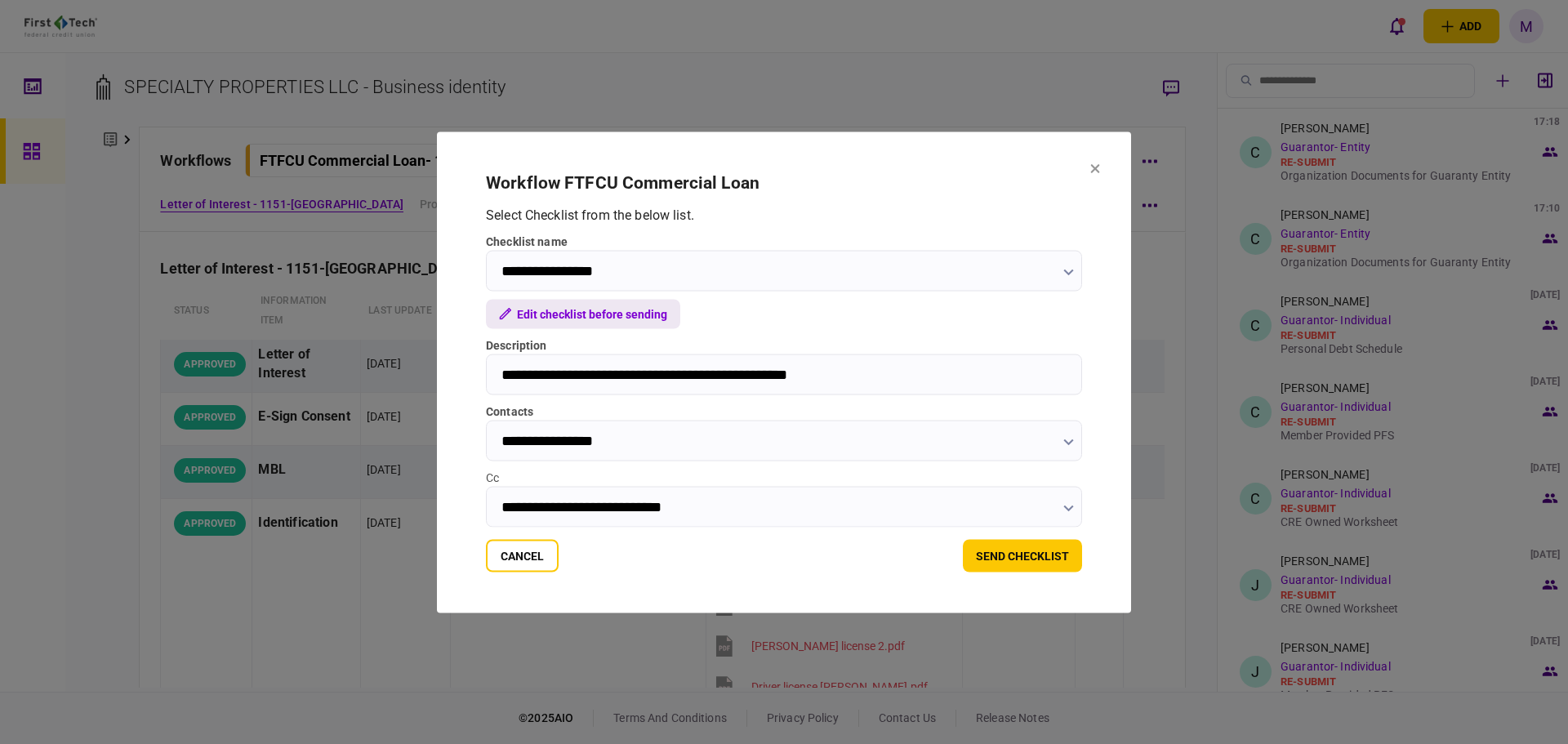
click at [640, 317] on button "Edit checklist before sending" at bounding box center [583, 313] width 194 height 29
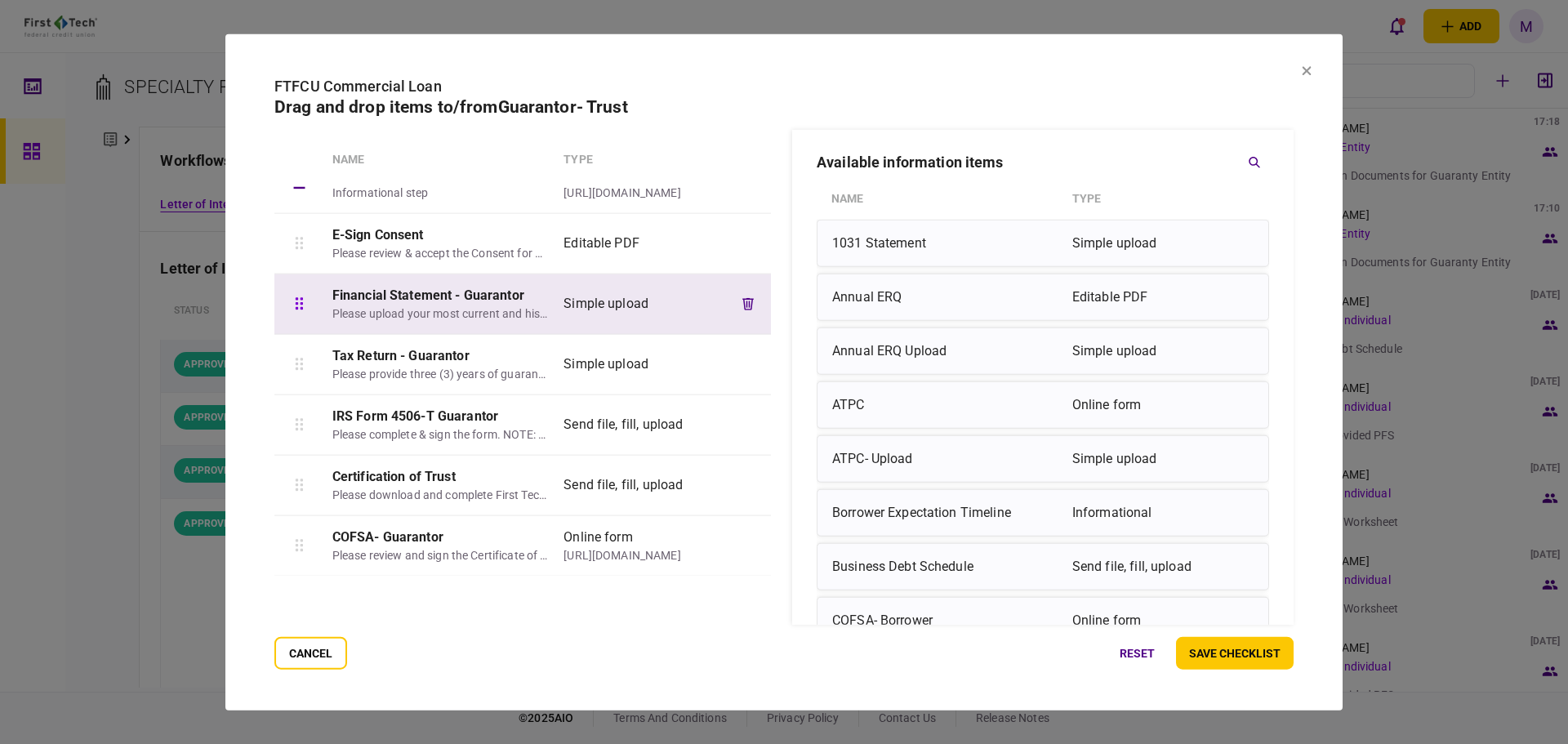
scroll to position [0, 0]
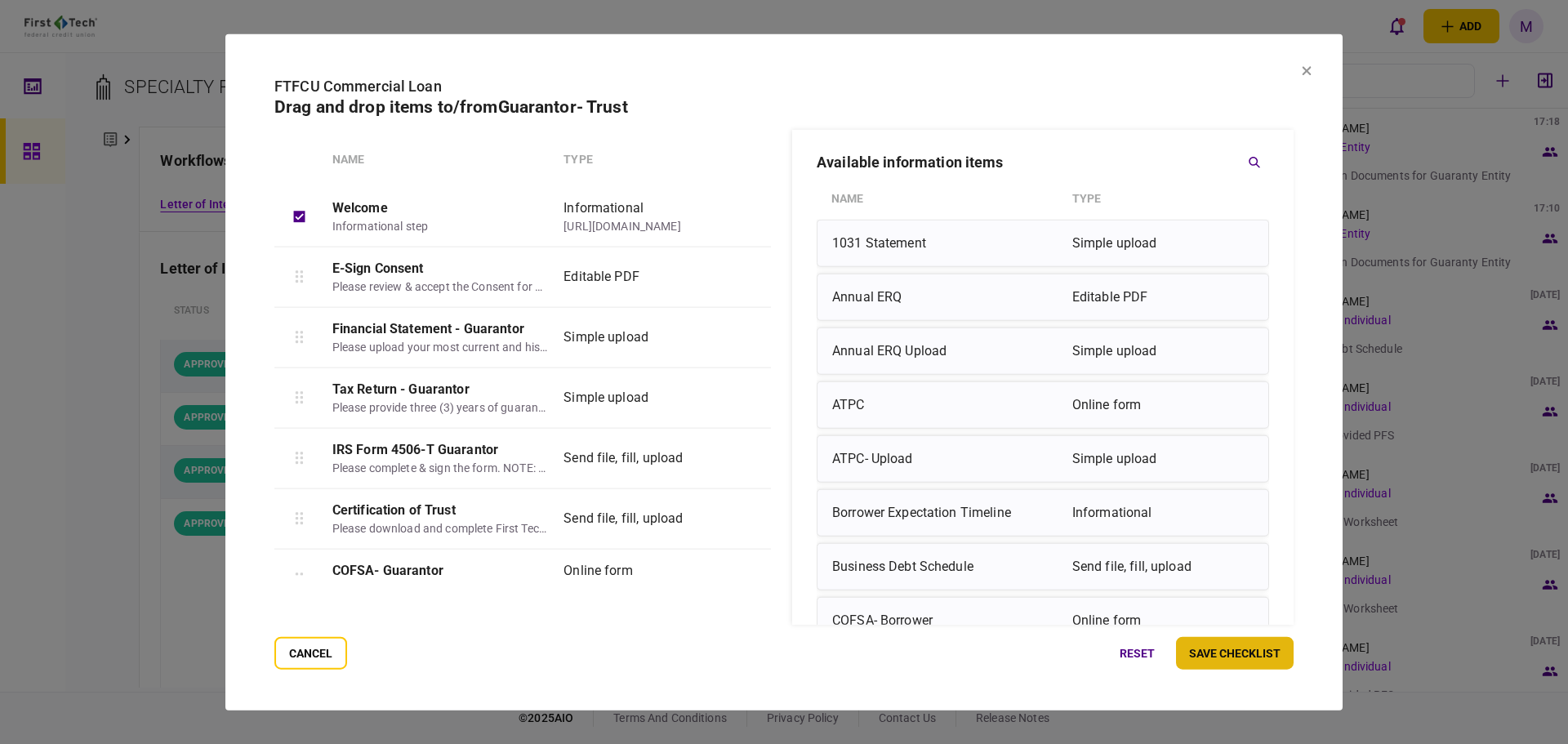
click at [1272, 654] on button "save checklist" at bounding box center [1235, 653] width 118 height 33
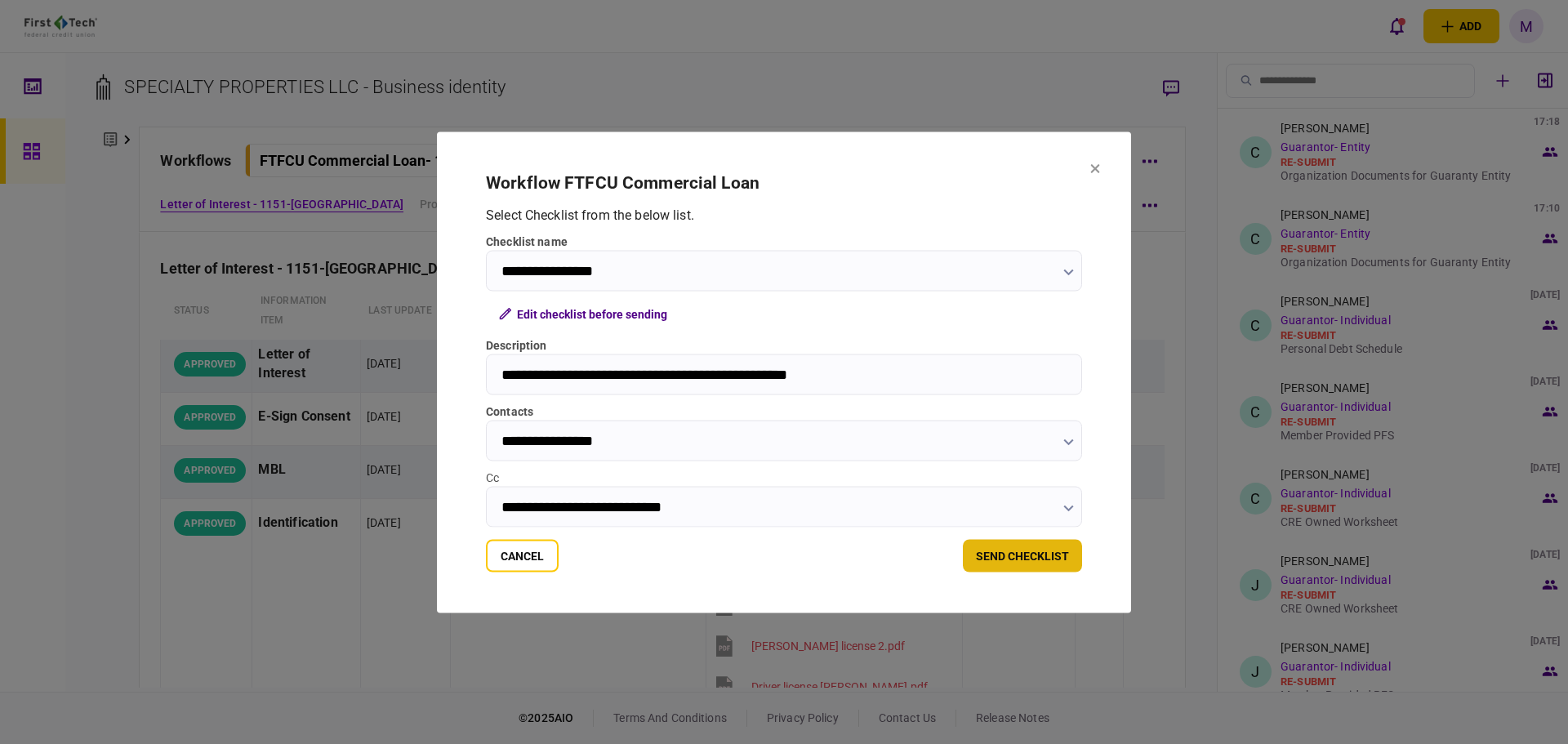
click at [986, 554] on button "send checklist" at bounding box center [1022, 555] width 119 height 33
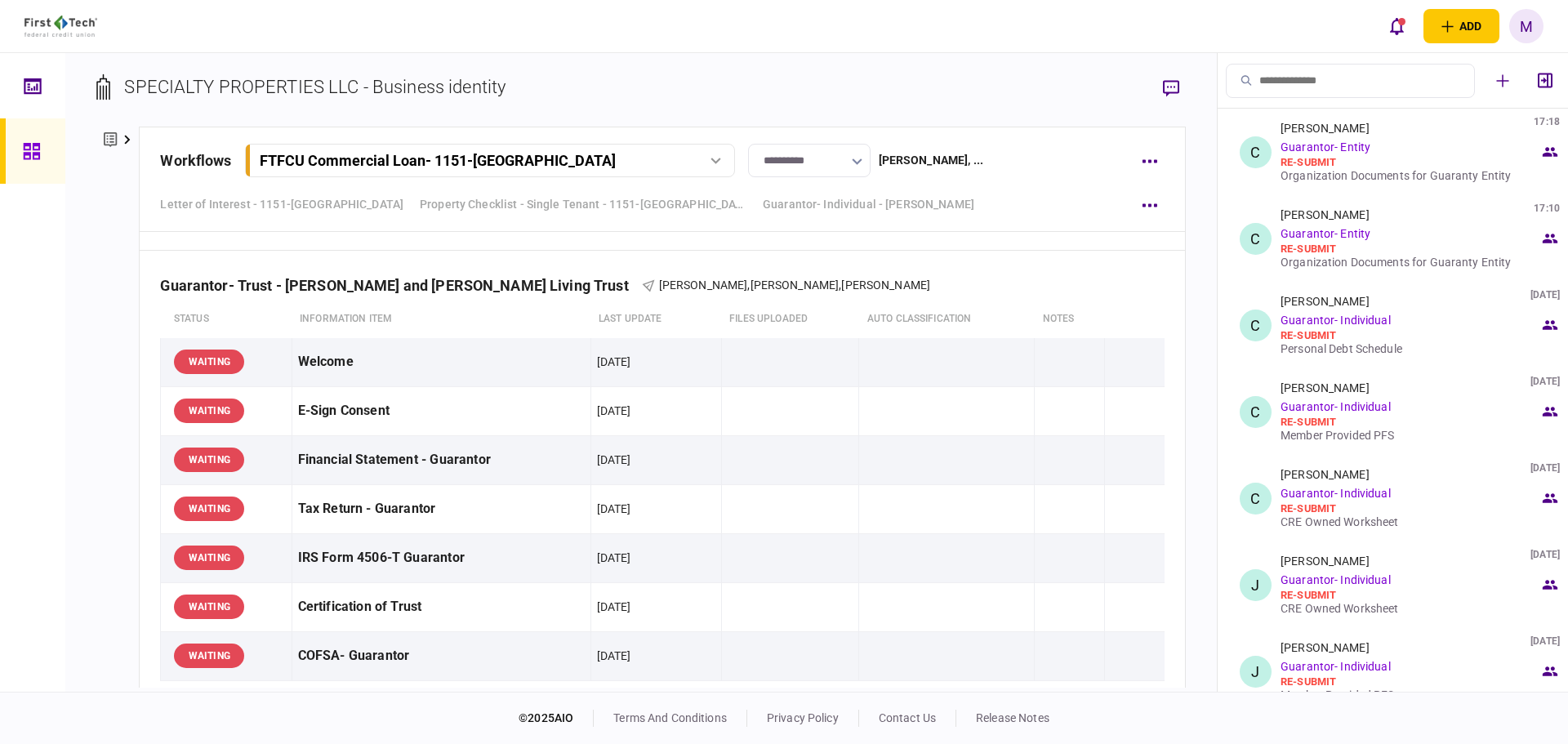
scroll to position [9573, 0]
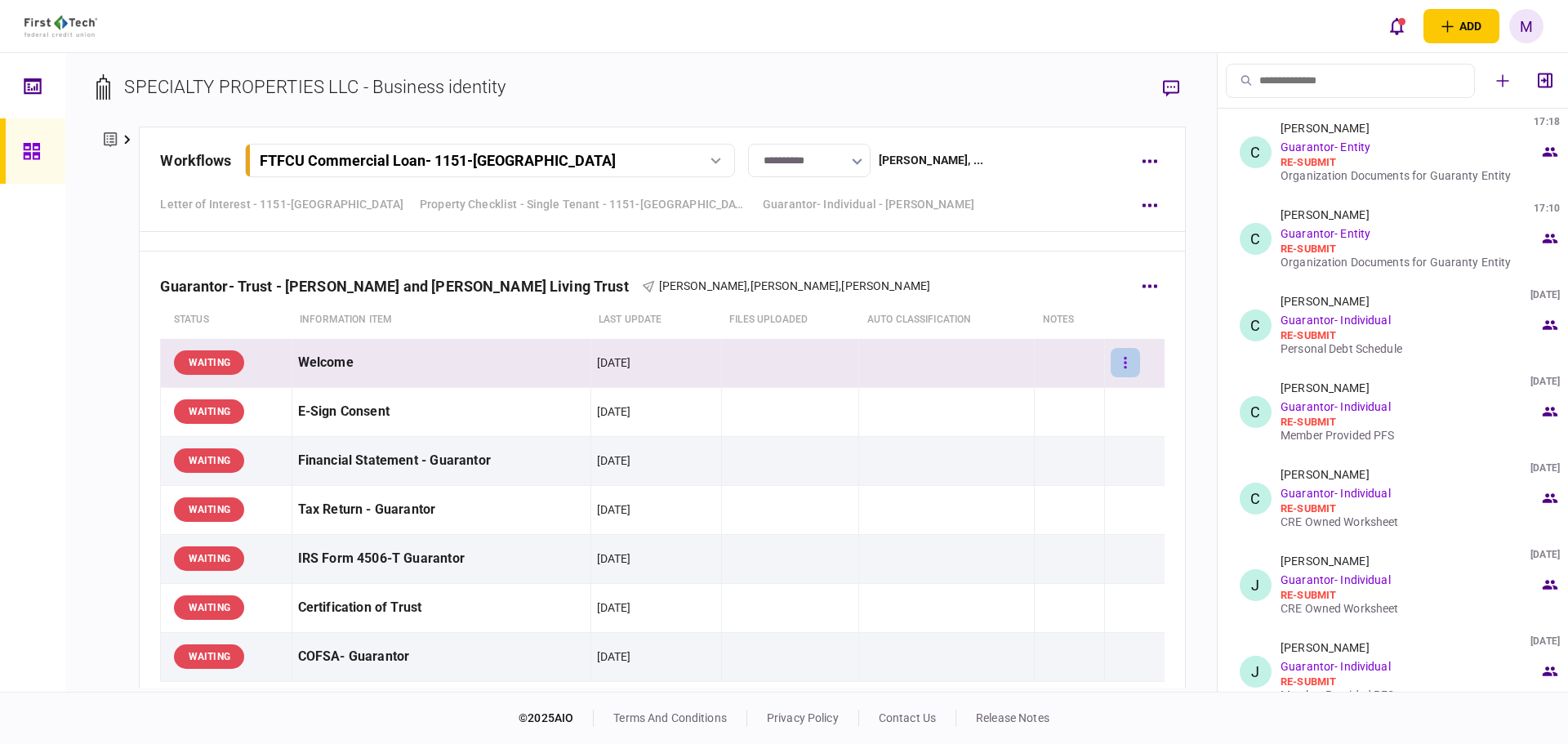
click at [1127, 369] on button "button" at bounding box center [1125, 363] width 29 height 29
click at [385, 364] on div at bounding box center [784, 372] width 1568 height 744
click at [1119, 366] on button "button" at bounding box center [1125, 363] width 29 height 29
click at [1013, 276] on div at bounding box center [784, 372] width 1568 height 744
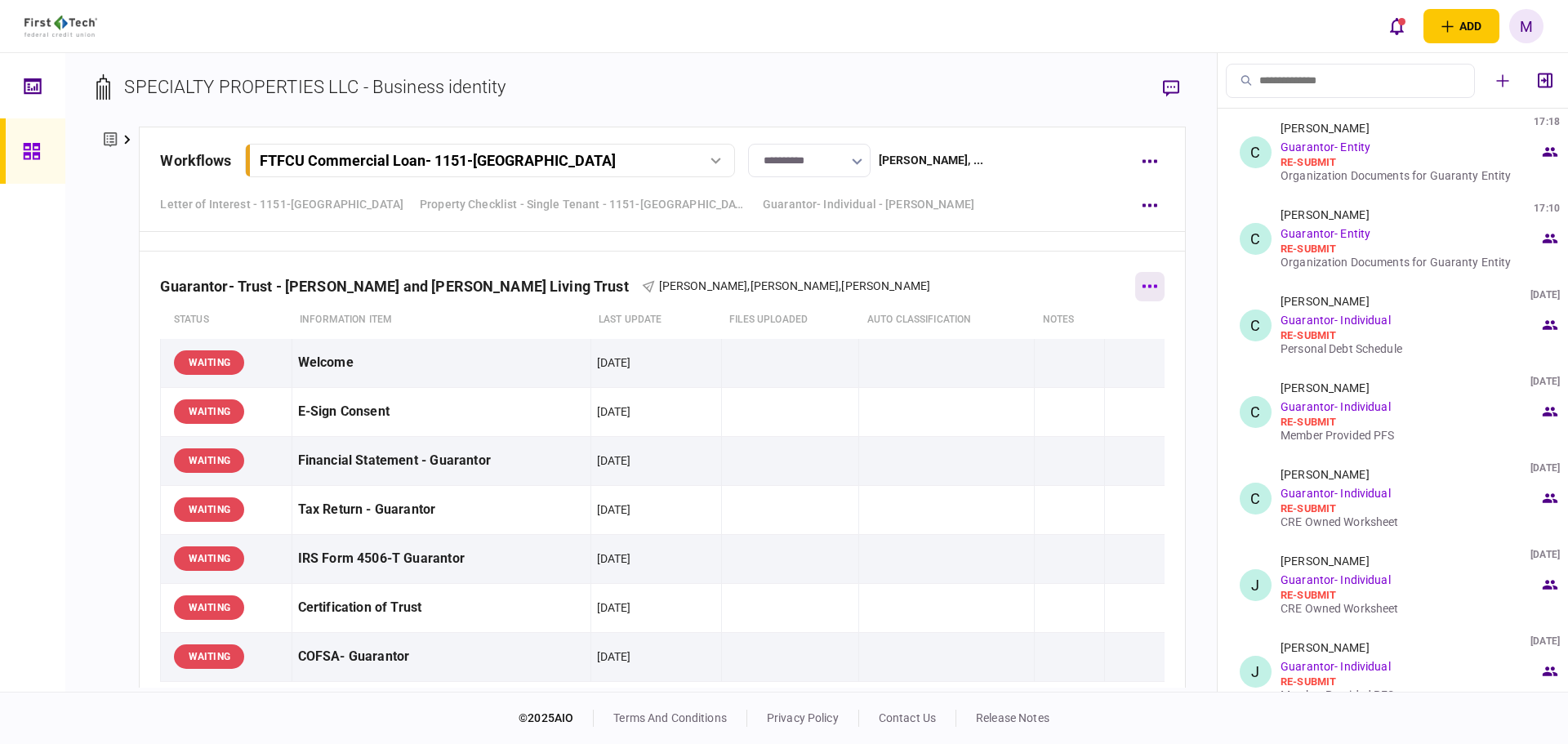
click at [1136, 286] on button "button" at bounding box center [1150, 286] width 29 height 29
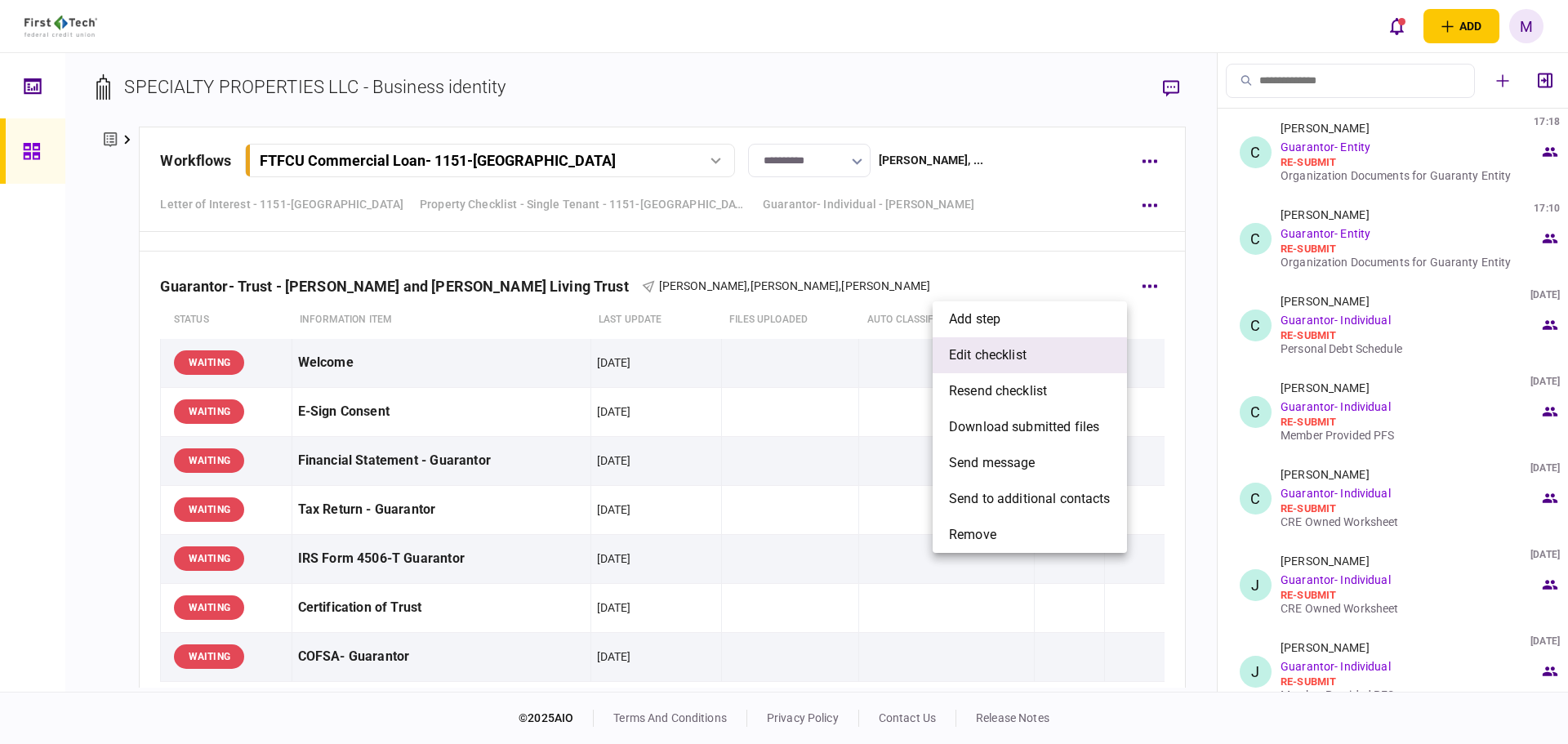
click at [1048, 357] on li "edit checklist" at bounding box center [1030, 355] width 194 height 36
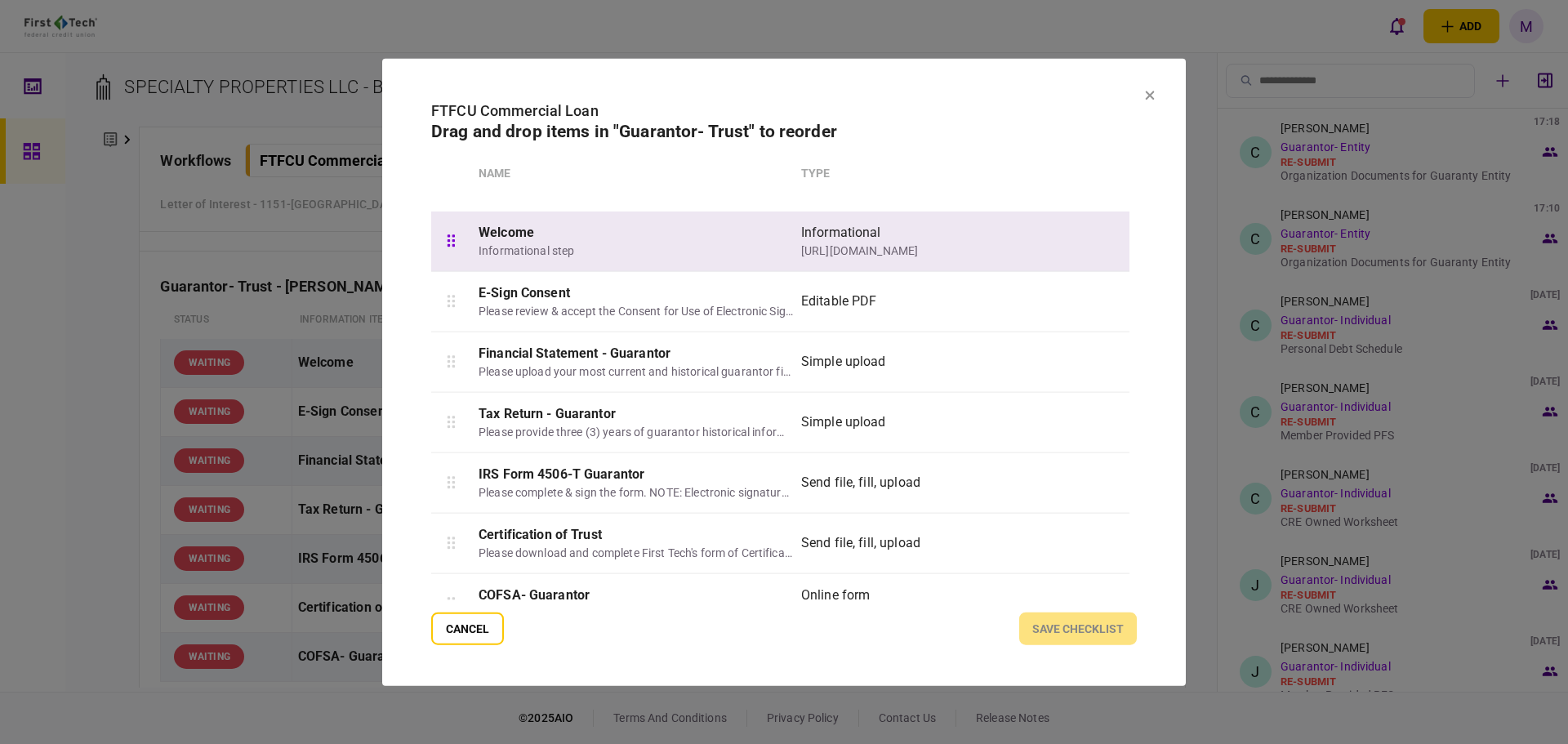
click at [446, 243] on div at bounding box center [451, 240] width 40 height 59
click at [707, 245] on div "Informational step" at bounding box center [635, 250] width 314 height 17
drag, startPoint x: 787, startPoint y: 256, endPoint x: 640, endPoint y: 227, distance: 149.8
click at [640, 227] on div "Welcome" at bounding box center [635, 231] width 314 height 20
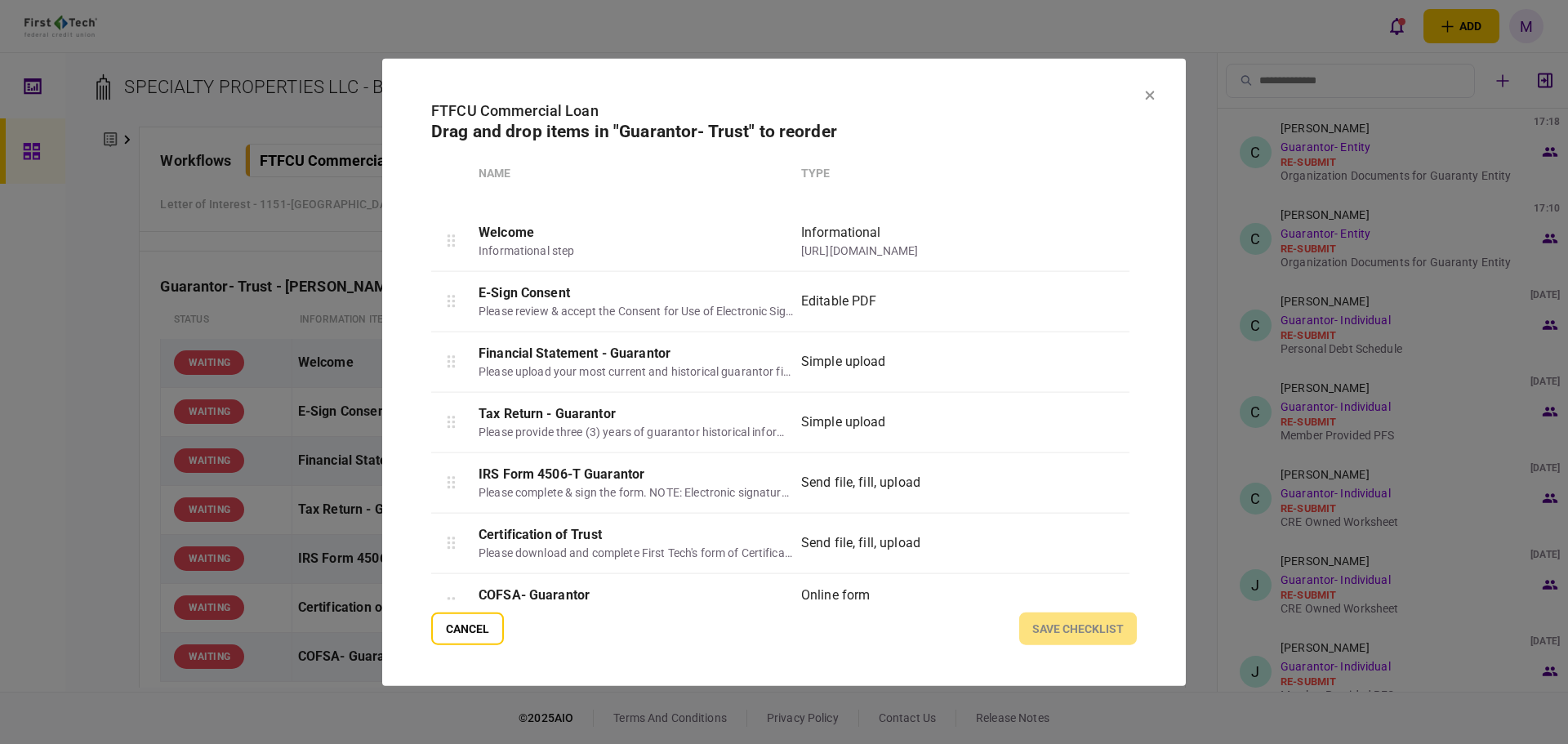
drag, startPoint x: 640, startPoint y: 227, endPoint x: 467, endPoint y: 610, distance: 420.3
click at [467, 610] on section "FTFCU Commercial Loan Drag and drop items in "Guarantor- Trust" to reorder Name…" at bounding box center [784, 372] width 706 height 547
click at [462, 627] on button "Cancel" at bounding box center [467, 629] width 73 height 33
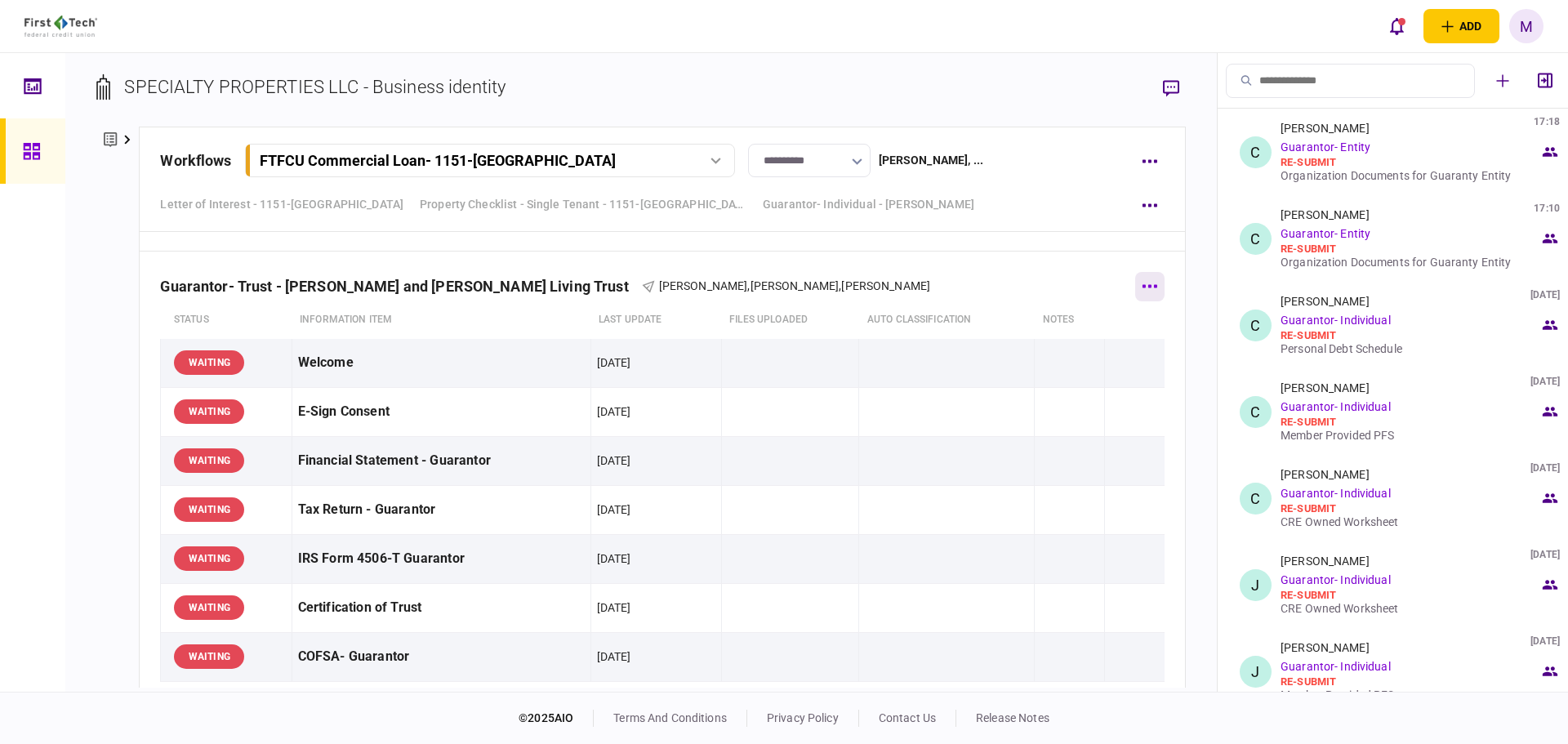
drag, startPoint x: 582, startPoint y: 348, endPoint x: 1136, endPoint y: 288, distance: 557.2
click at [1142, 288] on icon "button" at bounding box center [1150, 286] width 15 height 3
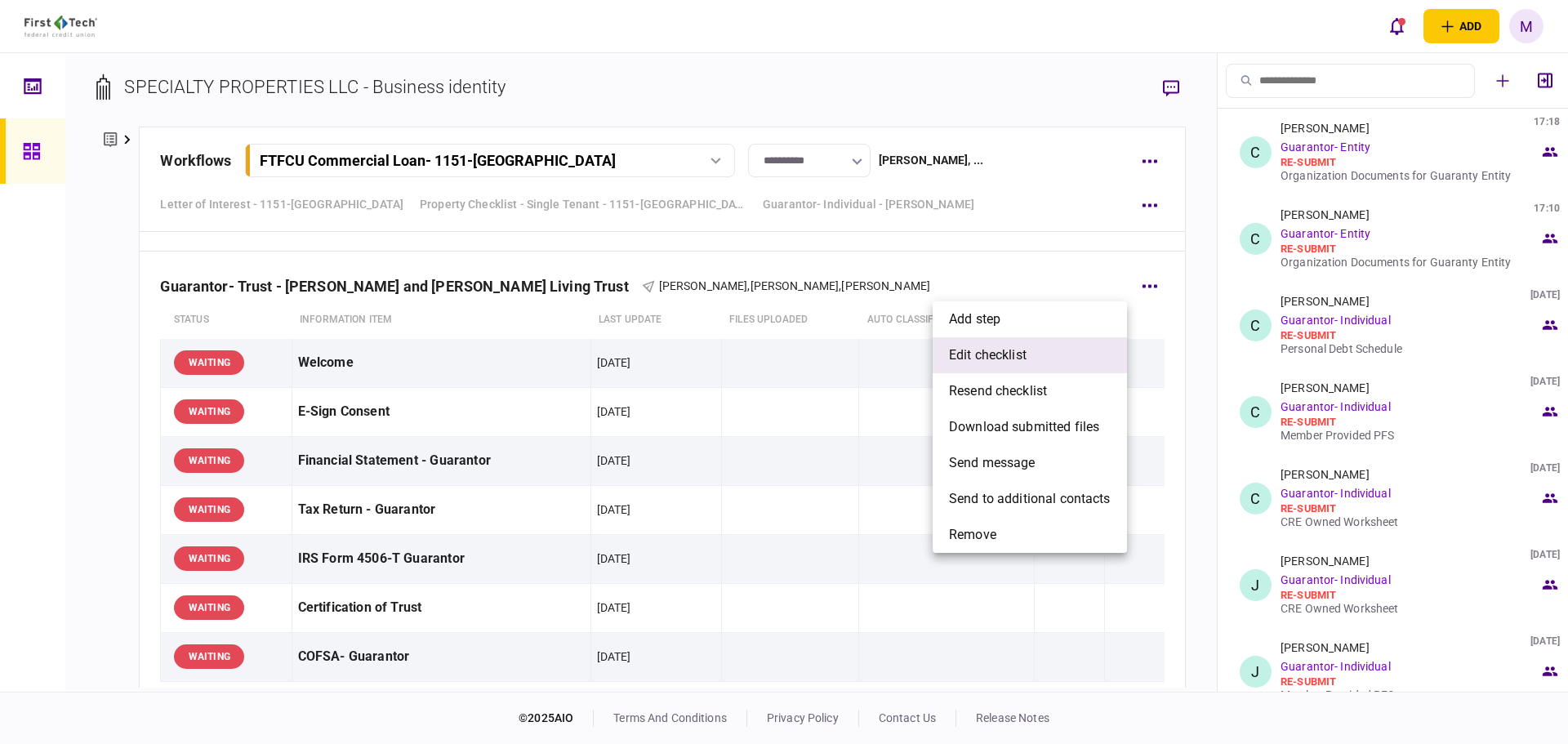
click at [1040, 354] on li "edit checklist" at bounding box center [1030, 355] width 194 height 36
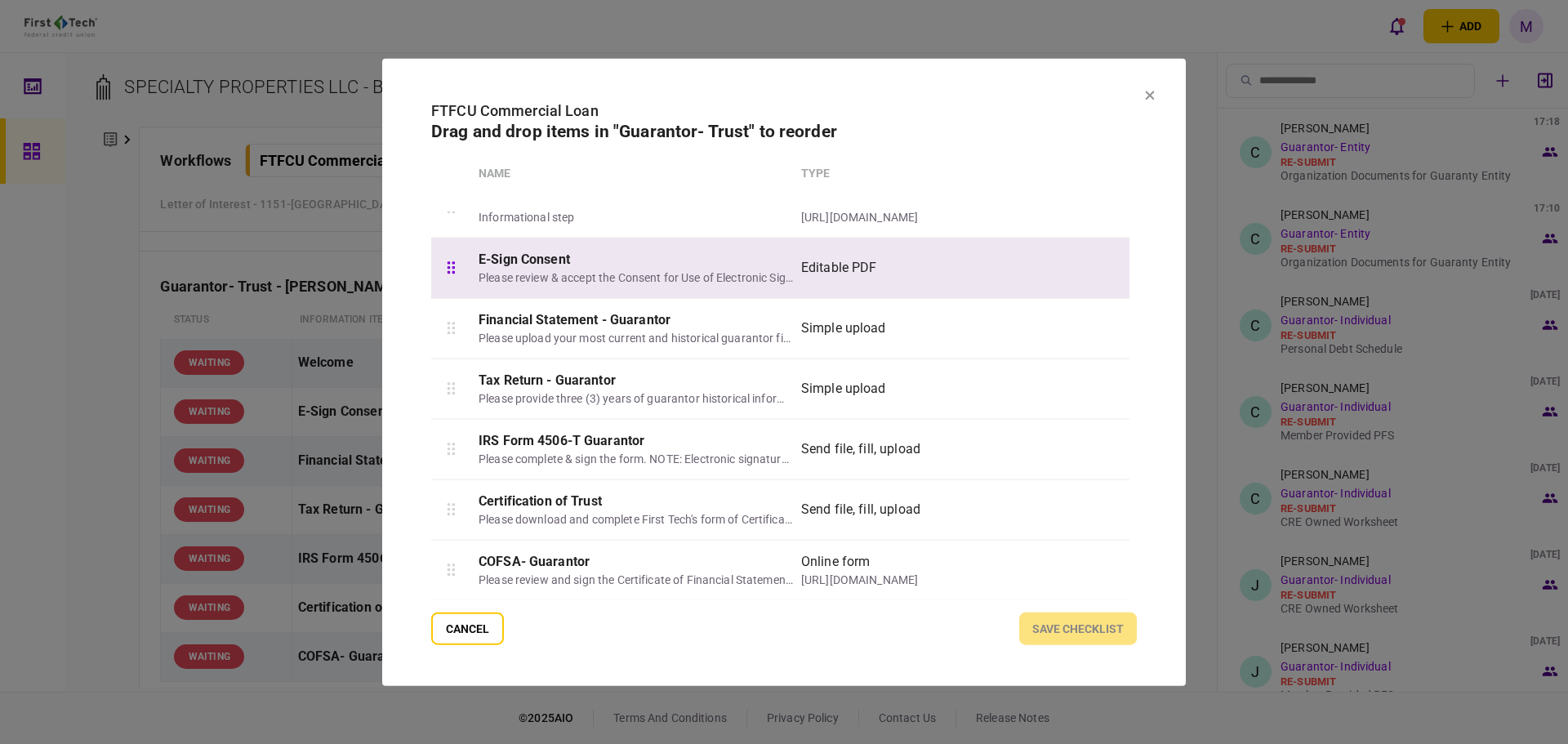
scroll to position [0, 0]
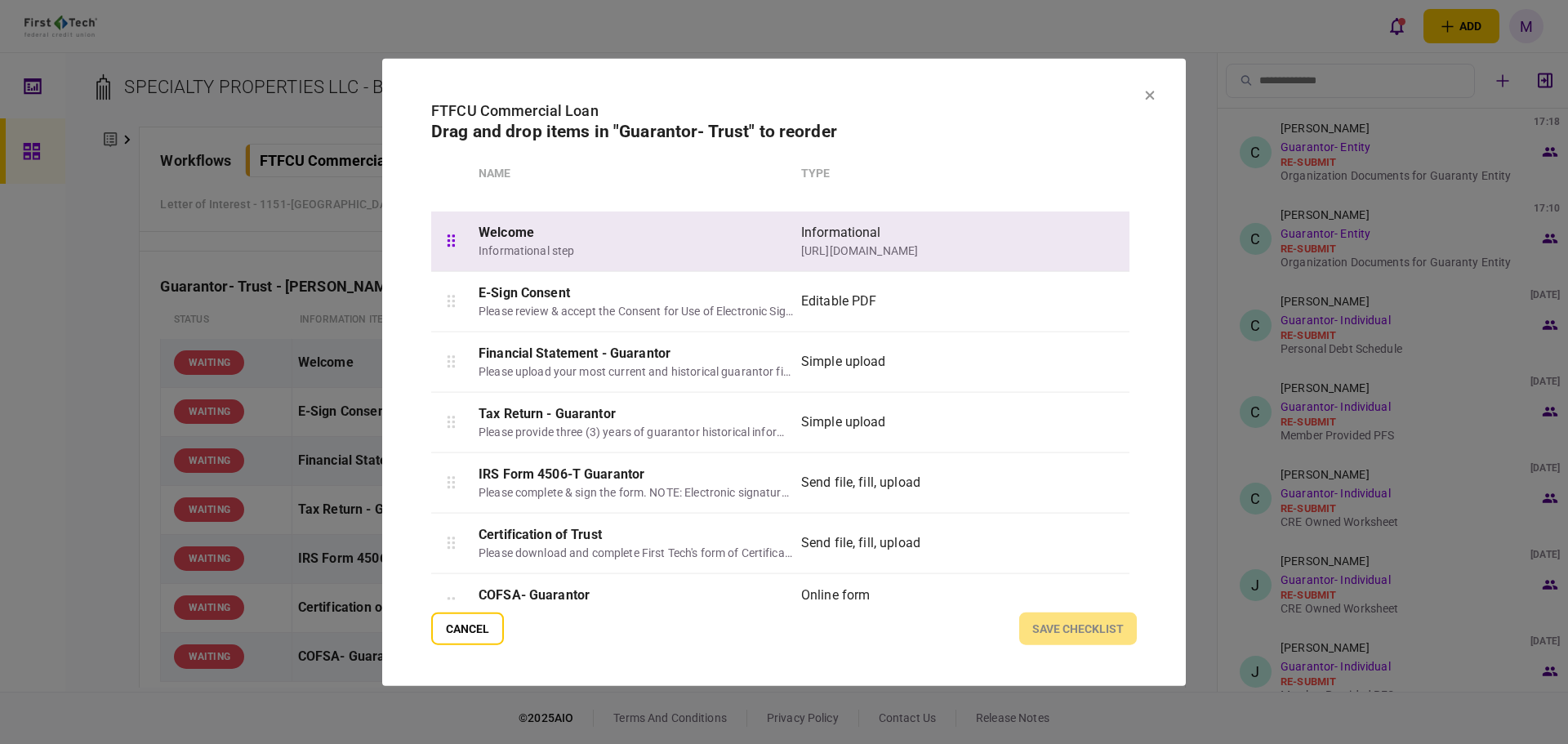
click at [462, 245] on div at bounding box center [451, 240] width 40 height 59
click at [457, 245] on div at bounding box center [451, 240] width 40 height 59
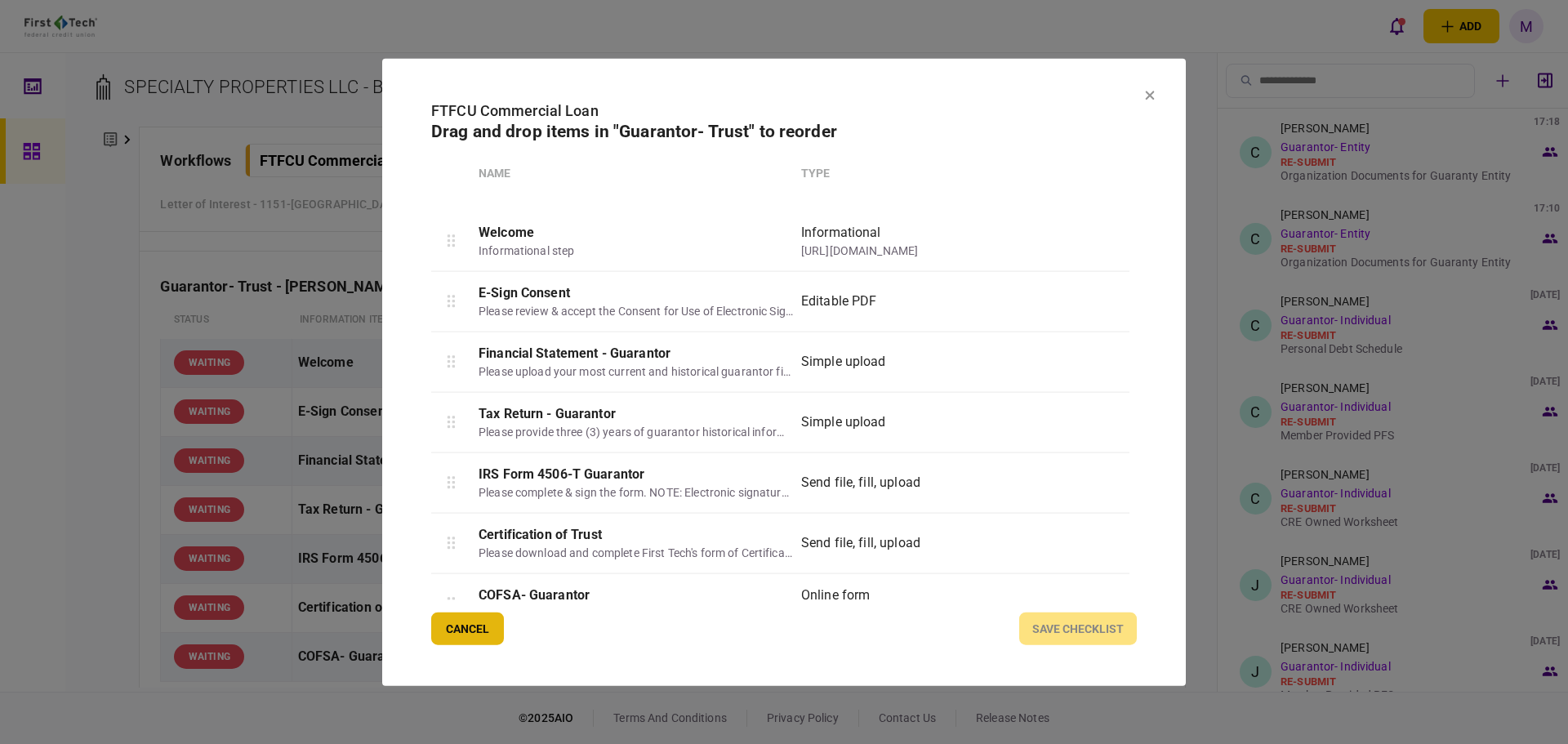
click at [474, 633] on button "Cancel" at bounding box center [467, 629] width 73 height 33
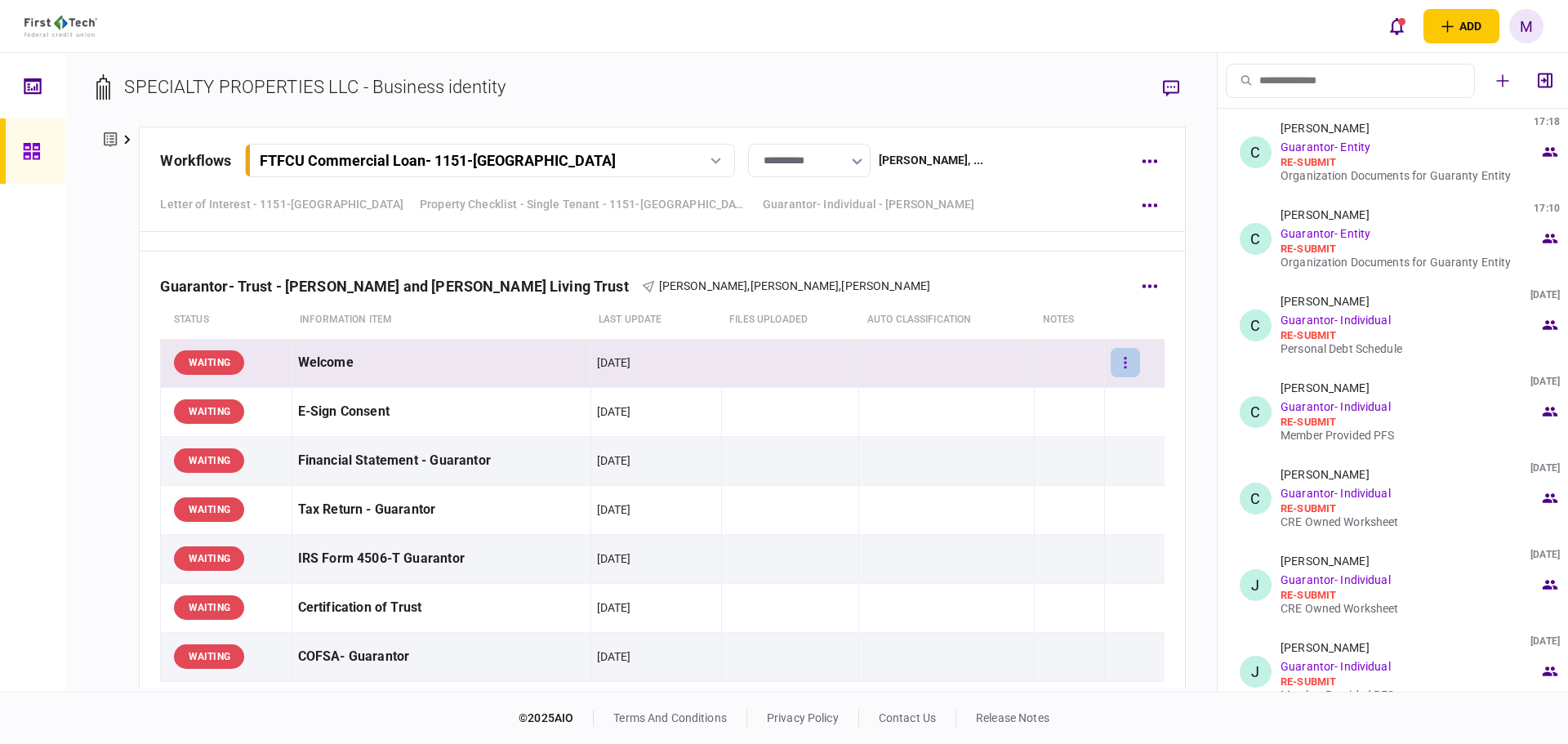
click at [1124, 377] on button "button" at bounding box center [1125, 363] width 29 height 29
click at [1159, 399] on div at bounding box center [784, 372] width 1568 height 744
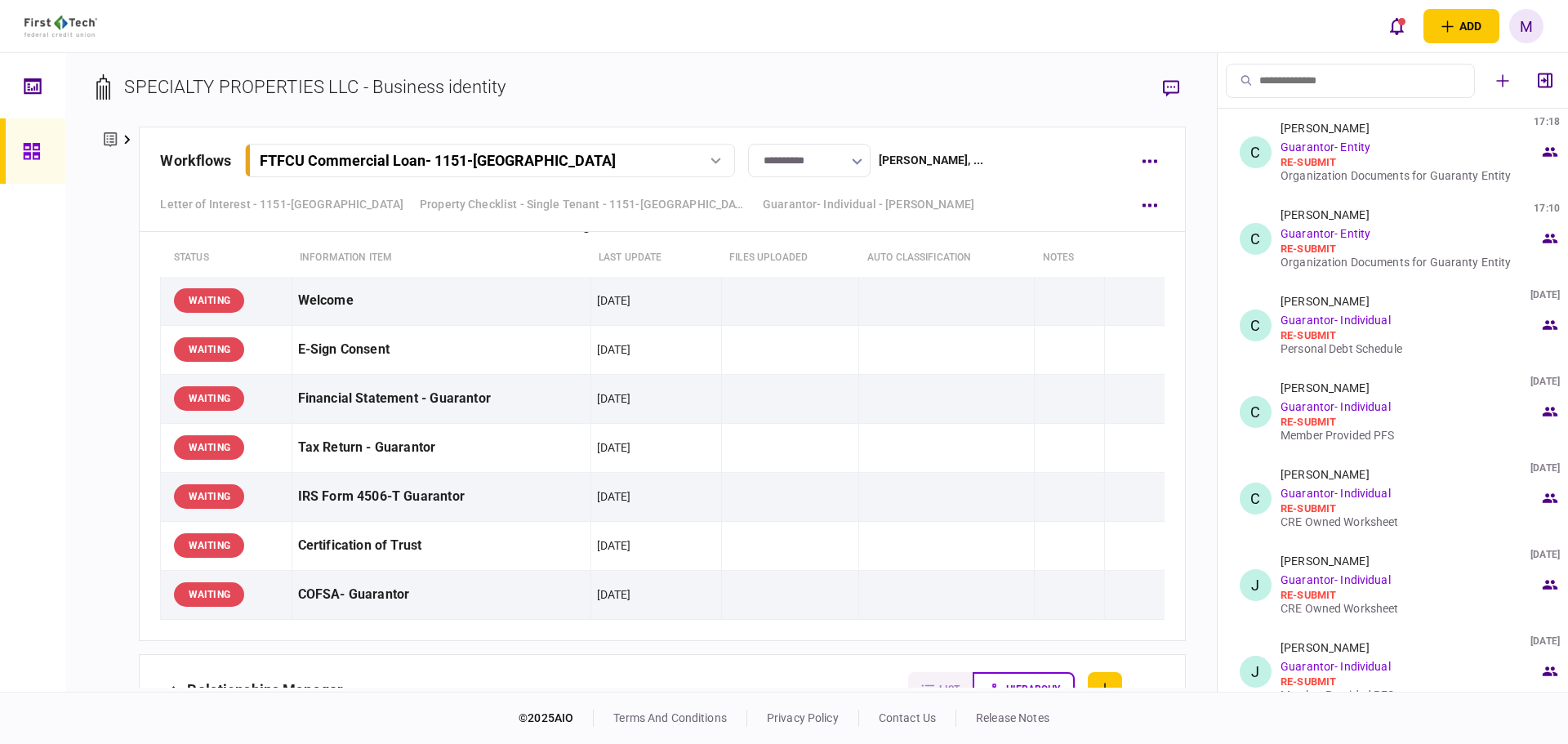
scroll to position [9634, 0]
click at [1104, 95] on section "SPECIALTY PROPERTIES LLC - Business identity" at bounding box center [640, 100] width 1088 height 53
